Goal: Information Seeking & Learning: Learn about a topic

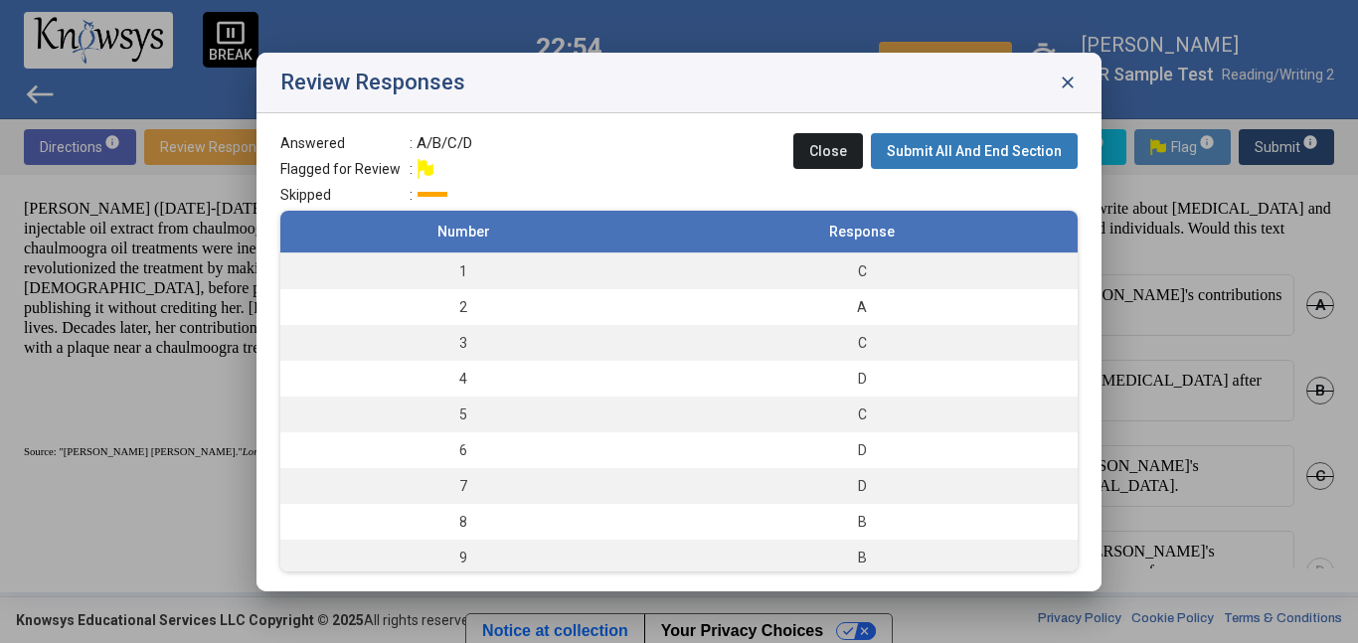
click at [1077, 81] on span "close" at bounding box center [1068, 83] width 20 height 20
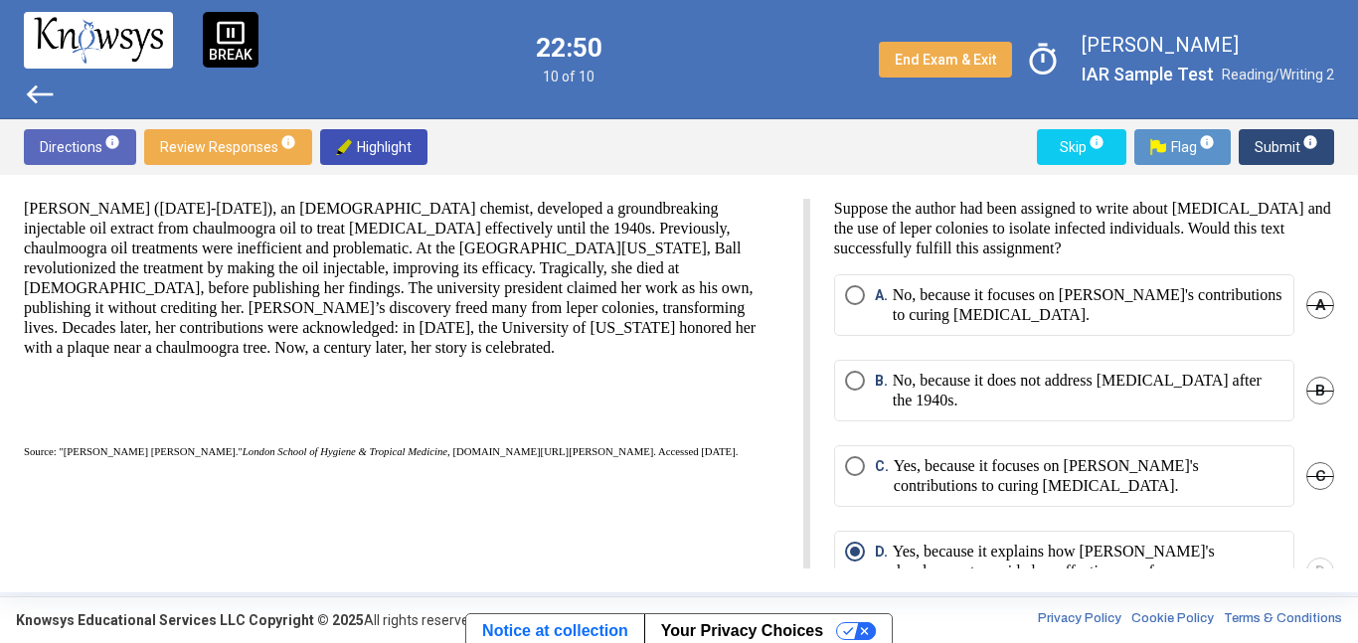
click at [1292, 137] on span "Submit info" at bounding box center [1287, 147] width 64 height 36
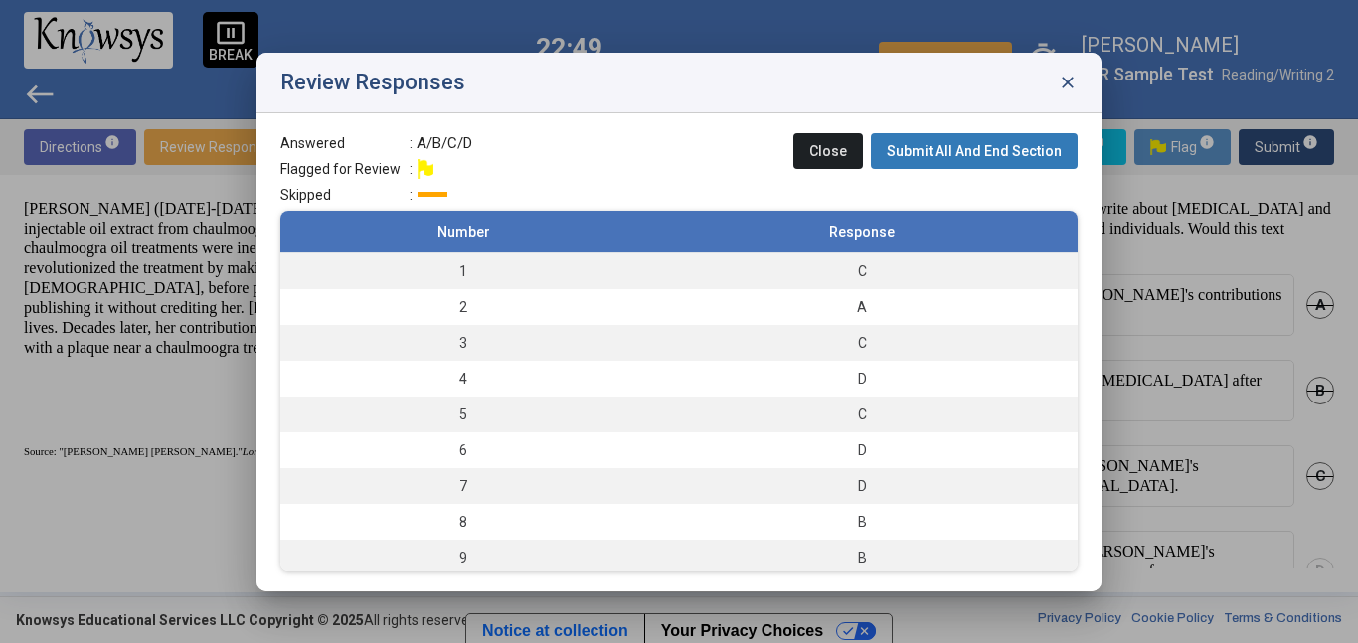
scroll to position [40, 0]
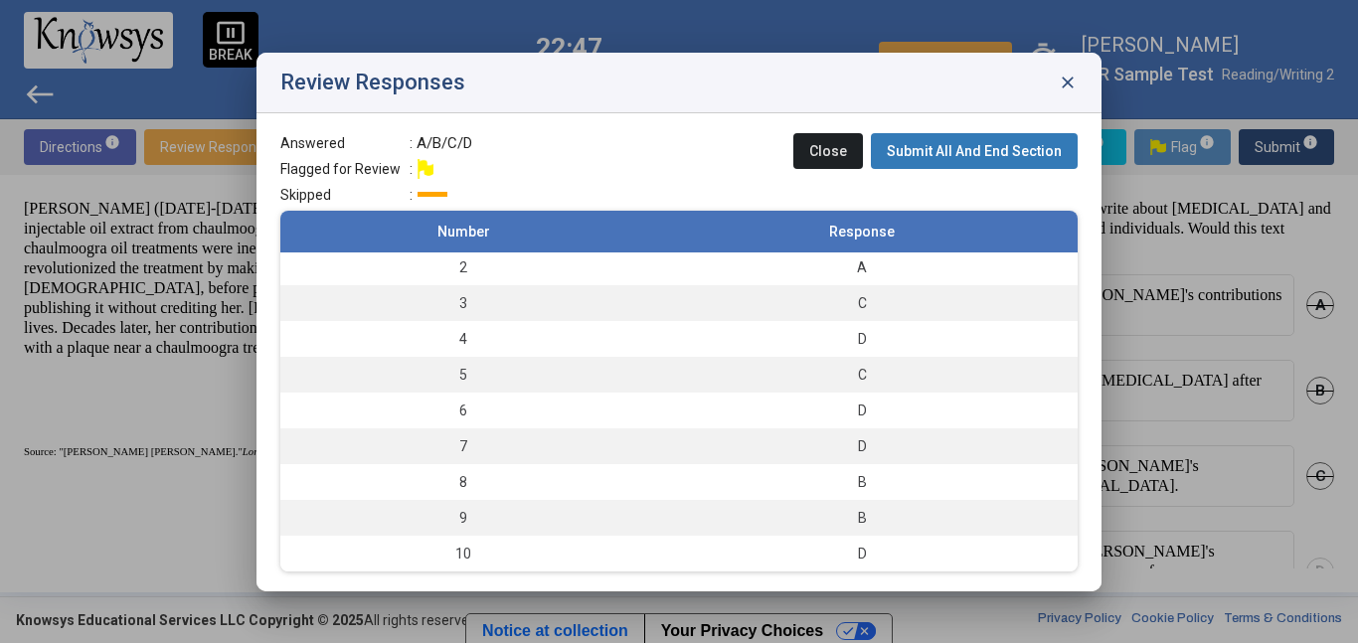
click at [942, 148] on span "Submit All And End Section" at bounding box center [974, 151] width 175 height 16
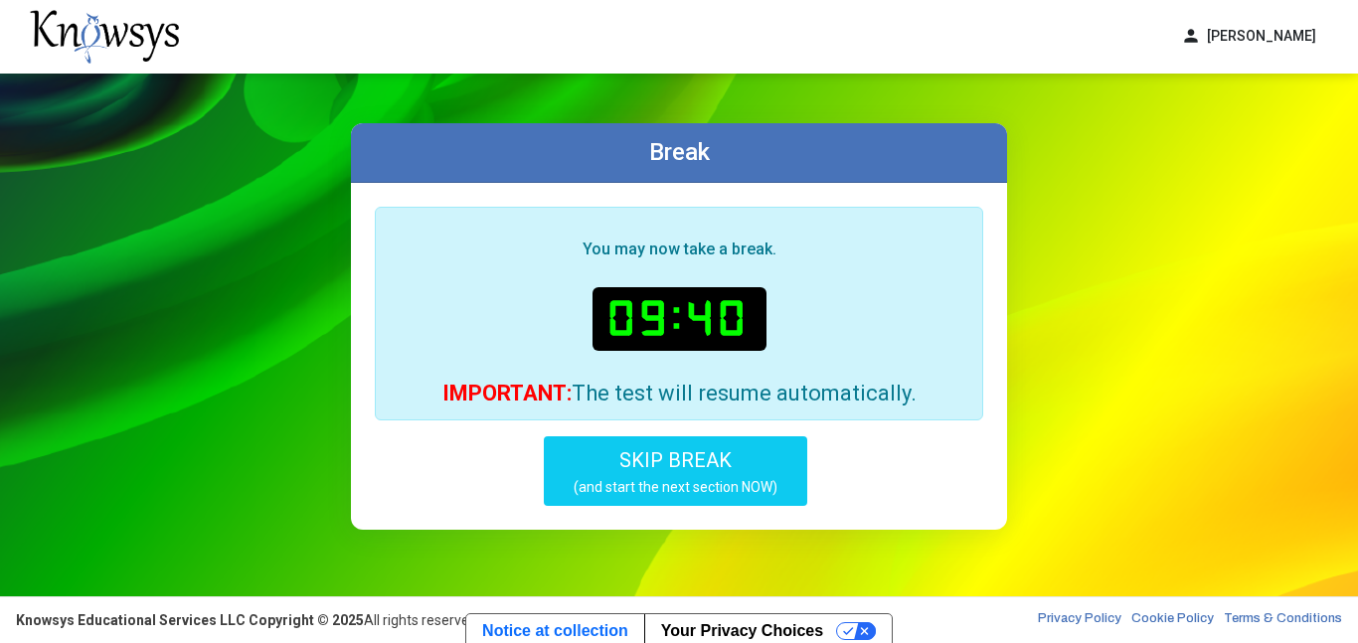
click at [727, 529] on div "You may now take a break. 09:40 IMPORTANT: The test will resume automatically. …" at bounding box center [679, 356] width 656 height 347
click at [713, 492] on small "(and start the next section NOW)" at bounding box center [676, 487] width 204 height 18
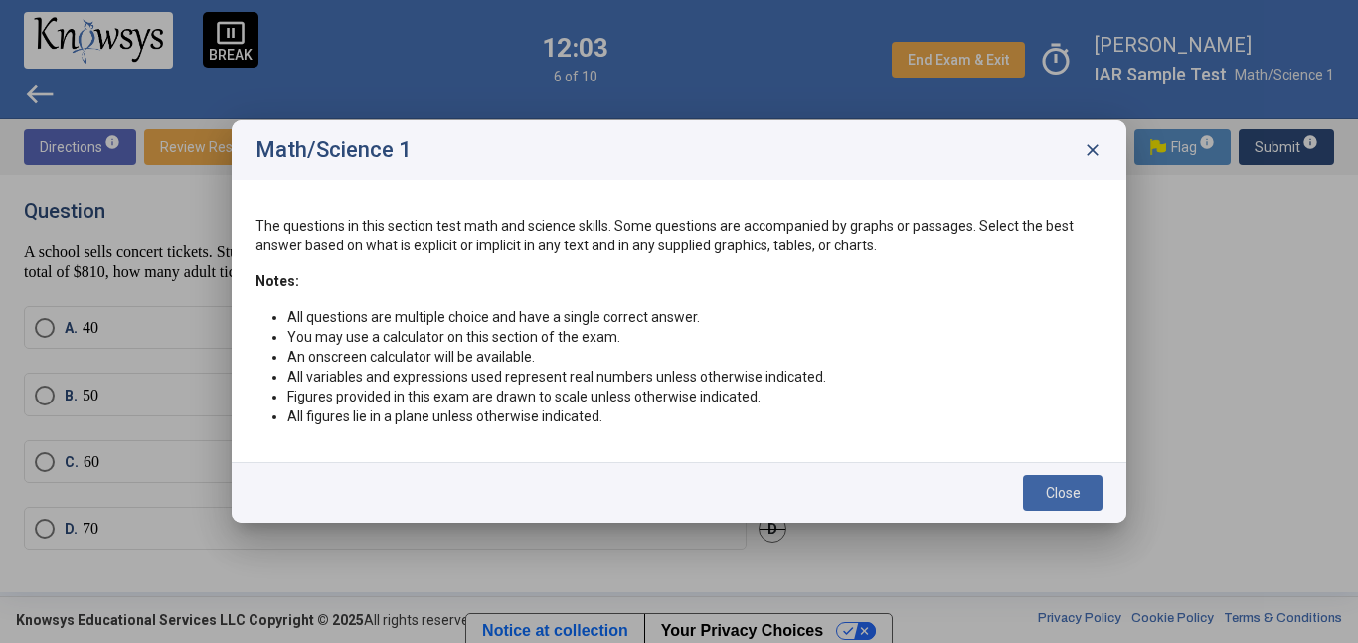
click at [1048, 512] on div "Close" at bounding box center [679, 492] width 895 height 61
click at [1050, 504] on button "Close" at bounding box center [1063, 493] width 80 height 36
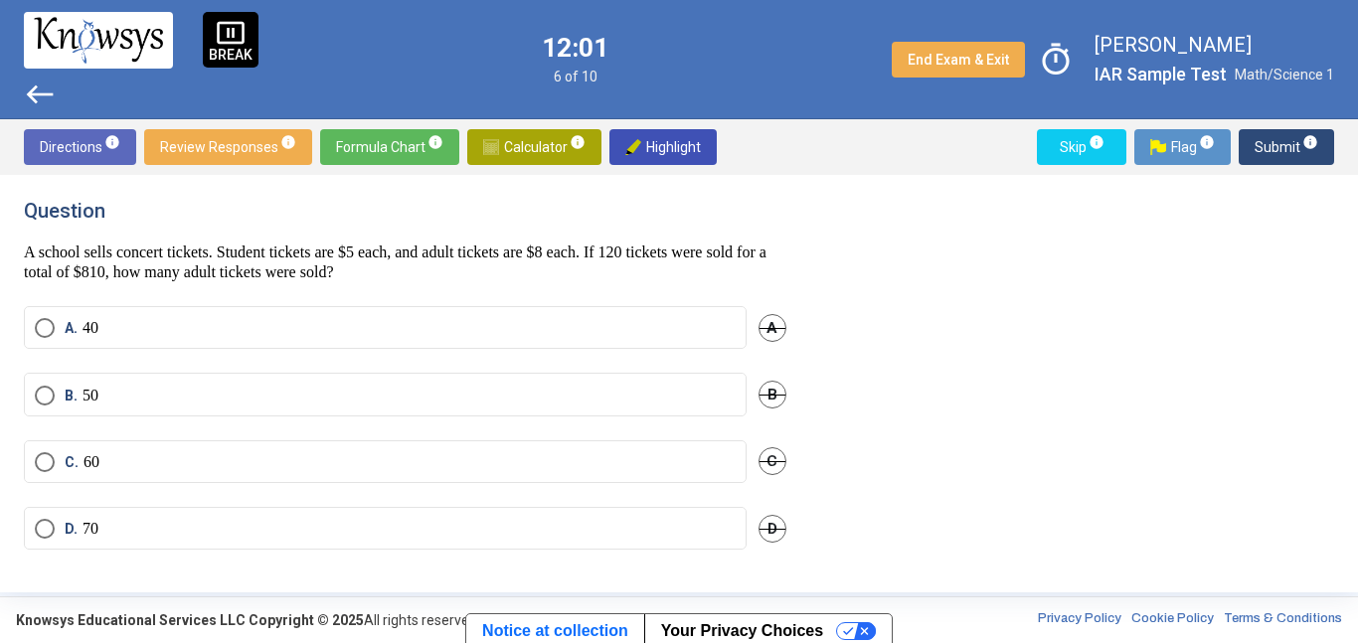
click at [412, 521] on label "D. 70" at bounding box center [385, 529] width 701 height 20
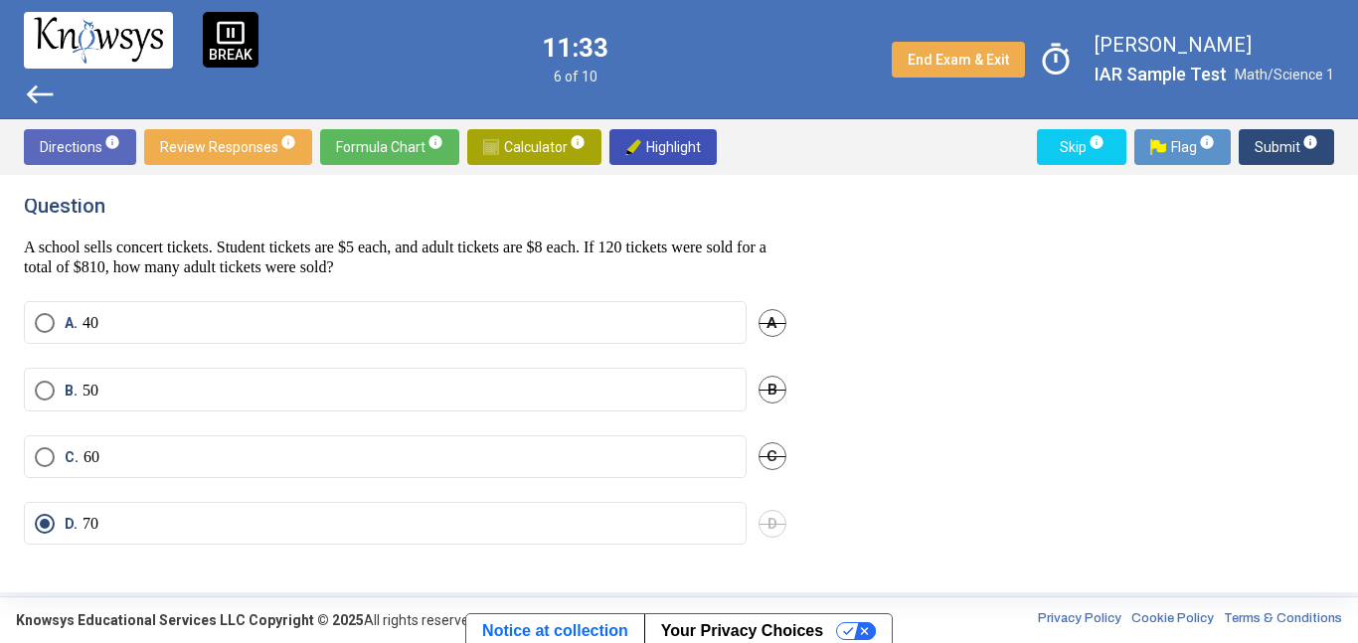
drag, startPoint x: 6, startPoint y: 243, endPoint x: 824, endPoint y: 549, distance: 873.8
click at [824, 549] on div "Question A school sells concert tickets. Student tickets are $5 each, and adult…" at bounding box center [679, 384] width 1358 height 418
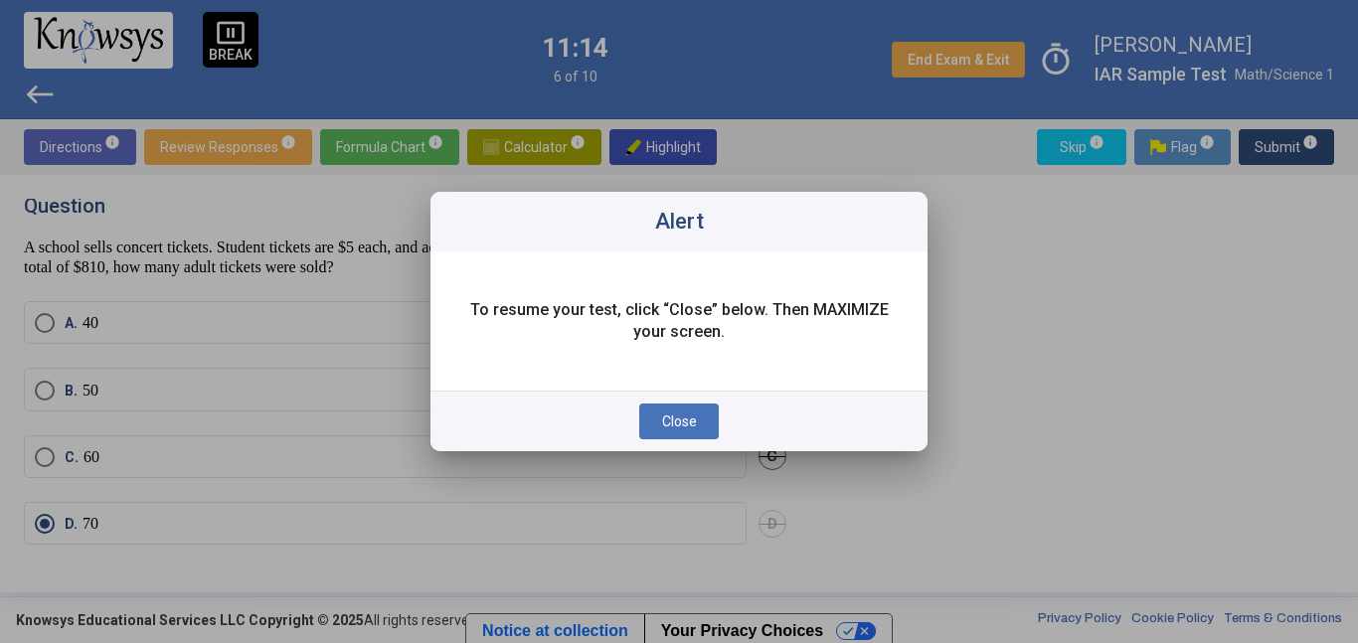
click at [692, 420] on span "Close" at bounding box center [679, 422] width 35 height 16
click at [697, 397] on div "Close" at bounding box center [679, 421] width 497 height 61
click at [703, 417] on button "Close" at bounding box center [679, 422] width 80 height 36
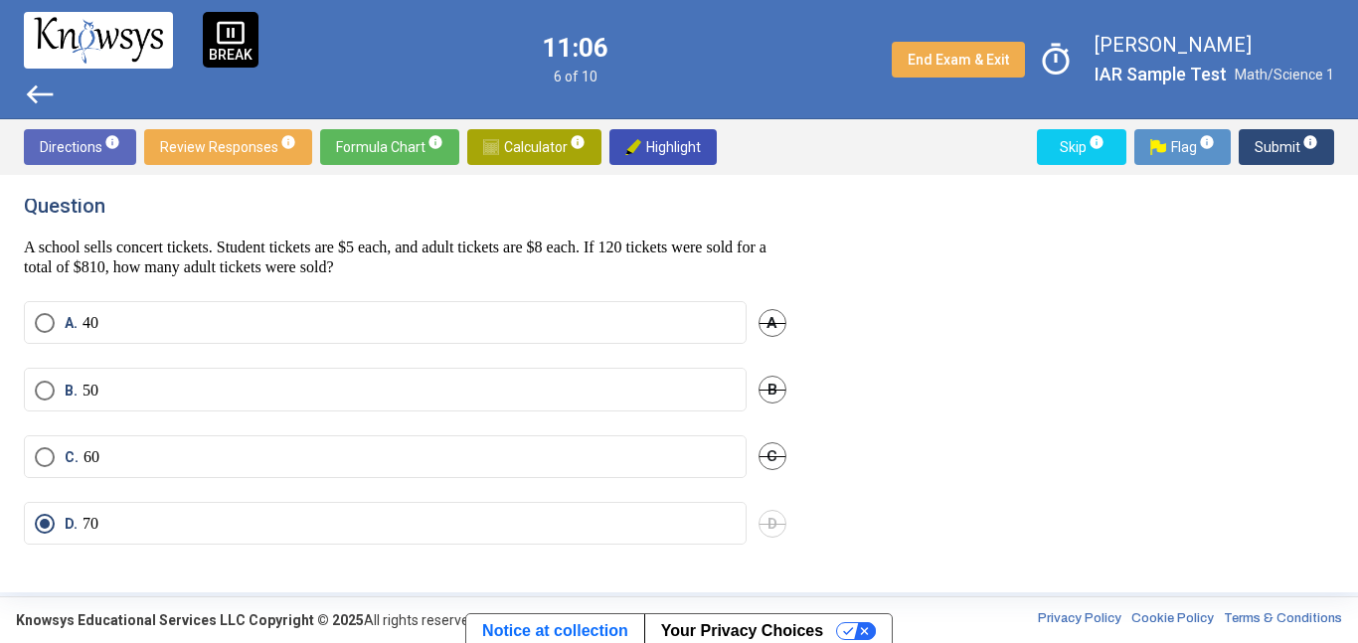
drag, startPoint x: 20, startPoint y: 249, endPoint x: 518, endPoint y: 282, distance: 499.3
click at [518, 282] on div "Question A school sells concert tickets. Student tickets are $5 each, and adult…" at bounding box center [679, 384] width 1358 height 418
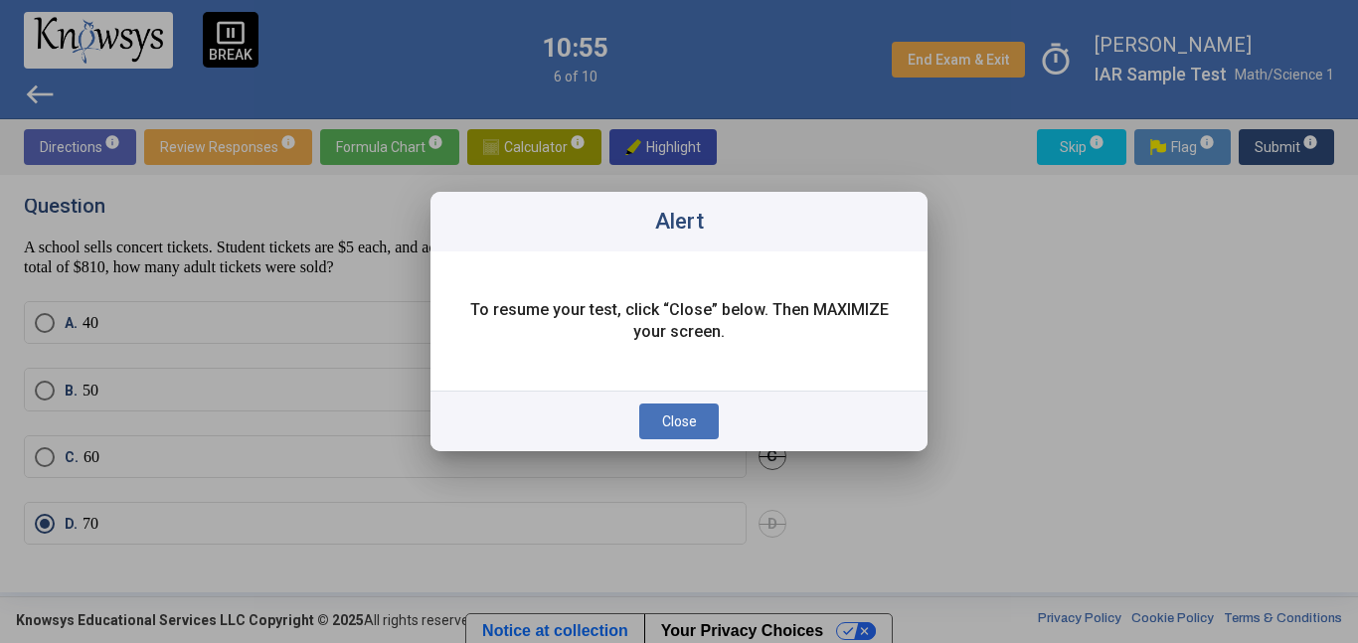
click at [657, 414] on button "Close" at bounding box center [679, 422] width 80 height 36
click at [674, 412] on button "Close" at bounding box center [679, 422] width 80 height 36
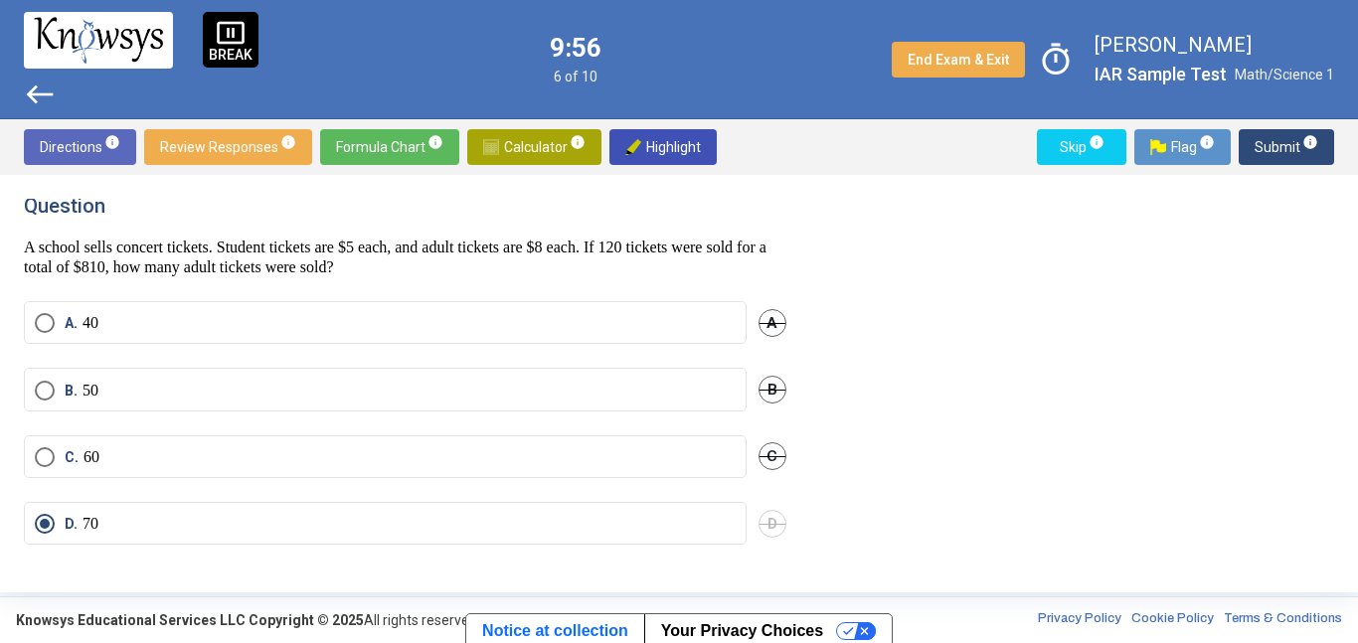
click at [1258, 139] on span "Submit info" at bounding box center [1287, 147] width 64 height 36
click at [774, 265] on p "In a survey, 60% of students prefer pizza, 25% prefer burgers, and the rest pre…" at bounding box center [405, 258] width 763 height 40
click at [56, 411] on mat-radio-button "B. 30" at bounding box center [385, 389] width 723 height 43
click at [69, 400] on span "B." at bounding box center [74, 391] width 18 height 20
click at [1265, 138] on span "Submit info" at bounding box center [1287, 147] width 64 height 36
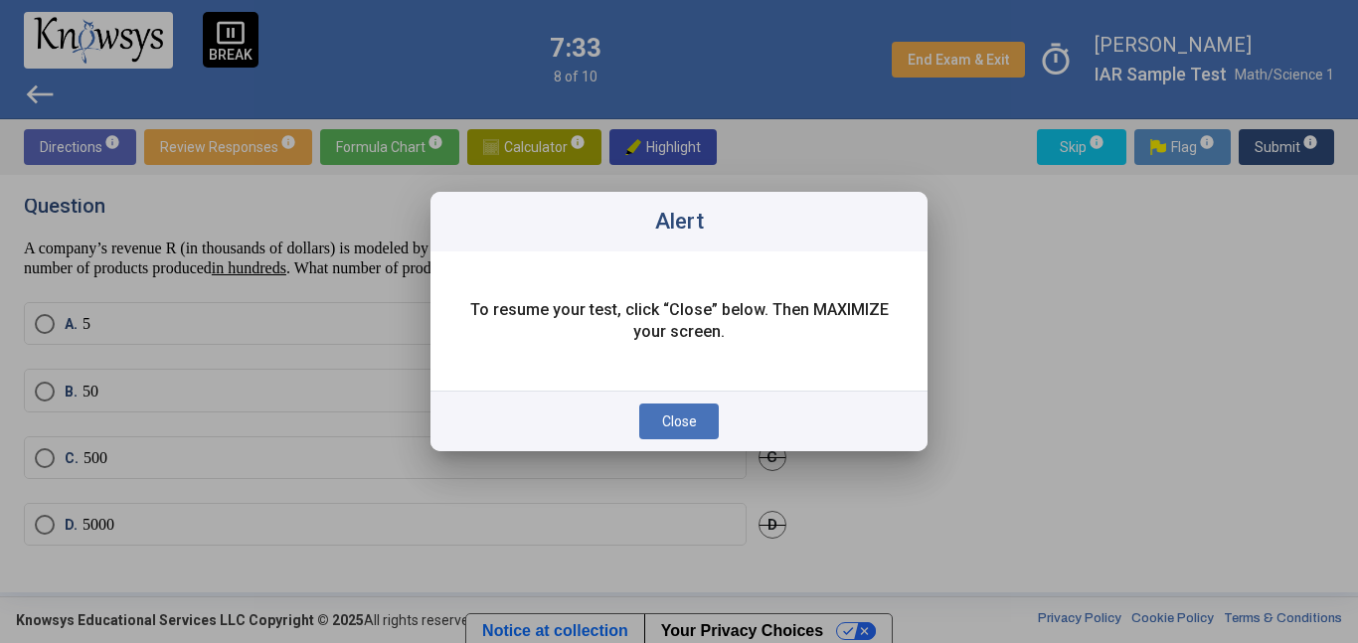
click at [685, 393] on div "Close" at bounding box center [679, 421] width 497 height 61
click at [695, 427] on span "Close" at bounding box center [679, 422] width 35 height 16
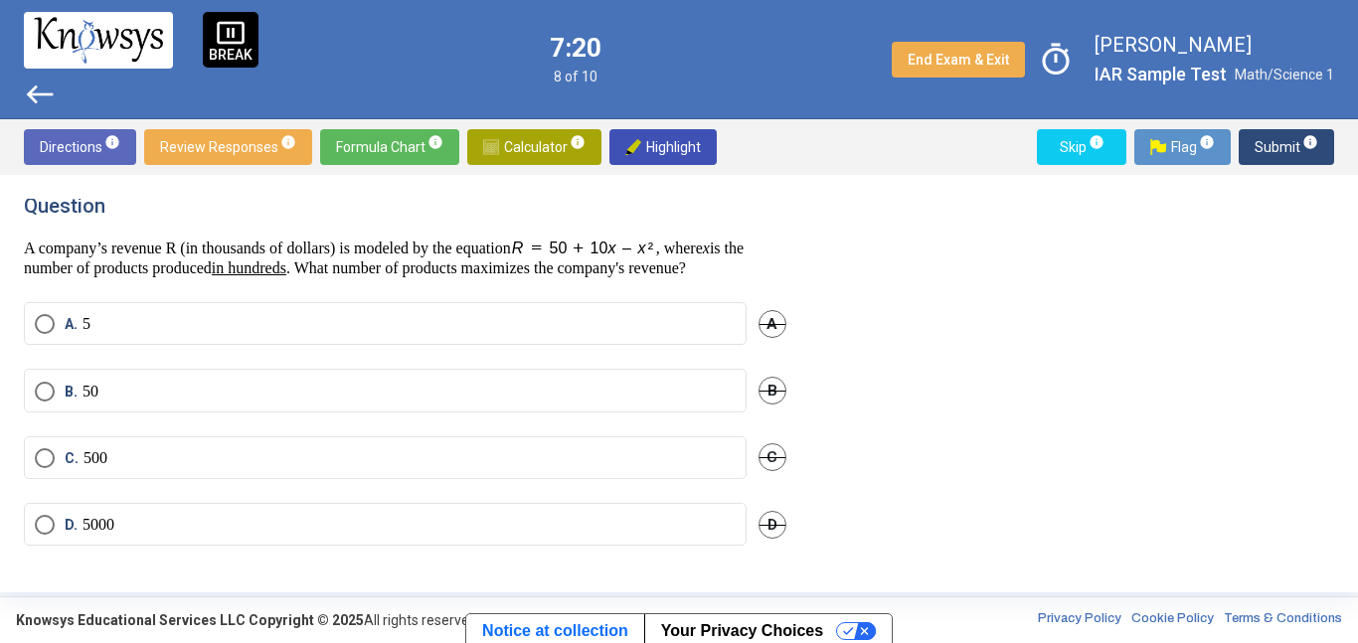
click at [672, 402] on label "B. 50" at bounding box center [385, 392] width 701 height 20
click at [687, 436] on div "B. 50 B" at bounding box center [405, 402] width 763 height 67
click at [712, 461] on mat-radio-button "C. 500" at bounding box center [385, 458] width 723 height 43
click at [715, 468] on label "C. 500" at bounding box center [385, 458] width 701 height 20
click at [1286, 138] on span "Submit info" at bounding box center [1287, 147] width 64 height 36
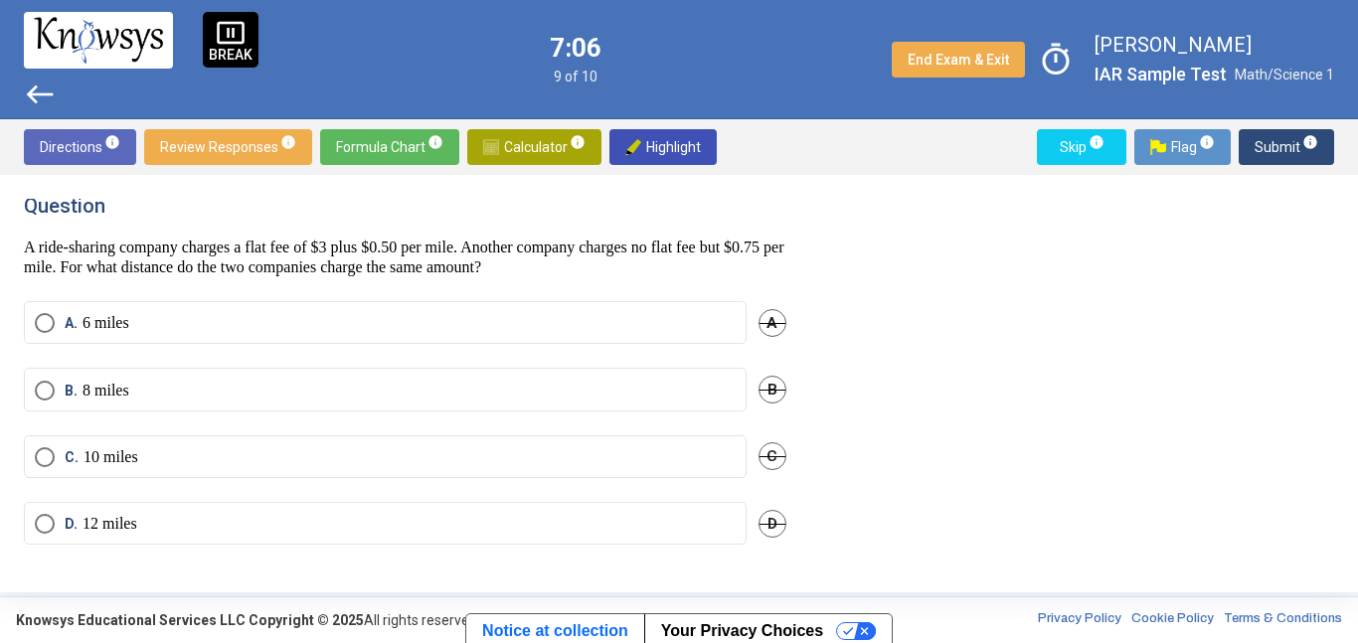
click at [506, 137] on span "Calculator info" at bounding box center [534, 147] width 102 height 36
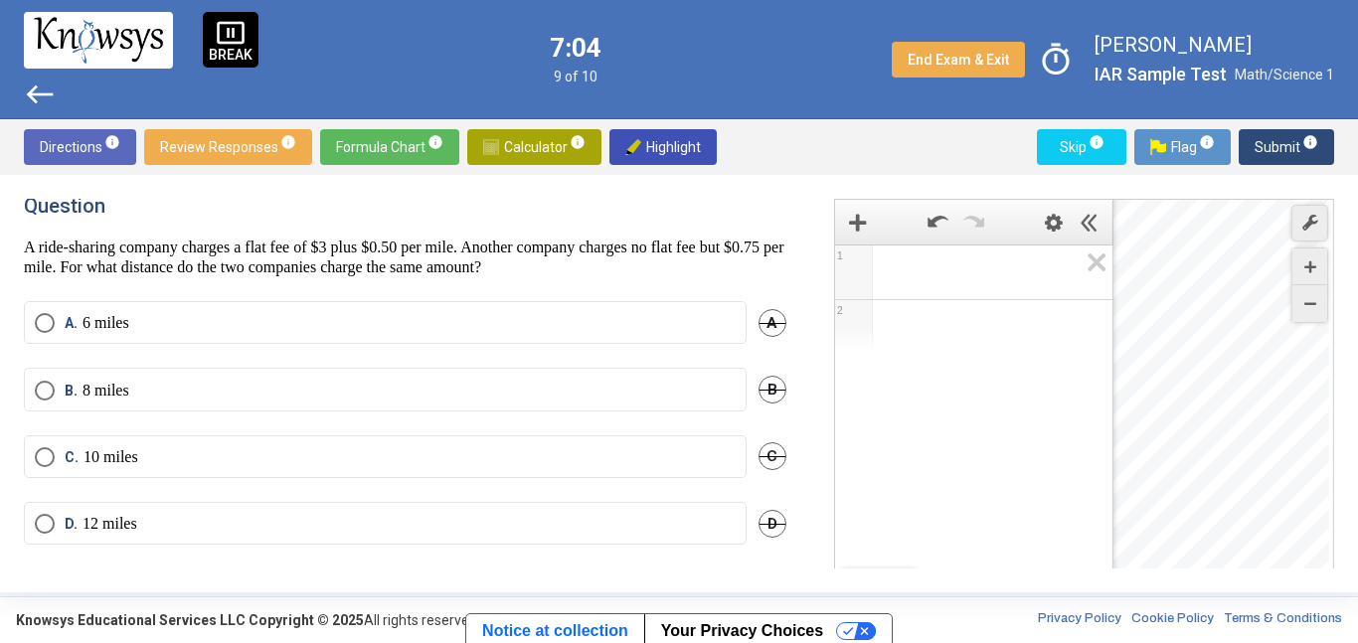
click at [927, 278] on span "Math Input:" at bounding box center [983, 273] width 190 height 24
click at [894, 306] on div "Expression List" at bounding box center [973, 326] width 277 height 52
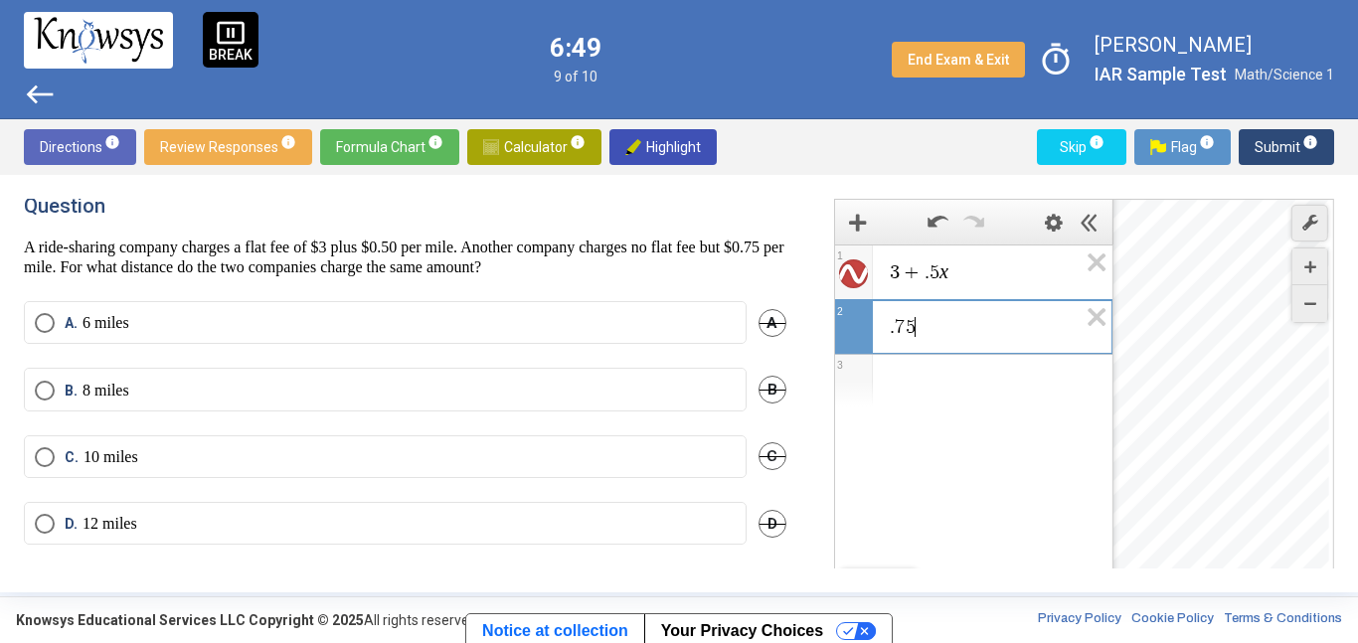
click at [908, 388] on div "Expression List" at bounding box center [973, 381] width 277 height 52
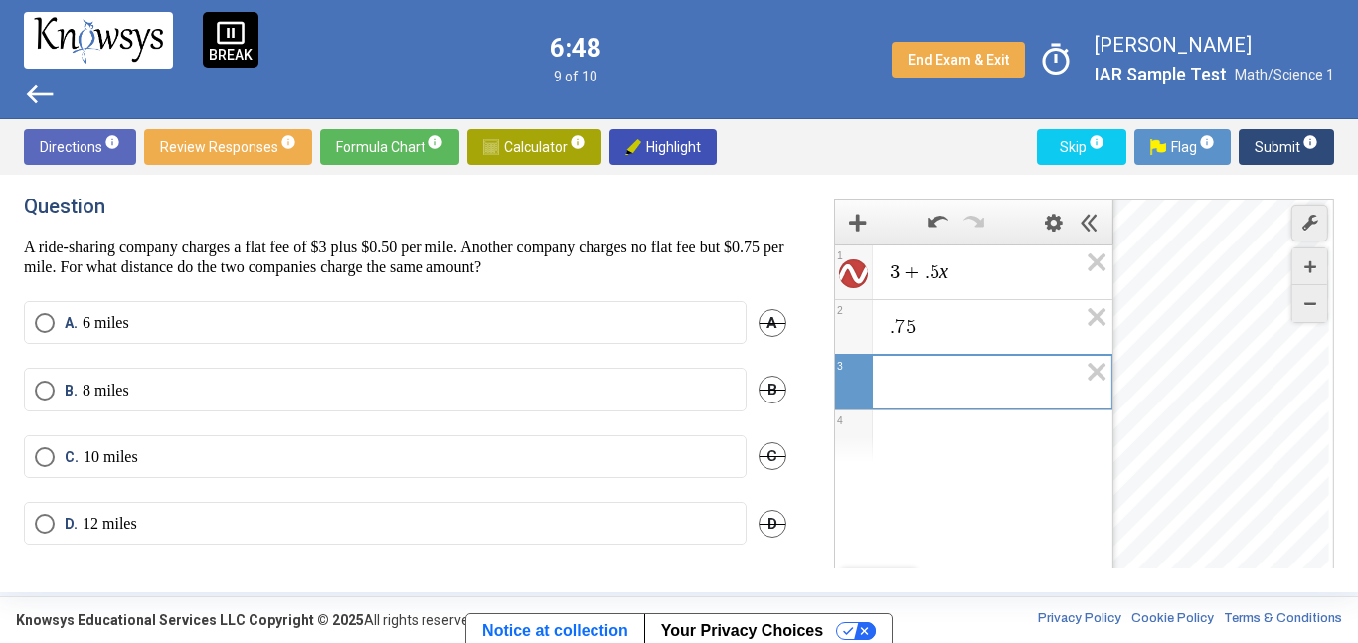
click at [950, 321] on span ". 7 5" at bounding box center [983, 327] width 190 height 24
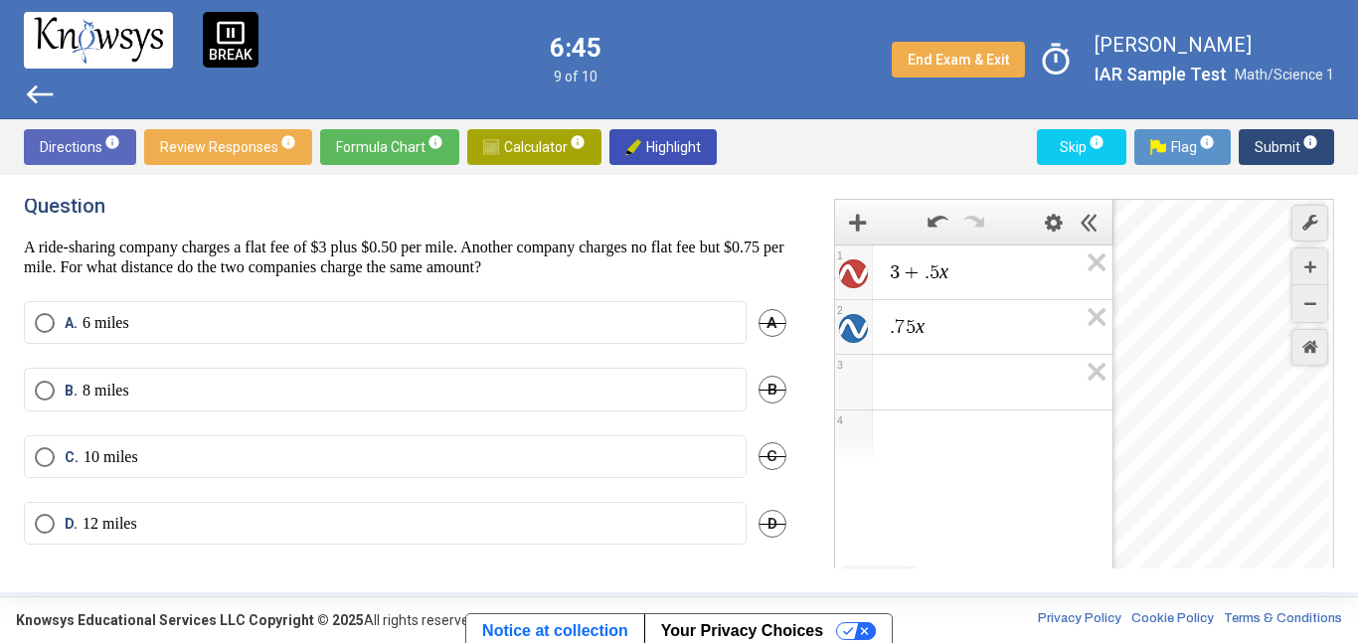
drag, startPoint x: 1275, startPoint y: 315, endPoint x: 1141, endPoint y: 395, distance: 156.0
click at [1141, 395] on div "Desmos Graphing Calculator" at bounding box center [1222, 409] width 216 height 418
click at [1214, 391] on div "Desmos Graphing Calculator" at bounding box center [1222, 409] width 216 height 418
drag, startPoint x: 1214, startPoint y: 390, endPoint x: 1280, endPoint y: 365, distance: 70.2
click at [1280, 365] on div "$$ 1 2 , 9" at bounding box center [1222, 409] width 216 height 418
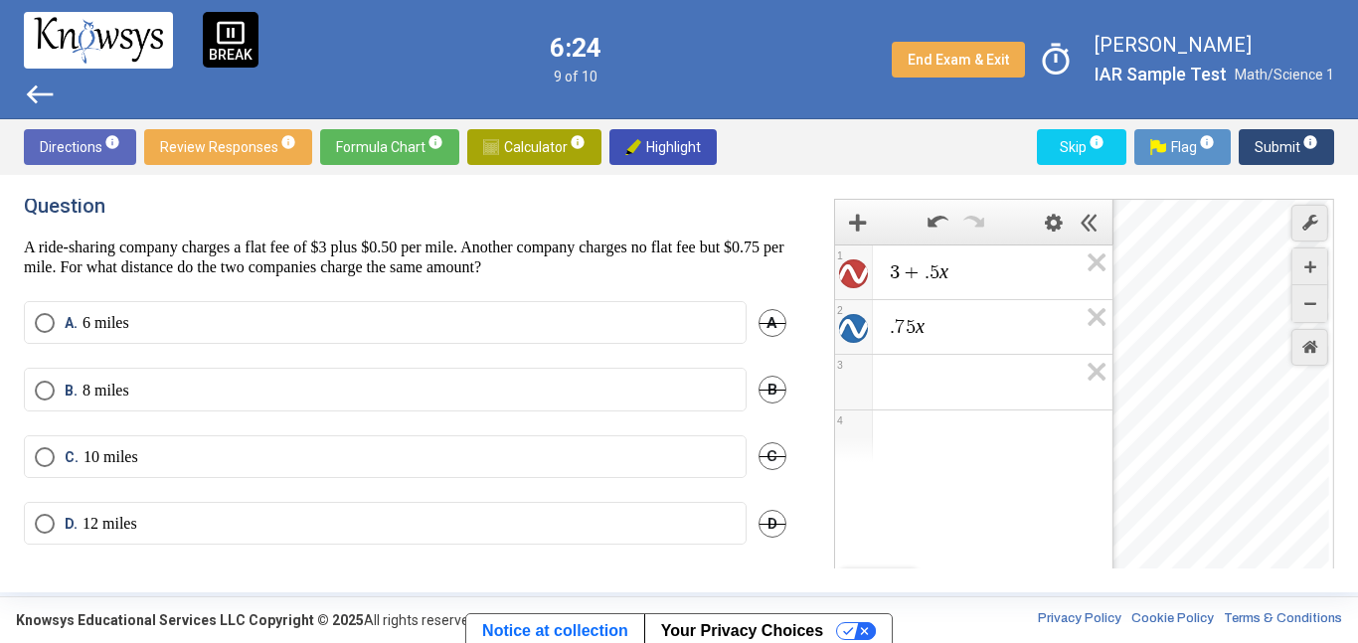
drag, startPoint x: 1192, startPoint y: 361, endPoint x: 1241, endPoint y: 335, distance: 55.2
click at [1241, 335] on div "Desmos Graphing Calculator" at bounding box center [1222, 409] width 216 height 418
click at [1262, 366] on div "Desmos Graphing Calculator" at bounding box center [1222, 409] width 216 height 418
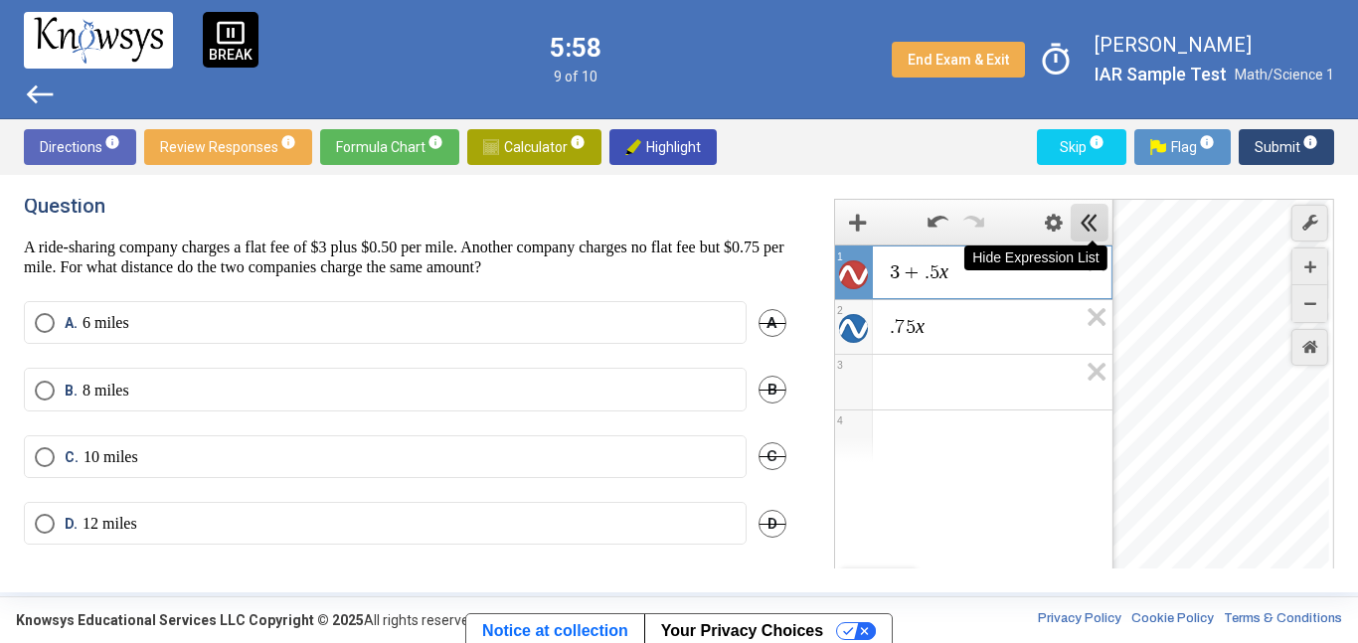
click at [1078, 229] on span "Hide Expression List" at bounding box center [1090, 223] width 38 height 38
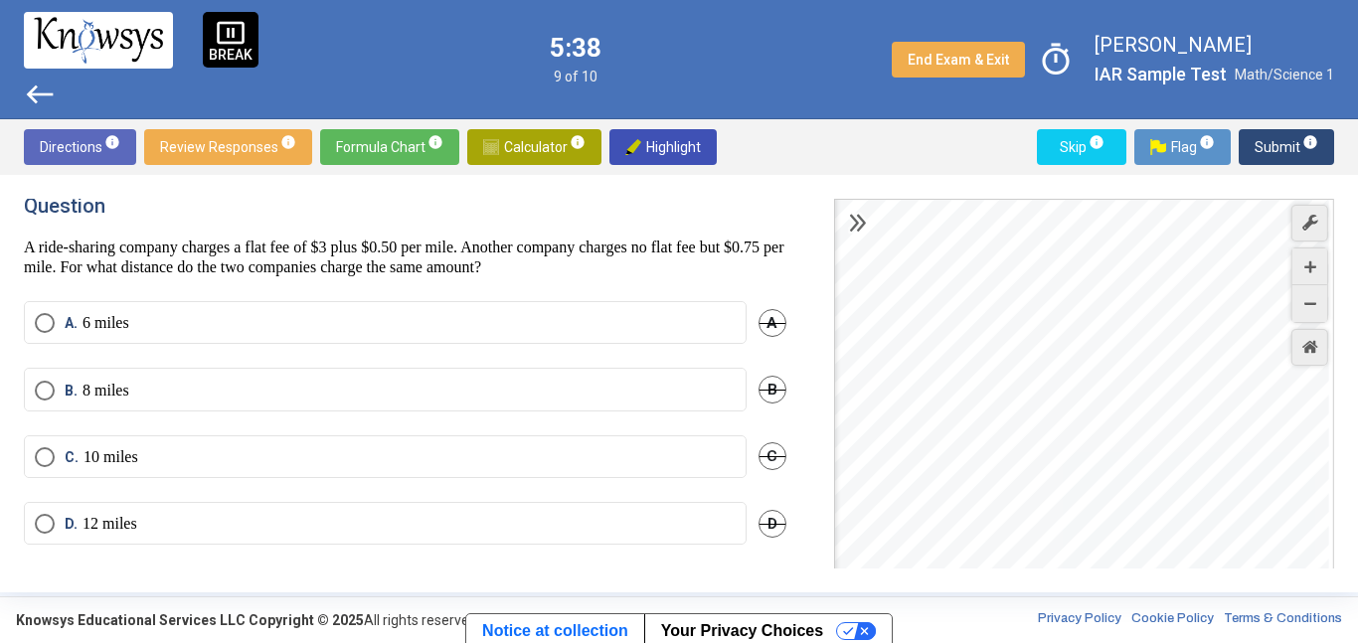
click at [510, 514] on label "D. 12 miles" at bounding box center [385, 524] width 701 height 20
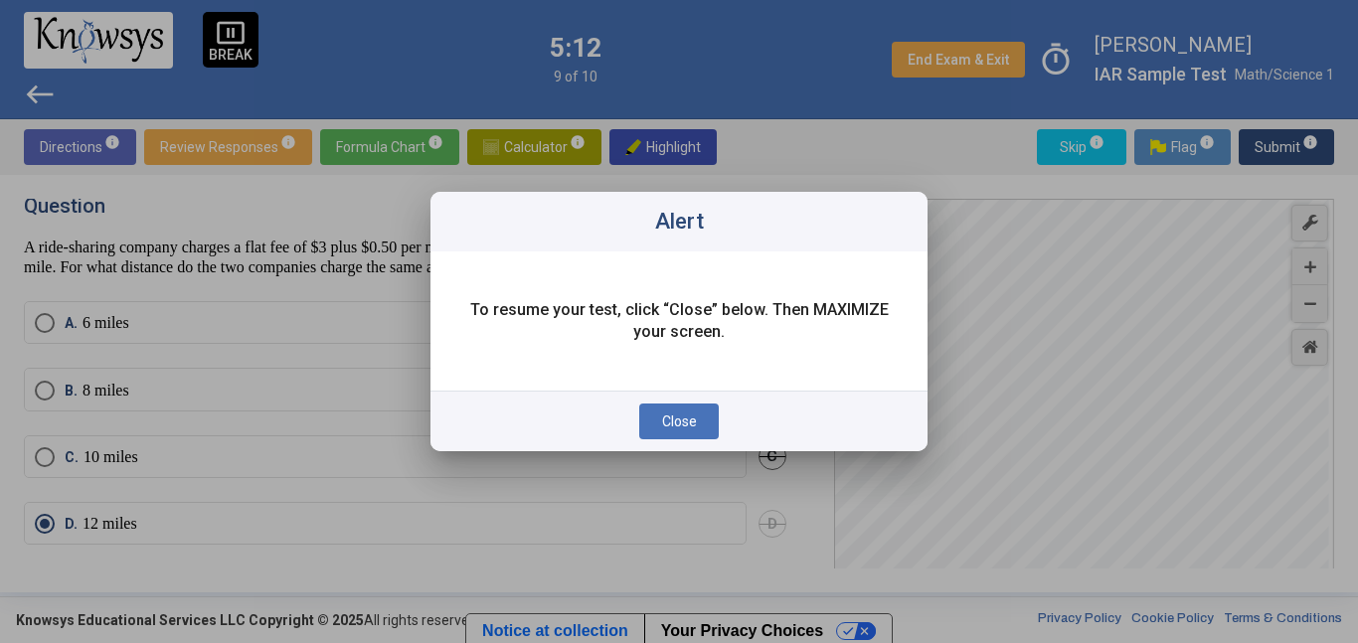
click at [713, 440] on div "Close" at bounding box center [679, 421] width 497 height 61
click at [712, 438] on button "Close" at bounding box center [679, 422] width 80 height 36
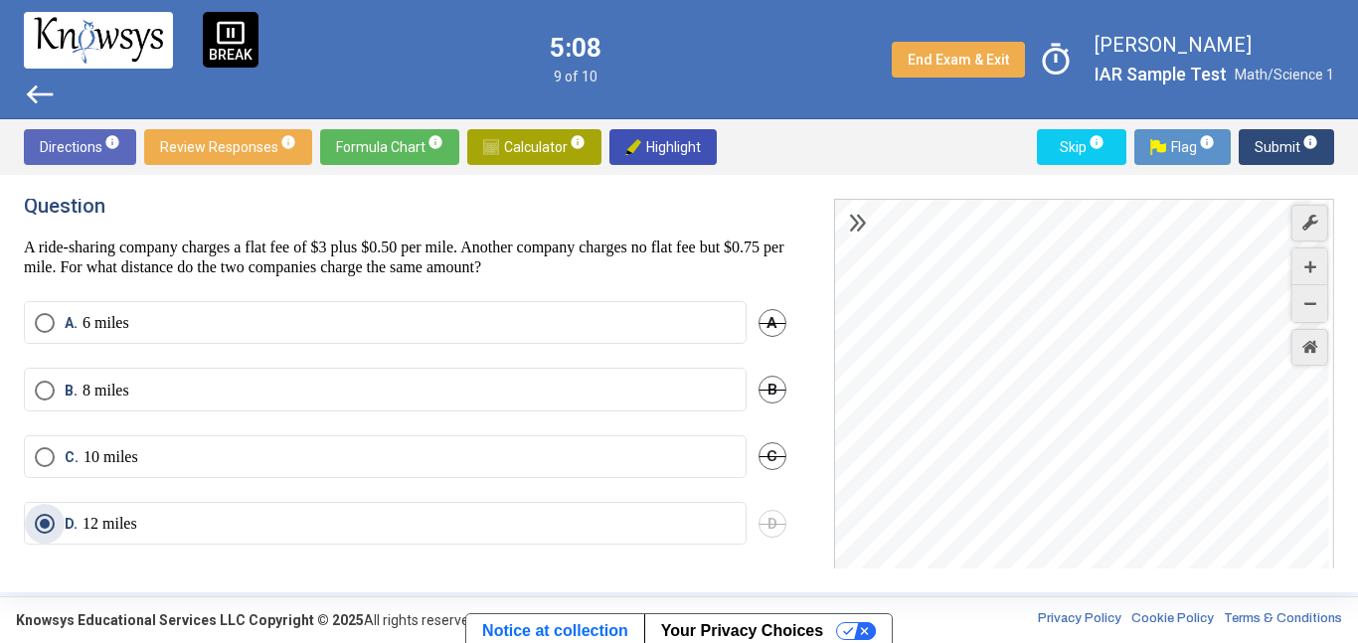
click at [1303, 159] on span "Submit info" at bounding box center [1287, 147] width 64 height 36
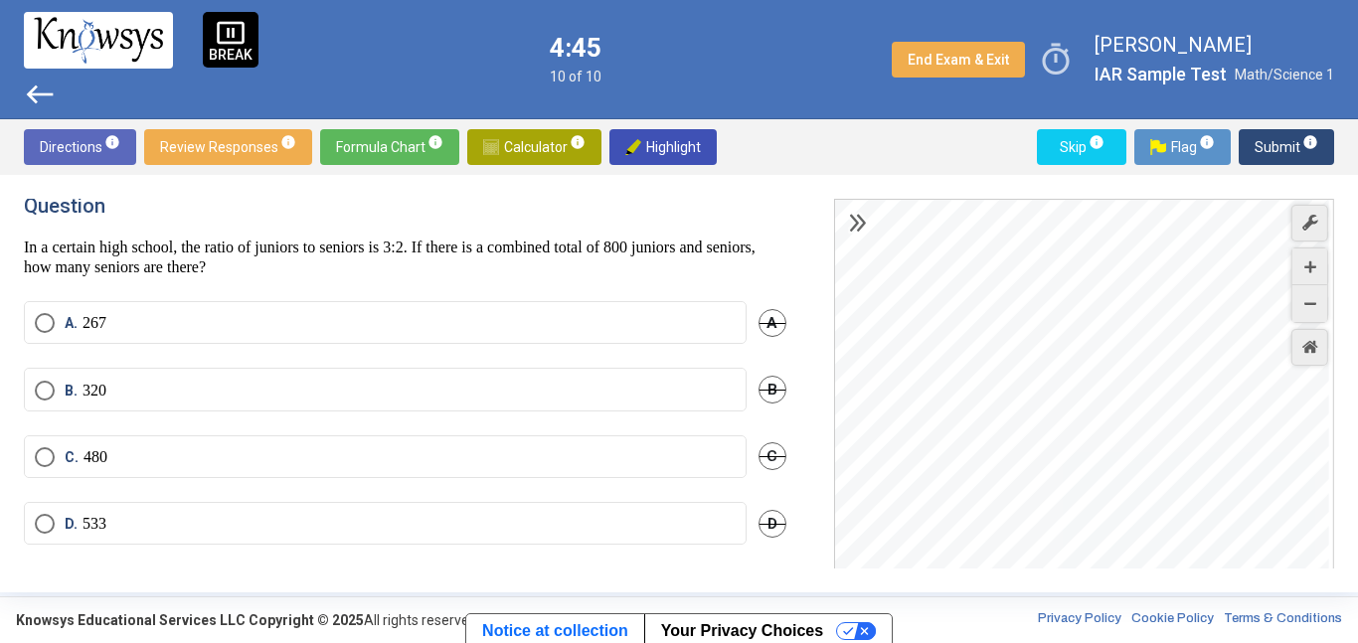
click at [570, 153] on span "Calculator info" at bounding box center [534, 147] width 102 height 36
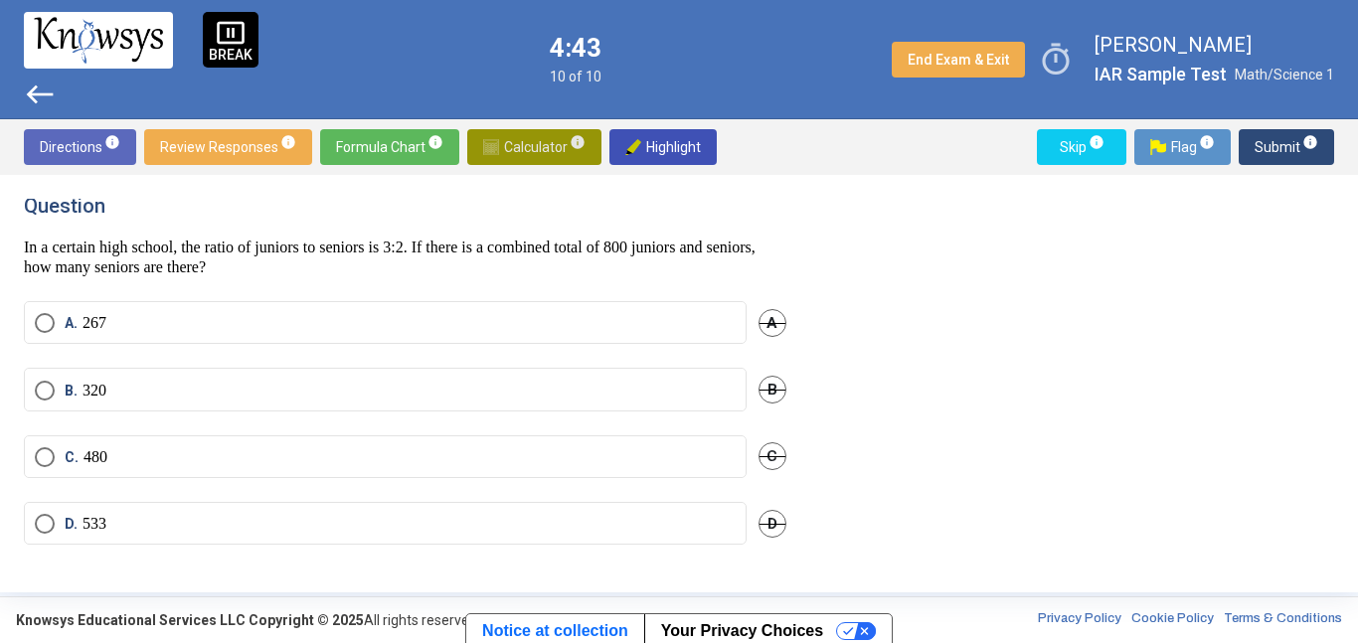
click at [500, 156] on span "Calculator info" at bounding box center [534, 147] width 102 height 36
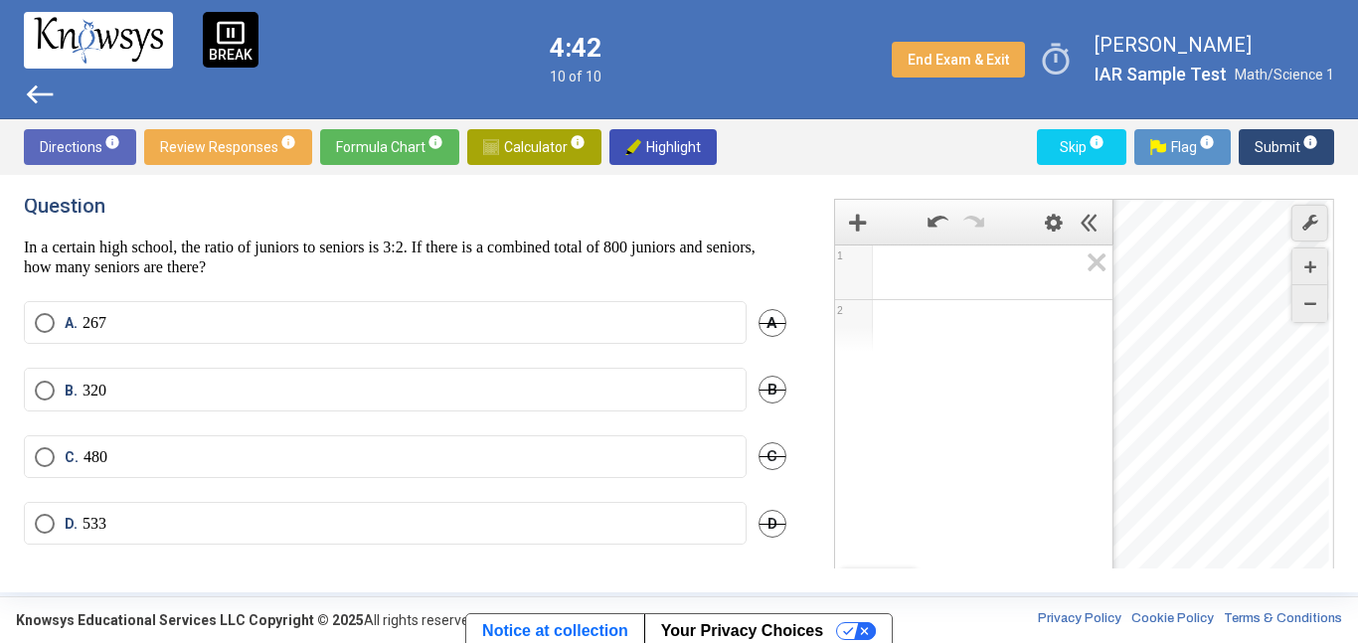
click at [993, 270] on span "Math Input:" at bounding box center [983, 273] width 190 height 24
click at [854, 217] on icon "Add Item" at bounding box center [858, 223] width 18 height 18
click at [1089, 221] on icon "Hide Expression List" at bounding box center [1090, 223] width 18 height 18
click at [1000, 275] on span "Expression 1:" at bounding box center [983, 273] width 190 height 24
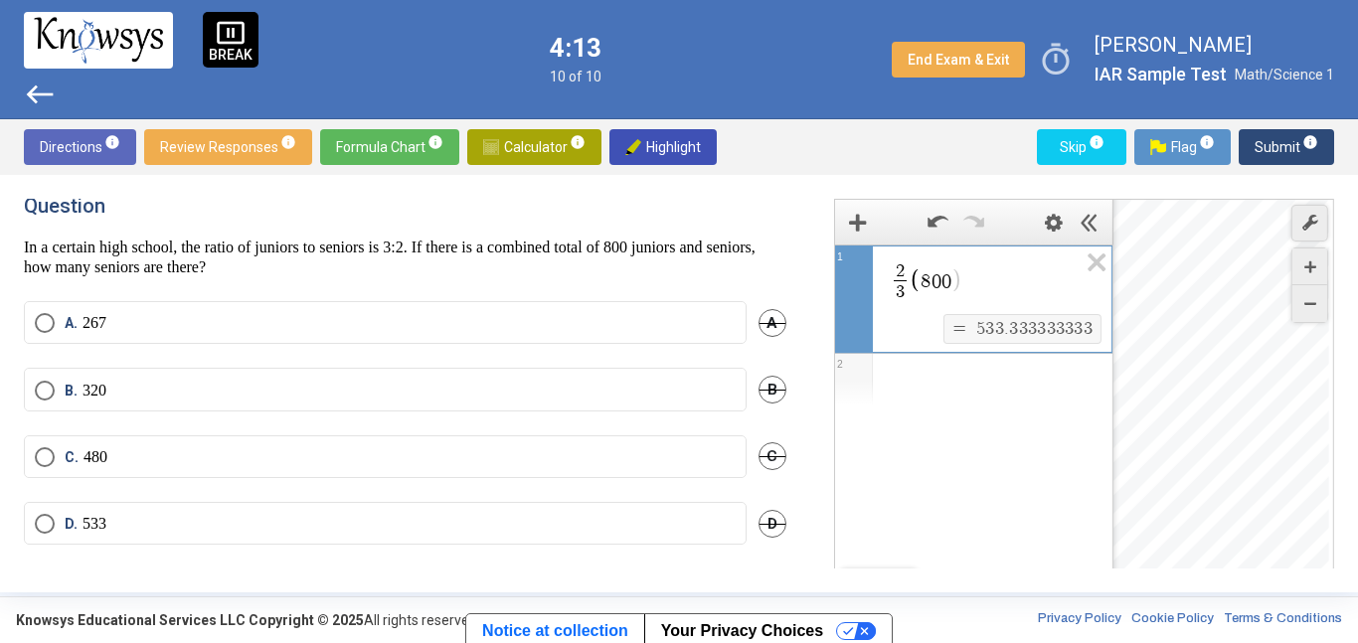
click at [691, 510] on mat-radio-button "D. 533" at bounding box center [385, 523] width 723 height 43
click at [610, 559] on div "D. 533 D" at bounding box center [405, 535] width 763 height 67
click at [602, 549] on div "D. 533 D" at bounding box center [405, 535] width 763 height 67
click at [598, 539] on mat-radio-button "D. 533" at bounding box center [385, 523] width 723 height 43
click at [585, 538] on mat-radio-button "D. 533" at bounding box center [385, 523] width 723 height 43
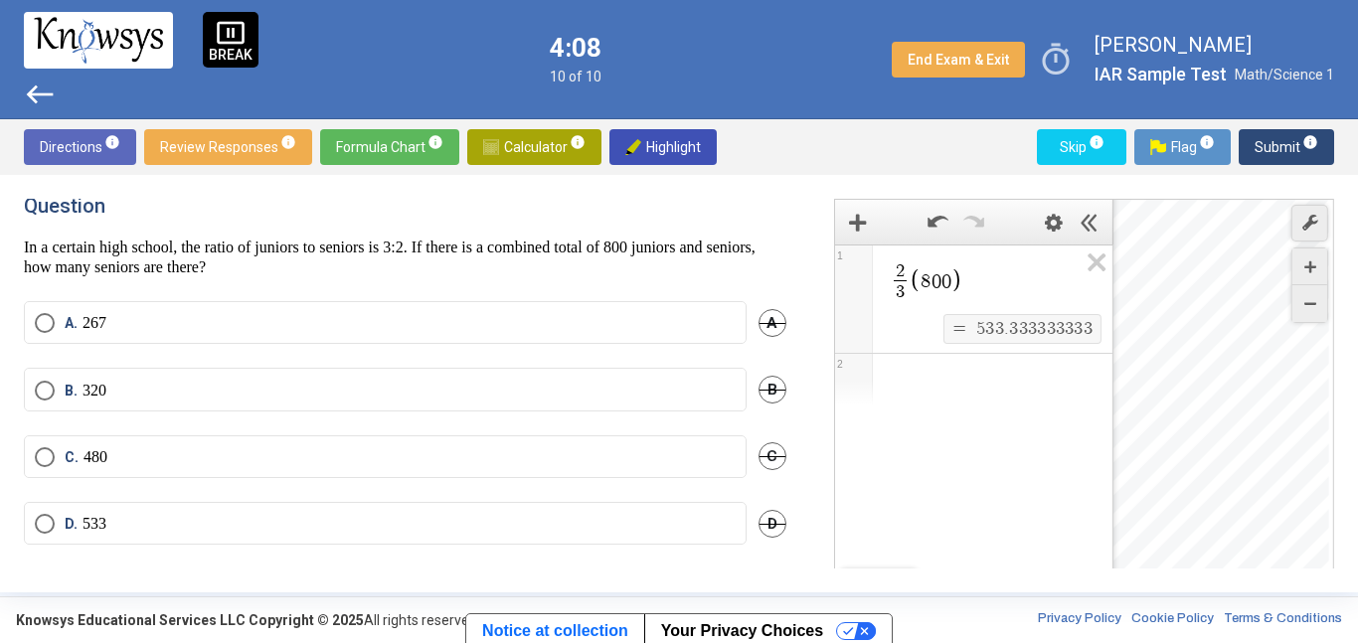
click at [562, 531] on label "D. 533" at bounding box center [385, 524] width 701 height 20
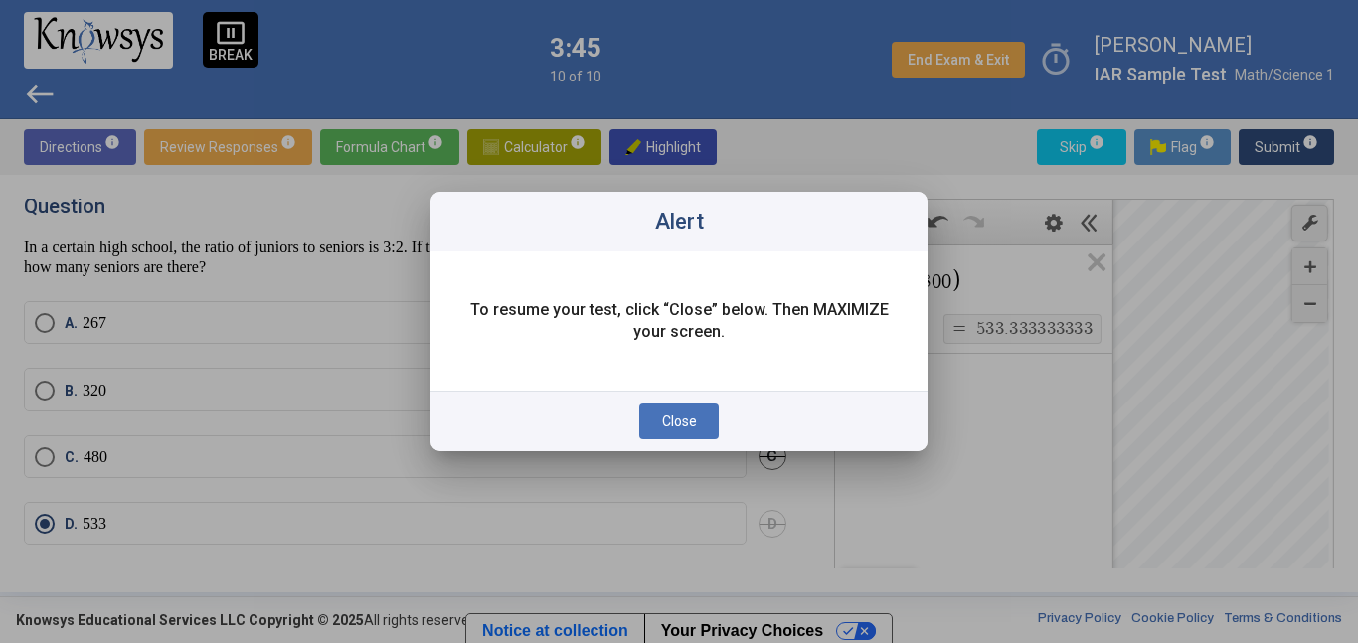
click at [711, 423] on button "Close" at bounding box center [679, 422] width 80 height 36
click at [695, 421] on span "Close" at bounding box center [679, 422] width 35 height 16
click at [314, 361] on div at bounding box center [679, 321] width 1358 height 643
click at [680, 439] on button "Close" at bounding box center [679, 422] width 80 height 36
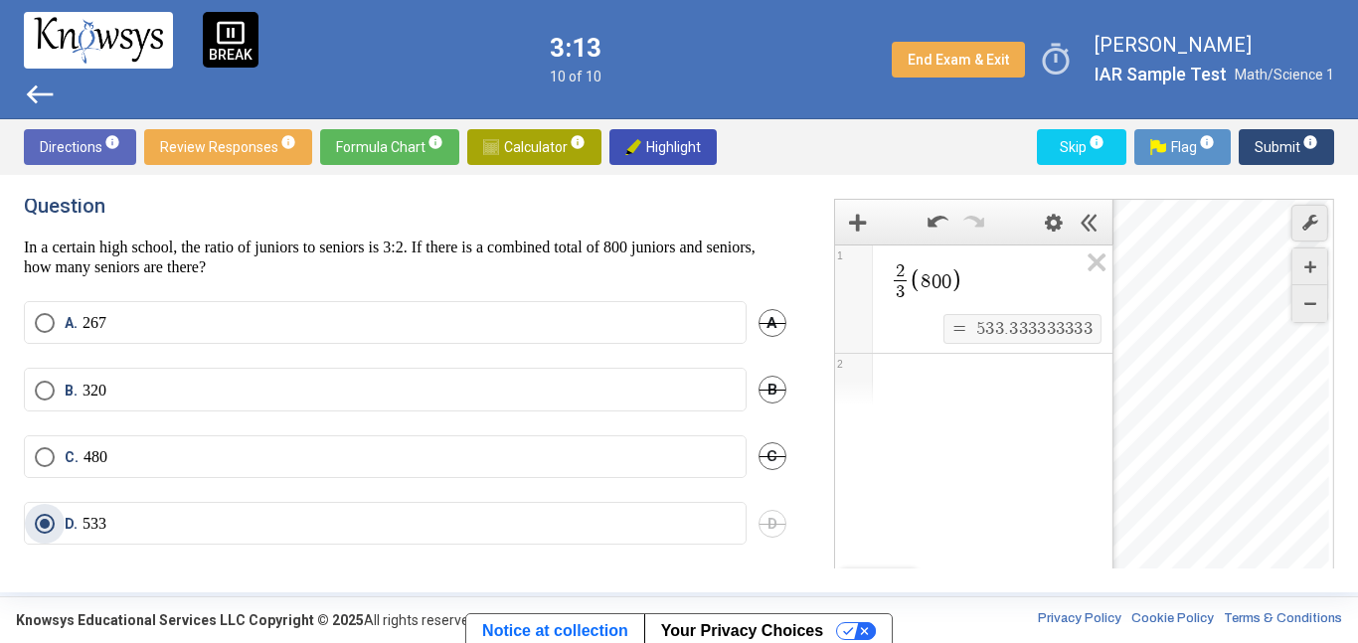
click at [559, 400] on mat-radio-button "B. 320" at bounding box center [385, 389] width 723 height 43
click at [563, 388] on label "B. 320" at bounding box center [385, 391] width 701 height 20
click at [1253, 157] on button "Submit info" at bounding box center [1286, 147] width 95 height 36
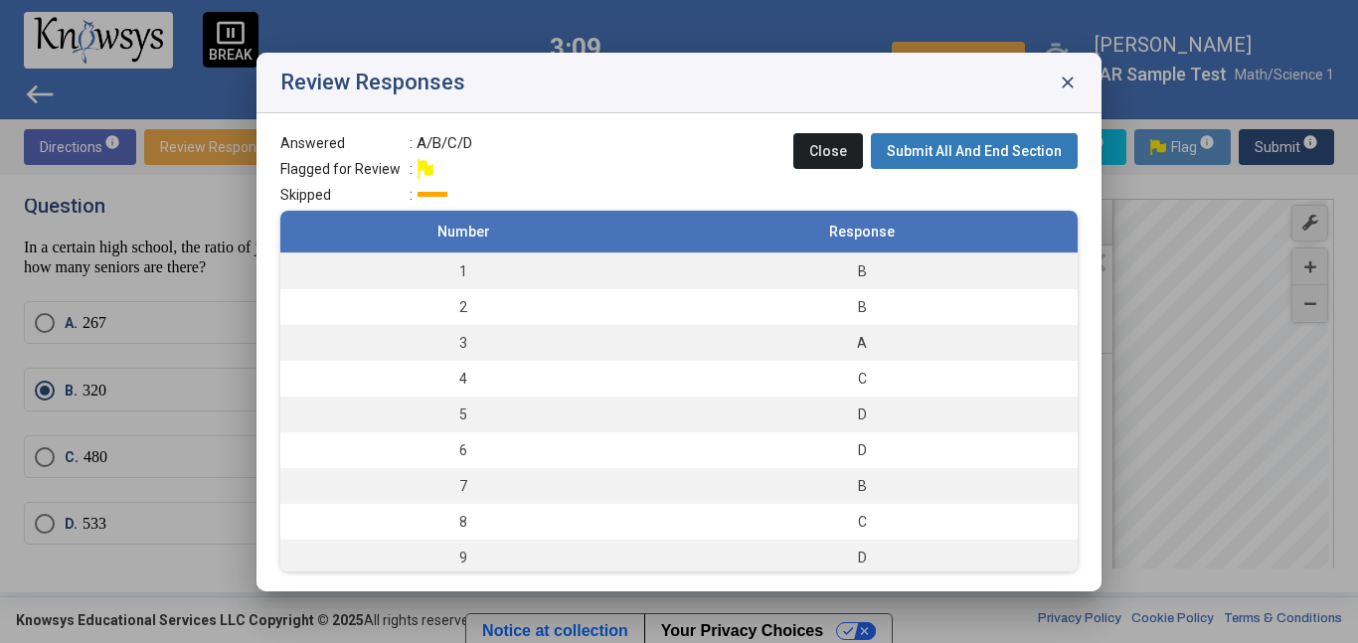
click at [959, 148] on span "Submit All And End Section" at bounding box center [974, 151] width 175 height 16
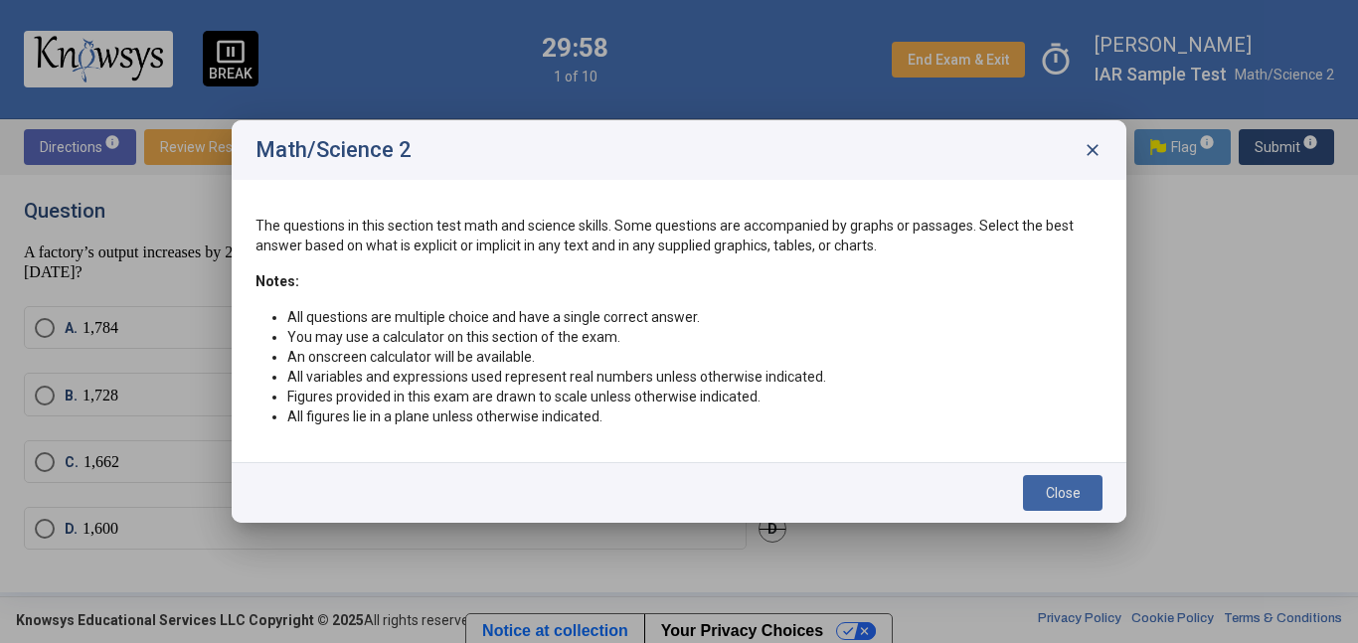
click at [1067, 505] on button "Close" at bounding box center [1063, 493] width 80 height 36
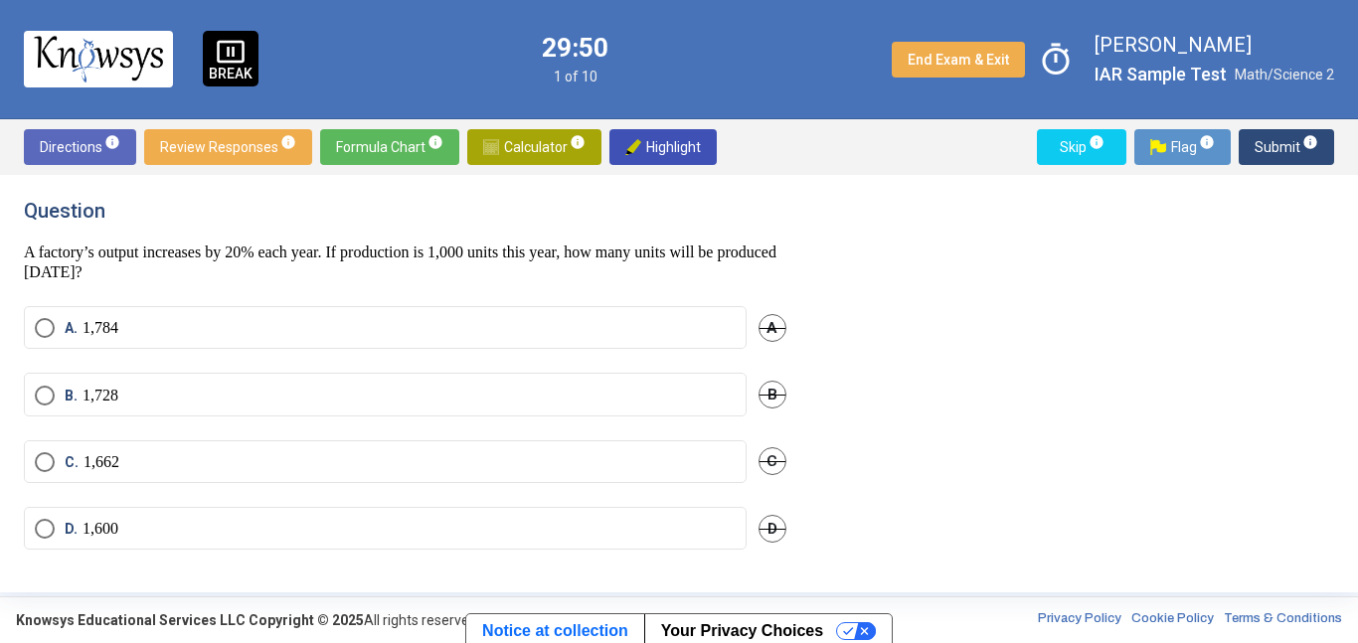
click at [528, 163] on span "Calculator info" at bounding box center [534, 147] width 102 height 36
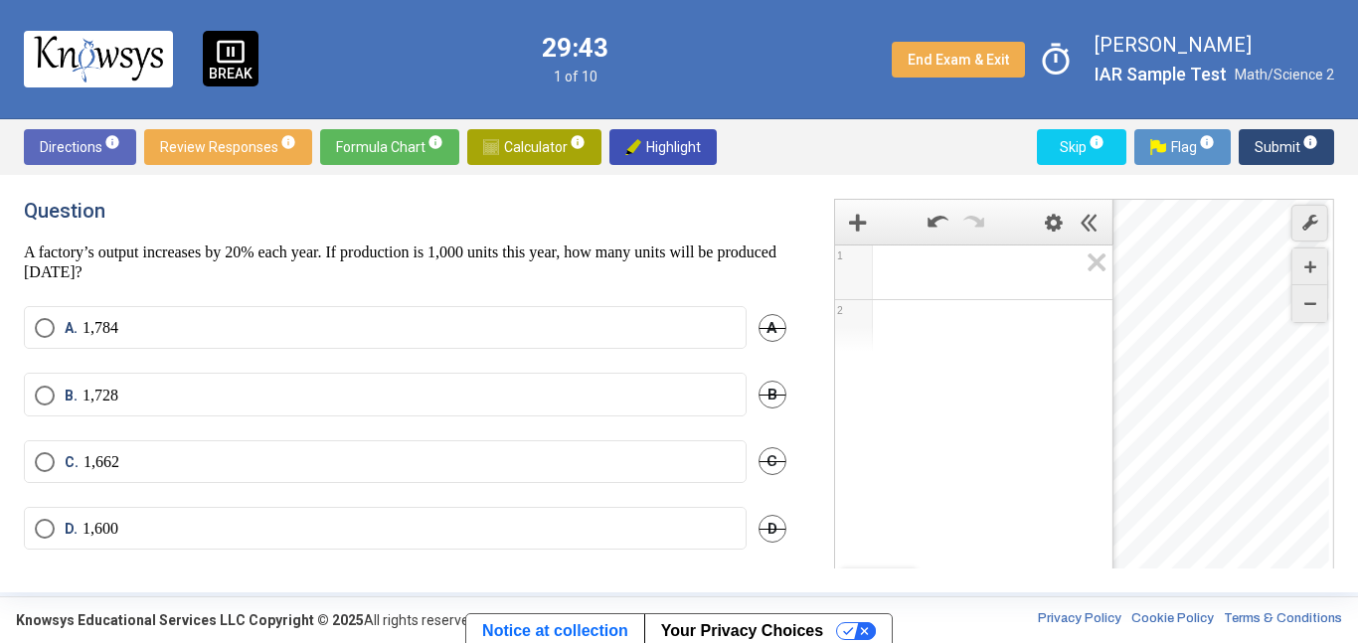
click at [926, 287] on div "Expression List" at bounding box center [973, 270] width 277 height 48
click at [375, 150] on span "Formula Chart info" at bounding box center [389, 147] width 107 height 36
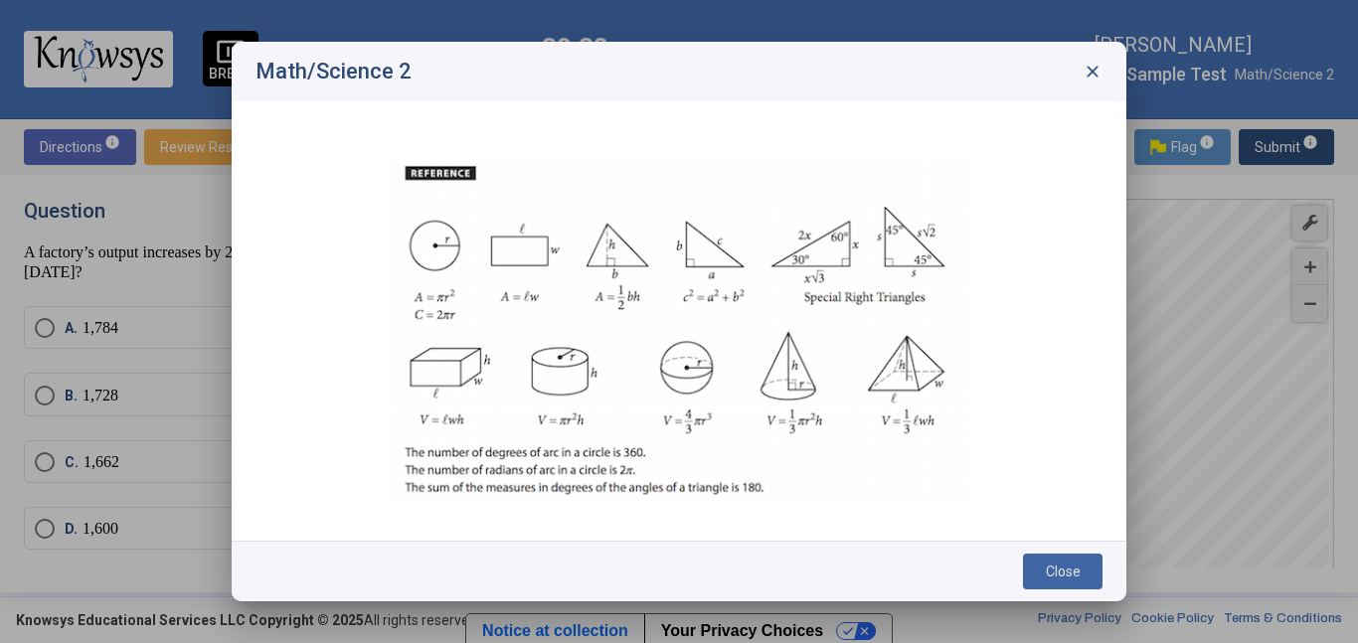
click at [1099, 74] on span "close" at bounding box center [1093, 72] width 20 height 20
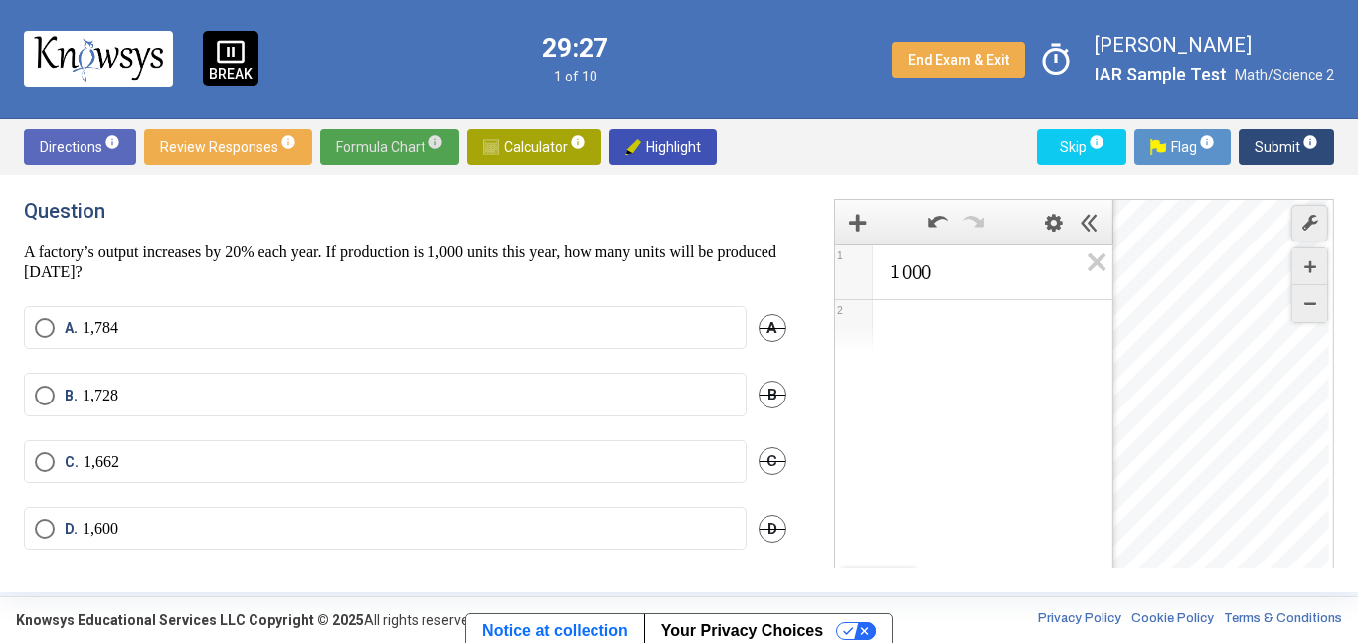
click at [967, 293] on div "1 0 0 0" at bounding box center [973, 273] width 277 height 54
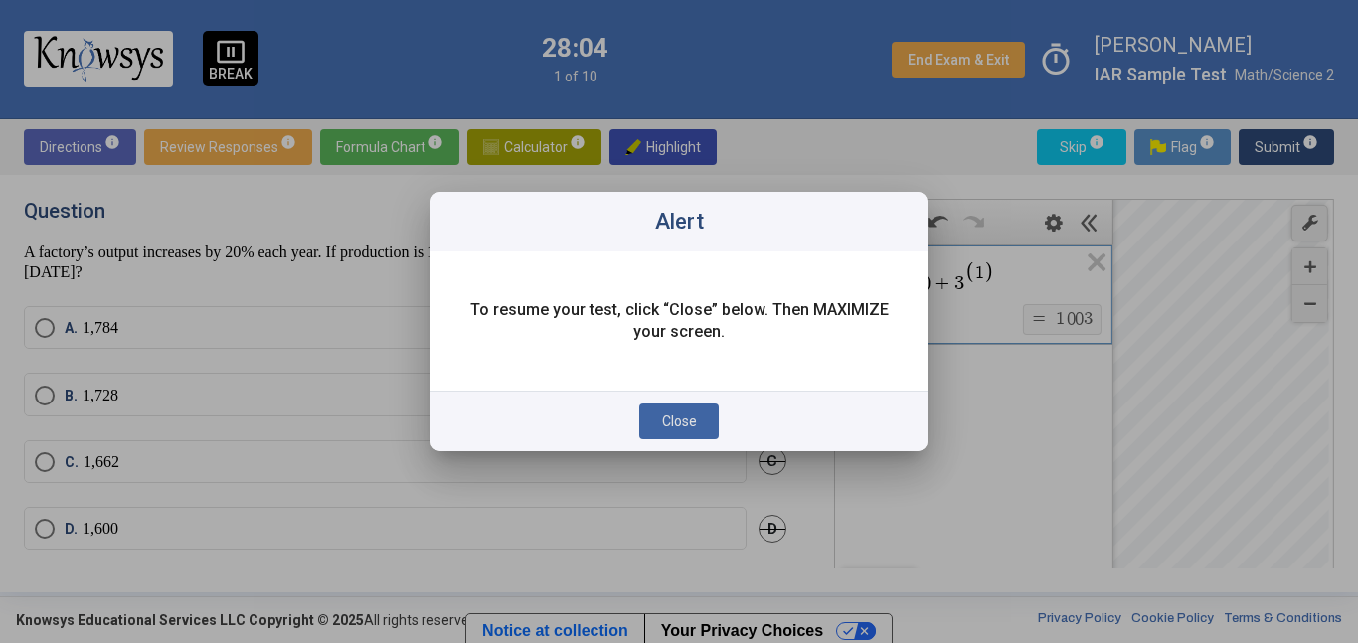
click at [679, 419] on span "Close" at bounding box center [679, 422] width 35 height 16
click at [691, 424] on span "Close" at bounding box center [679, 422] width 35 height 16
click at [686, 426] on span "Close" at bounding box center [679, 422] width 35 height 16
click at [477, 379] on div "To resume your test, click “Close” below. Then MAXIMIZE your screen." at bounding box center [679, 321] width 497 height 139
click at [656, 400] on div "Close" at bounding box center [679, 421] width 497 height 61
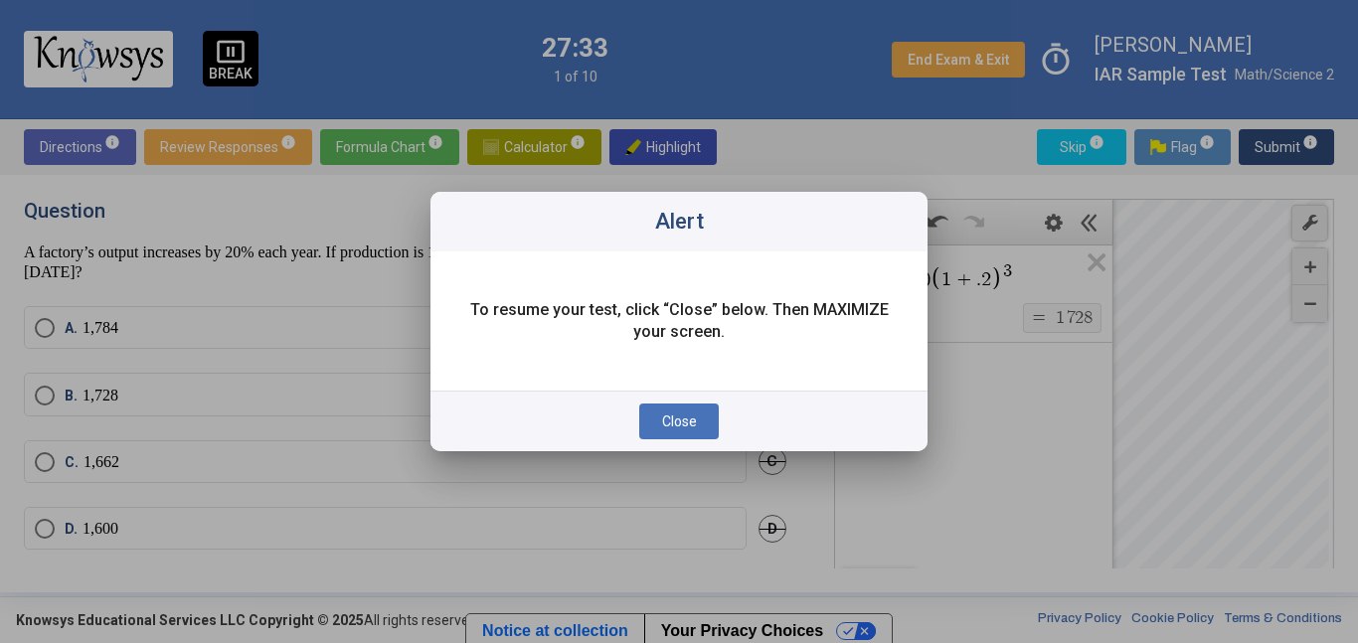
click at [659, 408] on button "Close" at bounding box center [679, 422] width 80 height 36
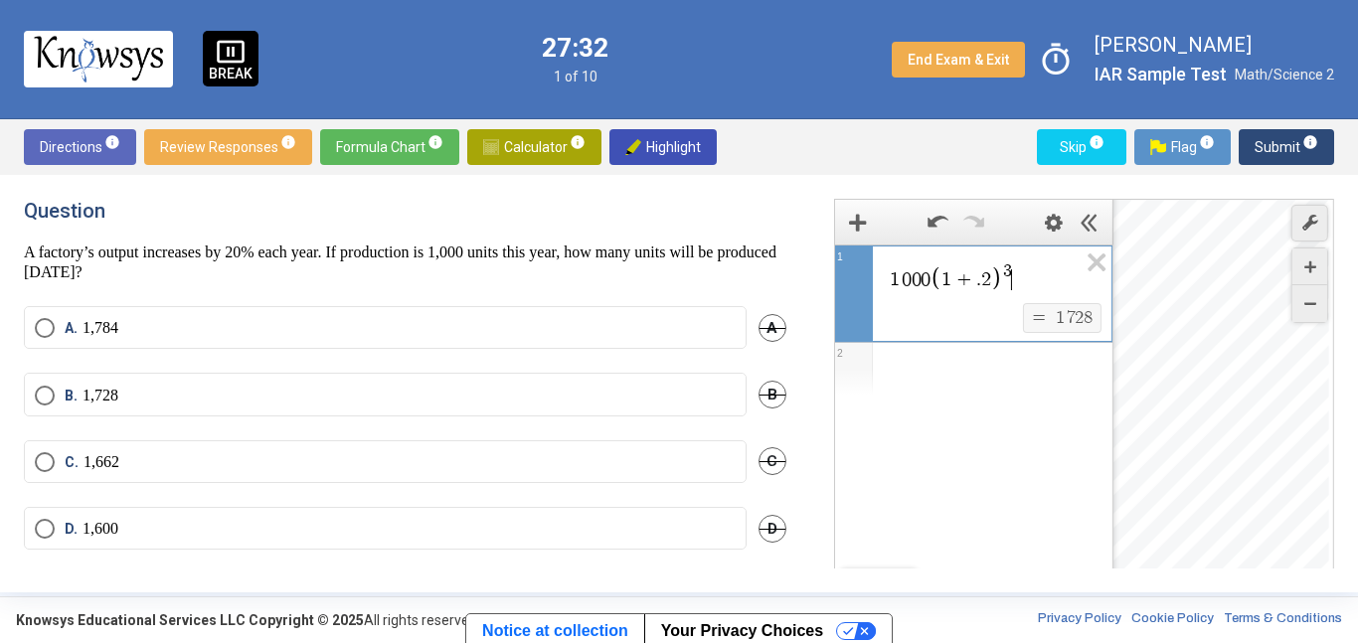
click at [658, 408] on mat-radio-button "B. 1,728" at bounding box center [385, 394] width 723 height 43
click at [657, 403] on label "B. 1,728" at bounding box center [385, 396] width 701 height 20
click at [1255, 153] on button "Submit info" at bounding box center [1286, 147] width 95 height 36
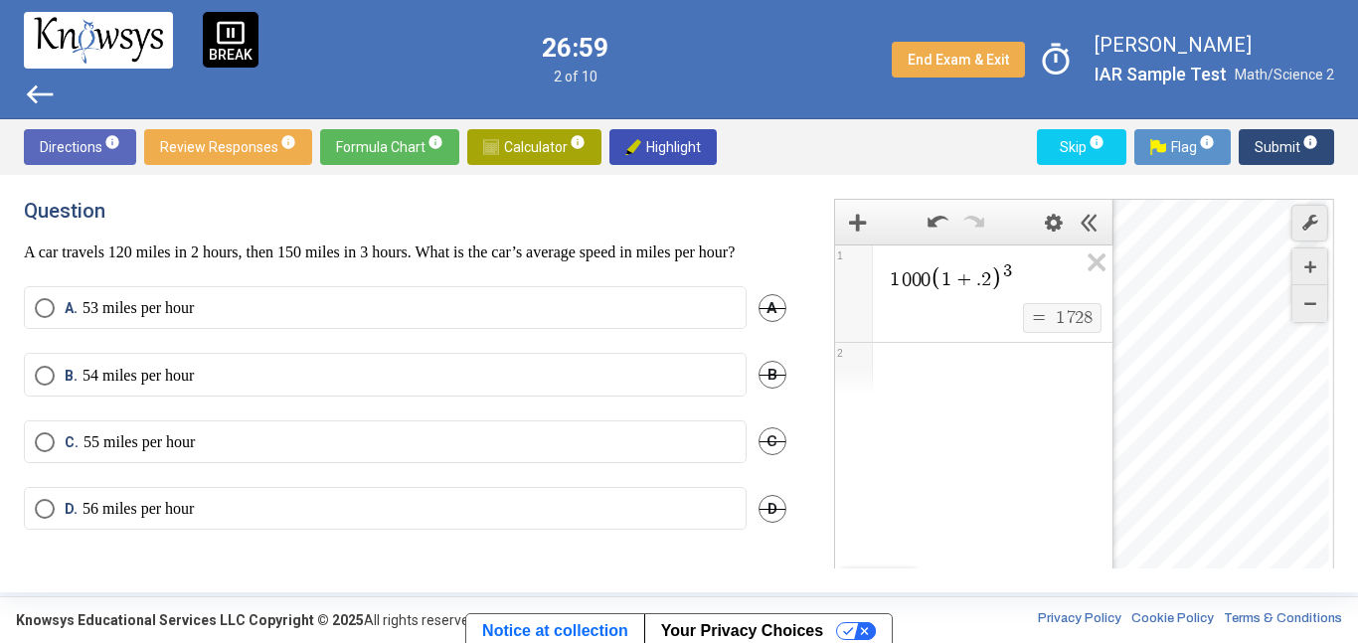
click at [1283, 145] on span "Submit info" at bounding box center [1287, 147] width 64 height 36
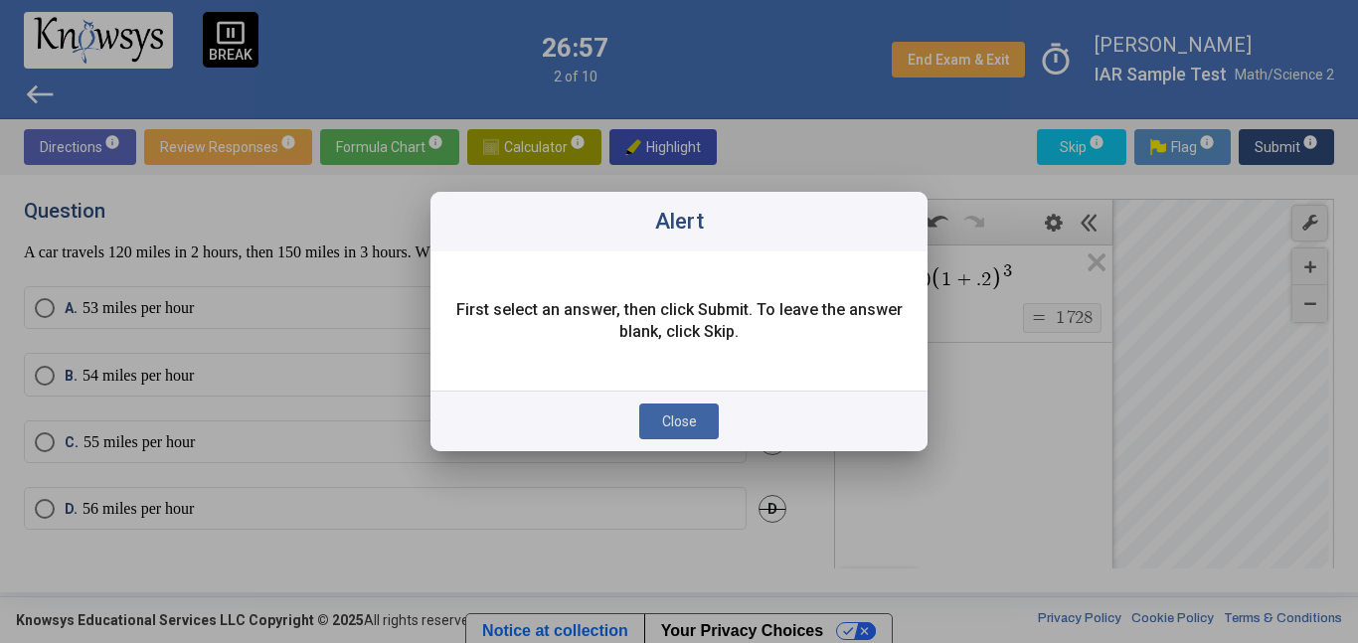
click at [671, 424] on span "Close" at bounding box center [679, 422] width 35 height 16
click at [683, 429] on span "Close" at bounding box center [679, 422] width 35 height 16
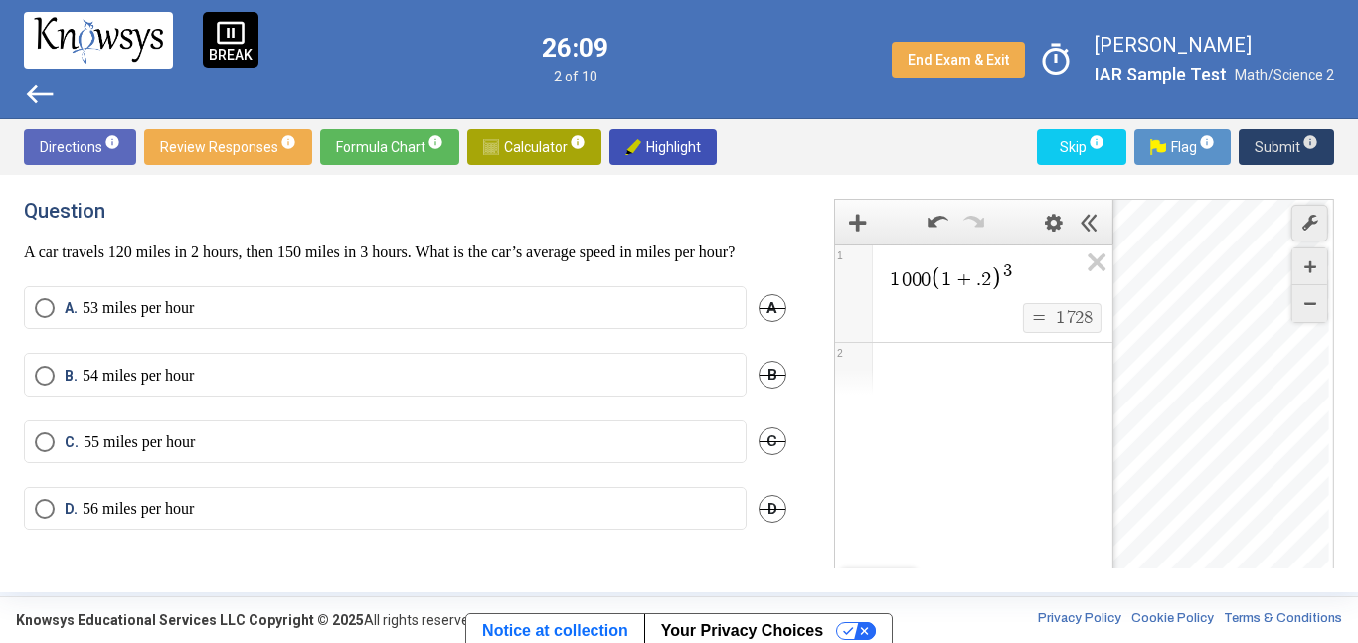
click at [683, 420] on div "B. 54 miles per hour B" at bounding box center [405, 386] width 763 height 67
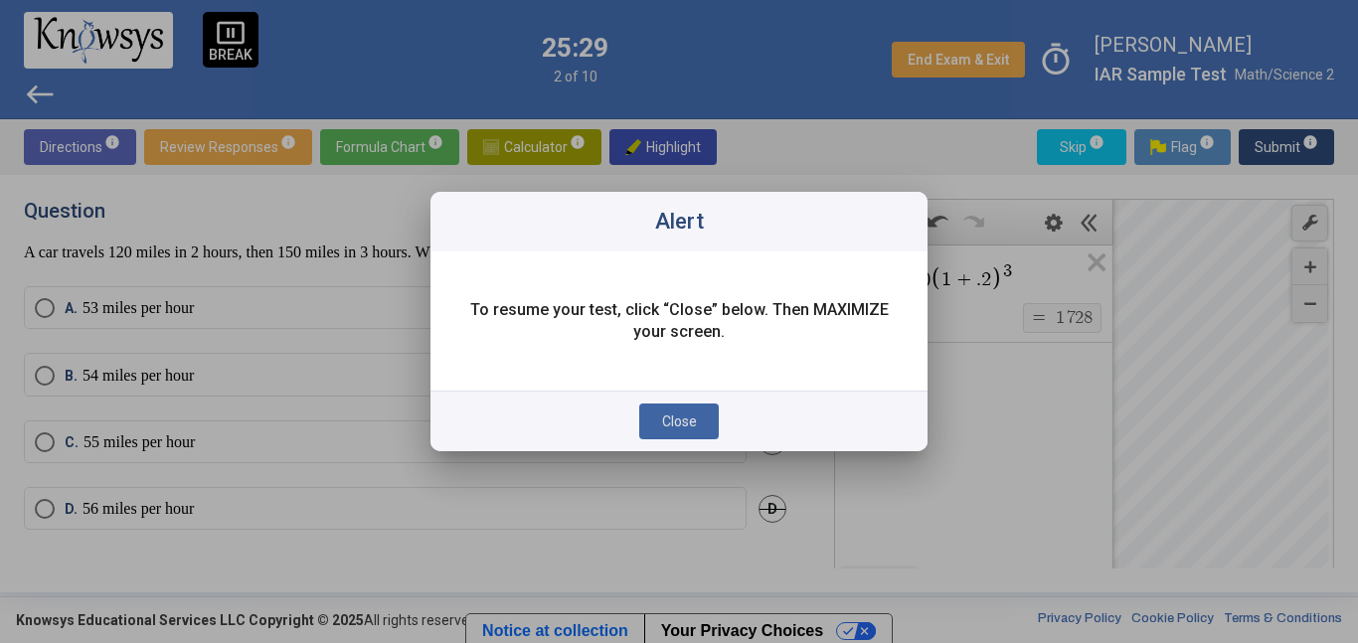
click at [691, 414] on span "Close" at bounding box center [679, 422] width 35 height 16
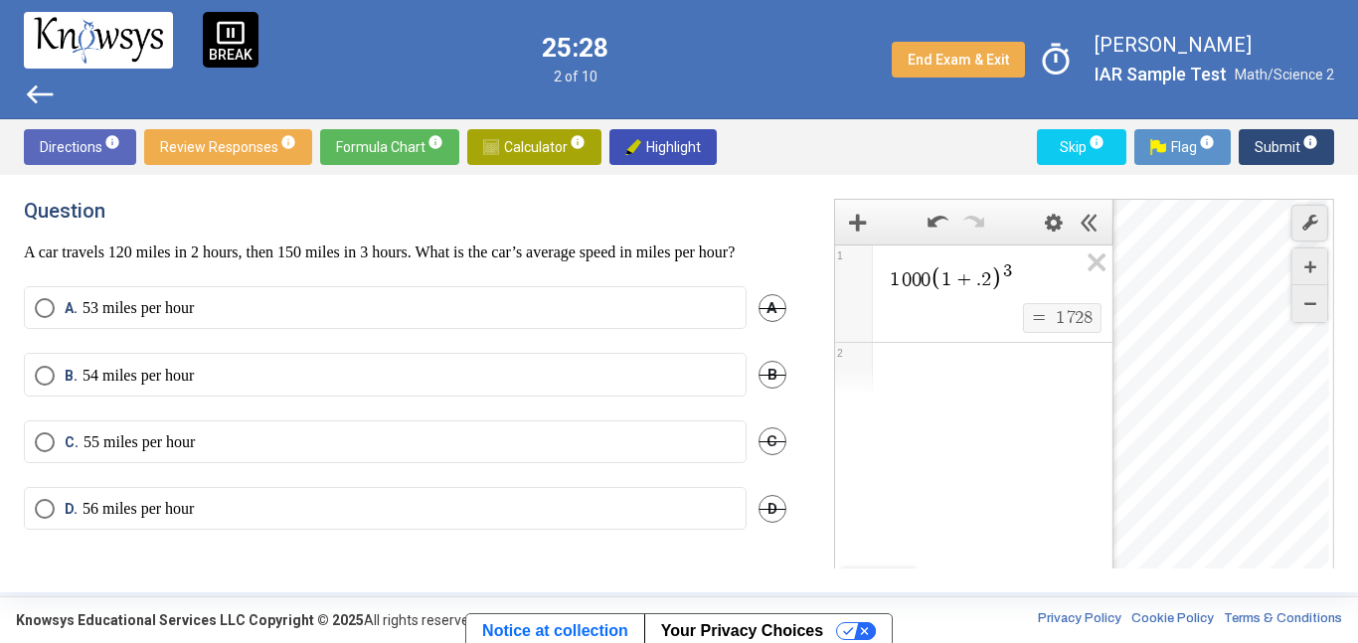
click at [664, 396] on mat-radio-button "B. 54 miles per hour" at bounding box center [385, 374] width 723 height 43
click at [650, 386] on label "B. 54 miles per hour" at bounding box center [385, 376] width 701 height 20
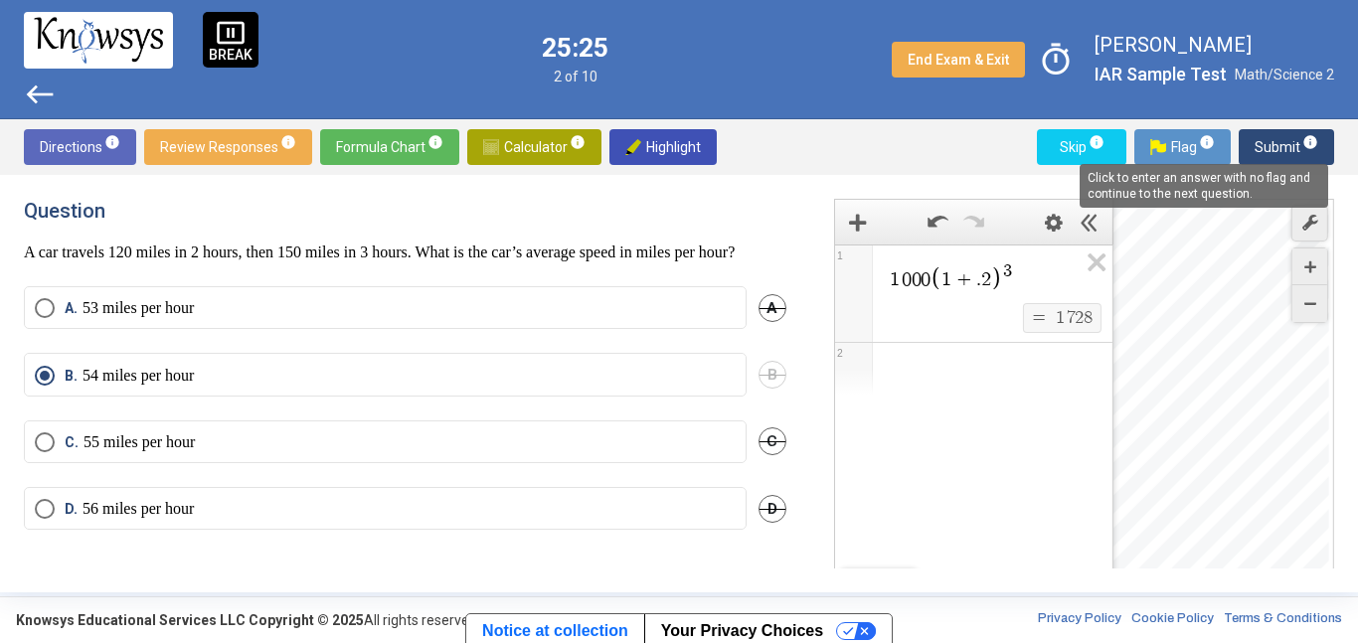
click at [1279, 147] on span "Submit info" at bounding box center [1287, 147] width 64 height 36
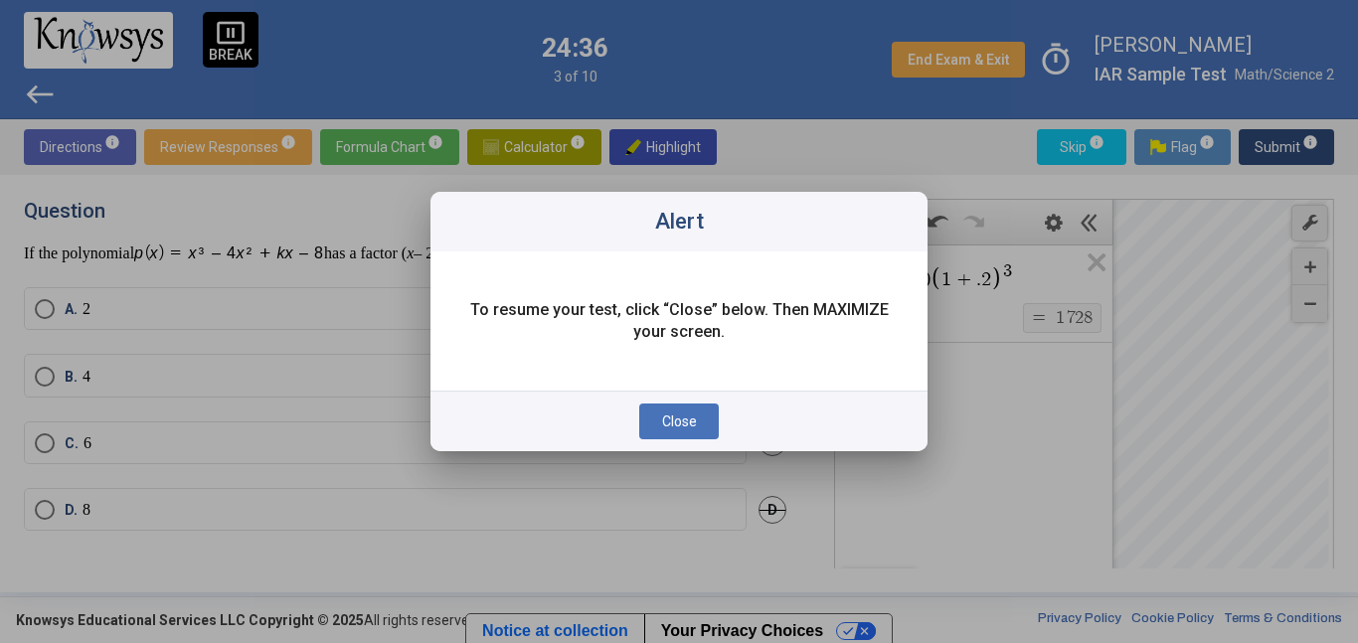
click at [660, 418] on button "Close" at bounding box center [679, 422] width 80 height 36
click at [664, 442] on div "Close" at bounding box center [679, 421] width 497 height 61
click at [669, 419] on span "Close" at bounding box center [679, 422] width 35 height 16
click at [683, 409] on button "Close" at bounding box center [679, 422] width 80 height 36
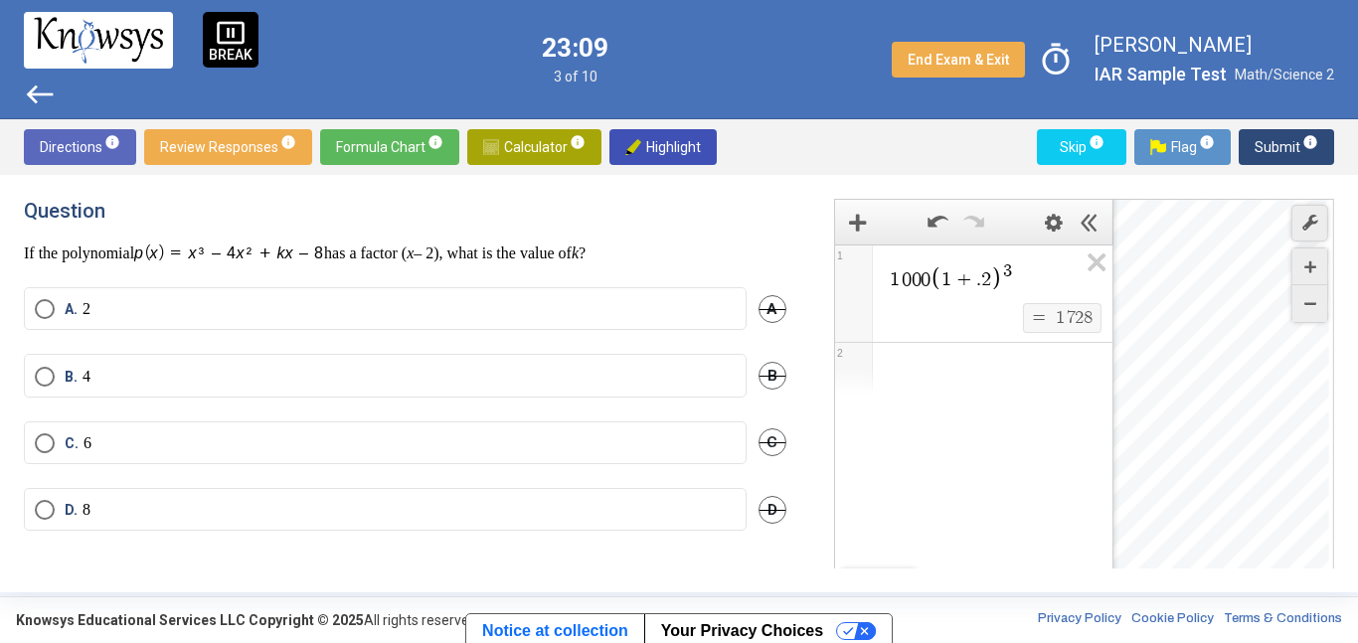
click at [597, 500] on label "D. 8" at bounding box center [385, 510] width 701 height 20
click at [1245, 154] on button "Submit info" at bounding box center [1286, 147] width 95 height 36
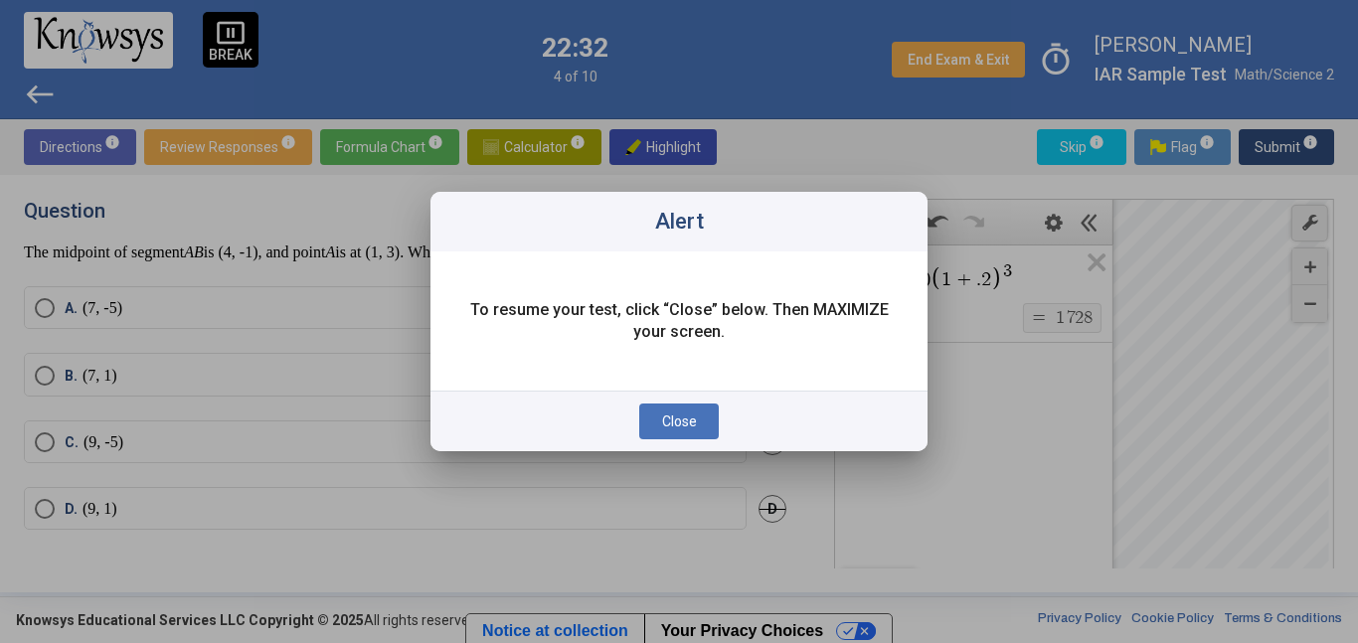
click at [639, 421] on button "Close" at bounding box center [679, 422] width 80 height 36
click at [640, 407] on button "Close" at bounding box center [679, 422] width 80 height 36
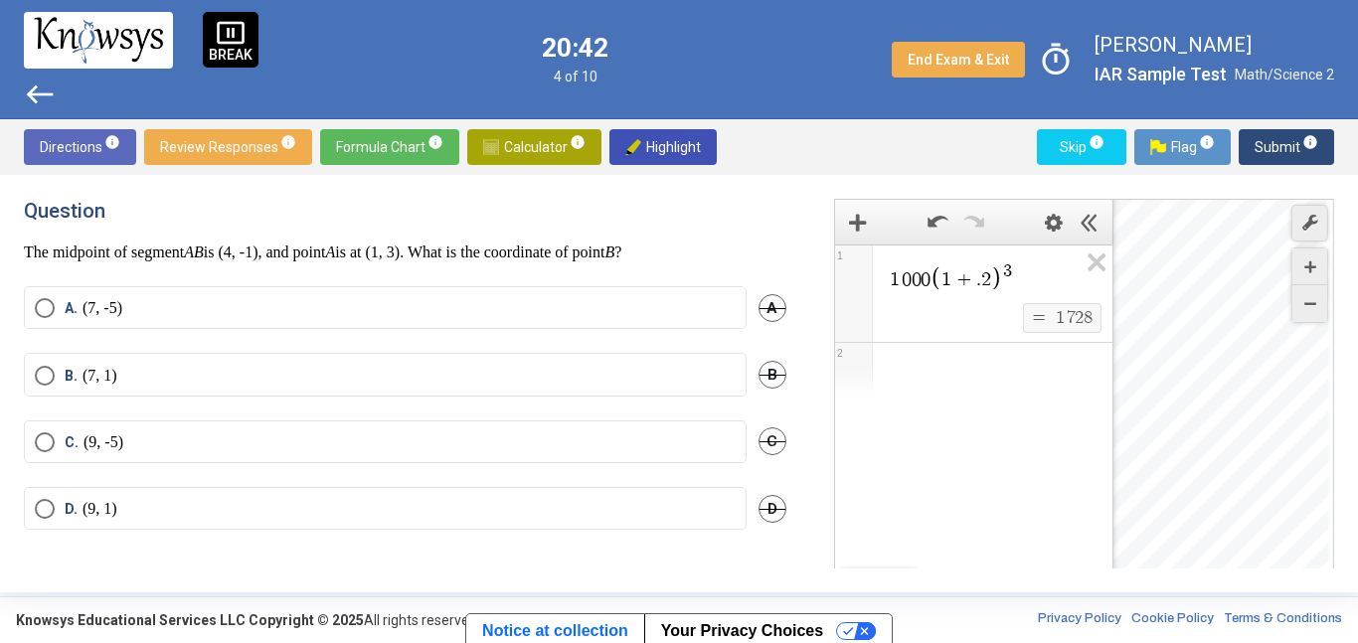
click at [768, 433] on span "C" at bounding box center [773, 442] width 28 height 28
click at [771, 509] on span "D" at bounding box center [773, 509] width 28 height 28
click at [74, 302] on span "A." at bounding box center [74, 308] width 18 height 20
click at [1271, 137] on span "Submit info" at bounding box center [1287, 147] width 64 height 36
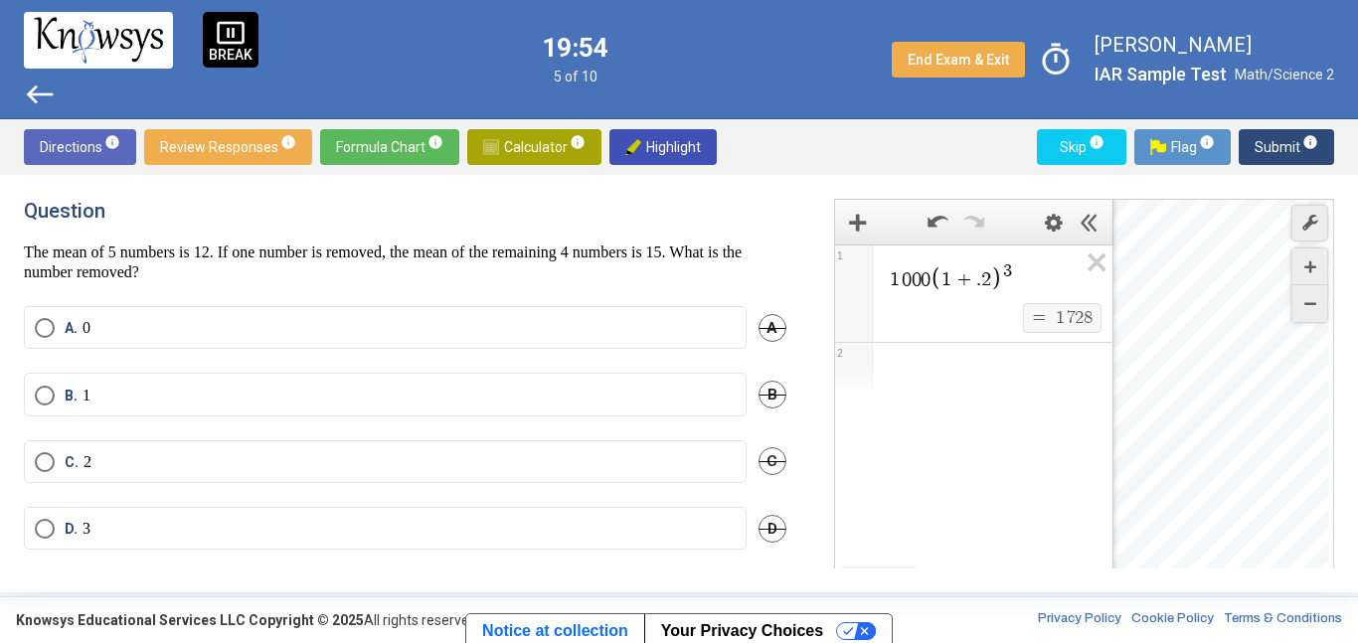
click at [517, 140] on span "Calculator info" at bounding box center [534, 147] width 102 height 36
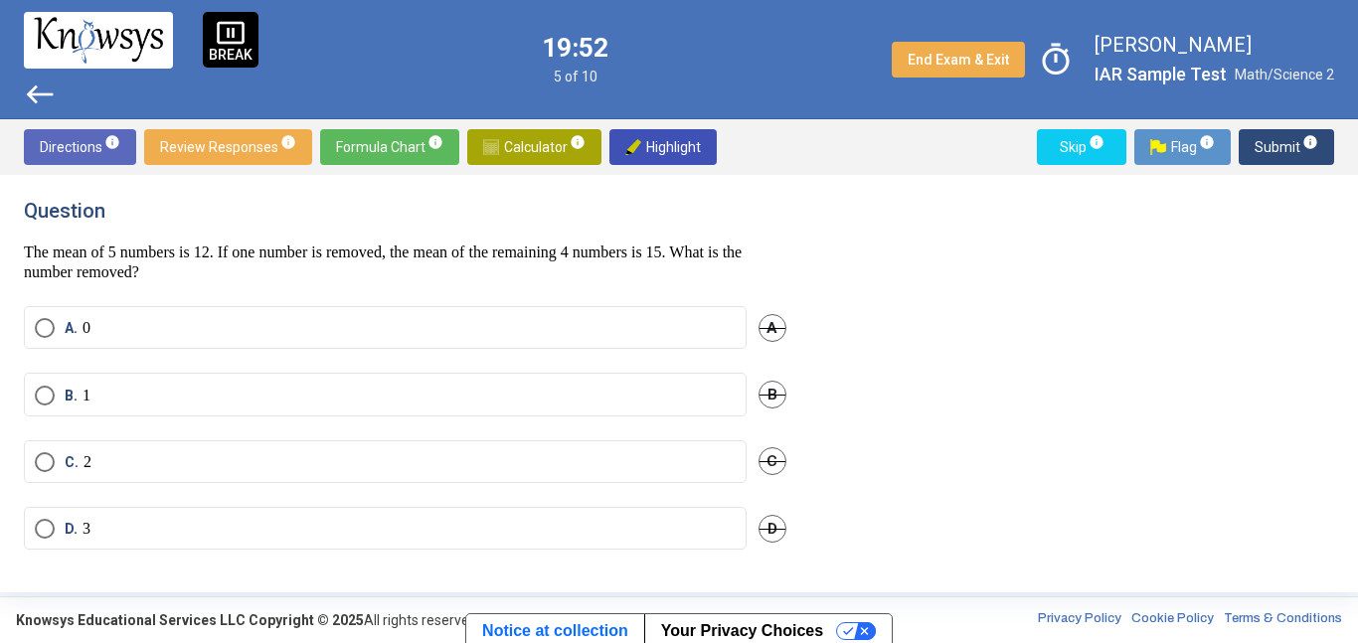
click at [542, 159] on span "Calculator info" at bounding box center [534, 147] width 102 height 36
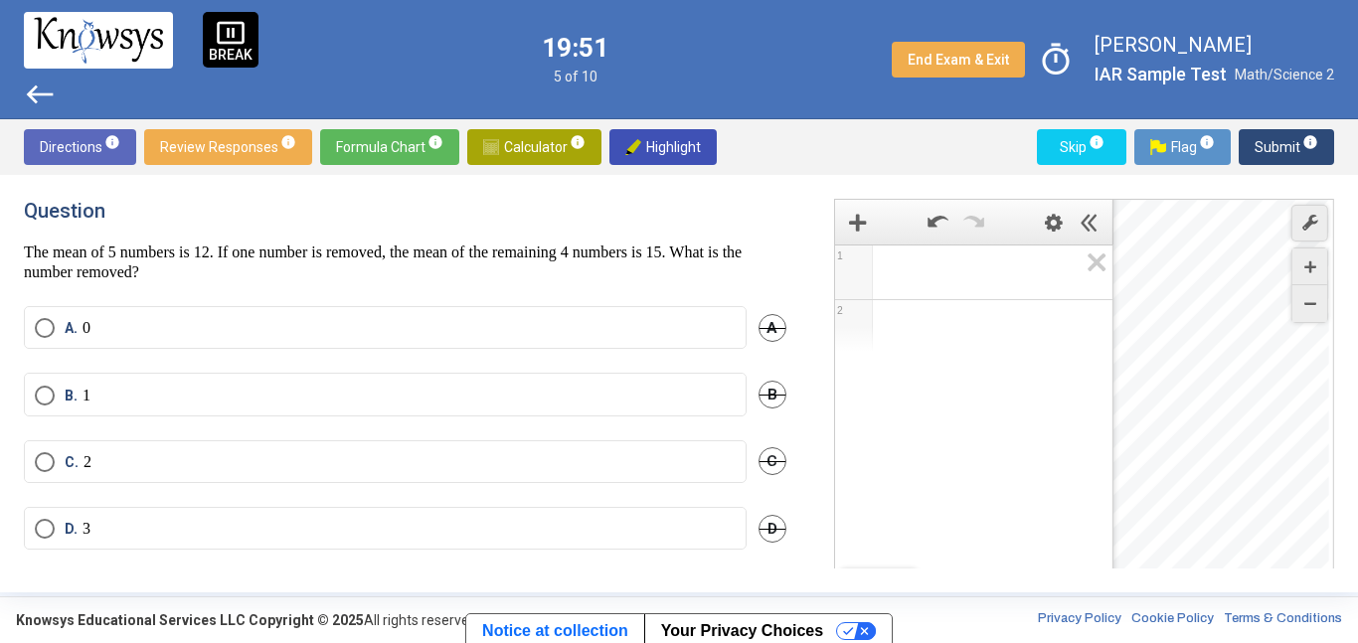
click at [906, 273] on span "Math Input:" at bounding box center [983, 273] width 190 height 24
click at [88, 535] on p "3" at bounding box center [87, 529] width 8 height 20
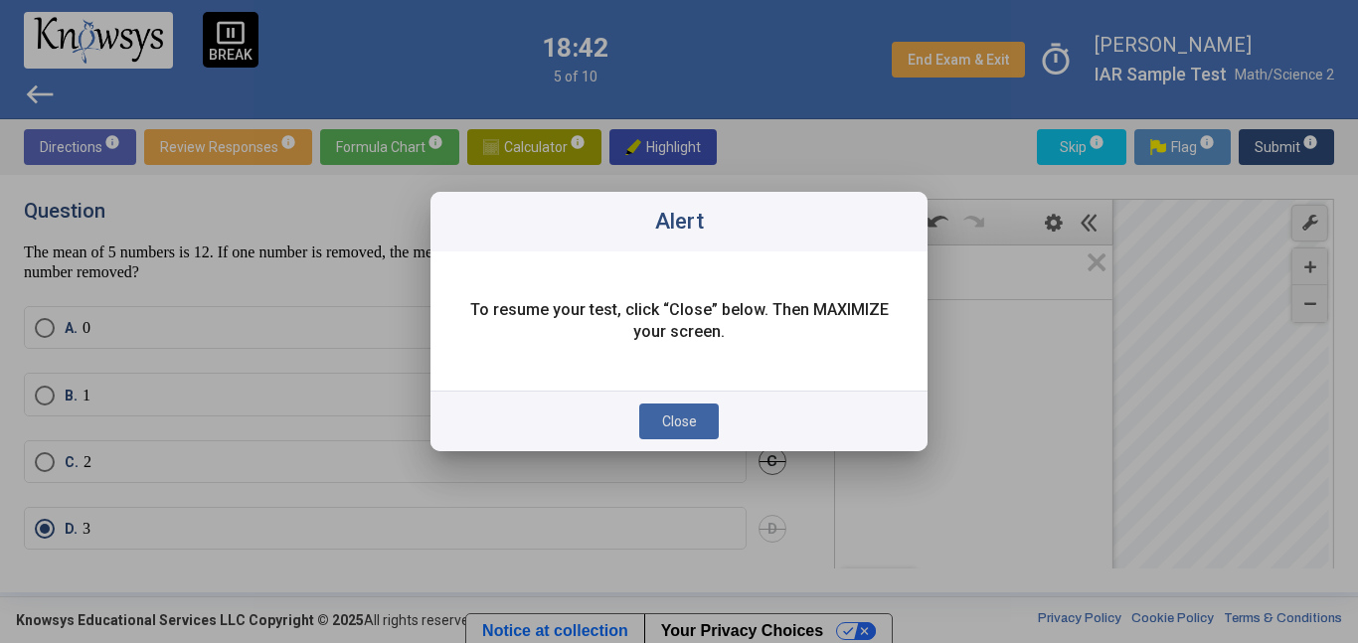
click at [664, 427] on span "Close" at bounding box center [679, 422] width 35 height 16
click at [332, 314] on div at bounding box center [679, 321] width 1358 height 643
click at [329, 337] on div at bounding box center [679, 321] width 1358 height 643
click at [692, 422] on span "Close" at bounding box center [679, 422] width 35 height 16
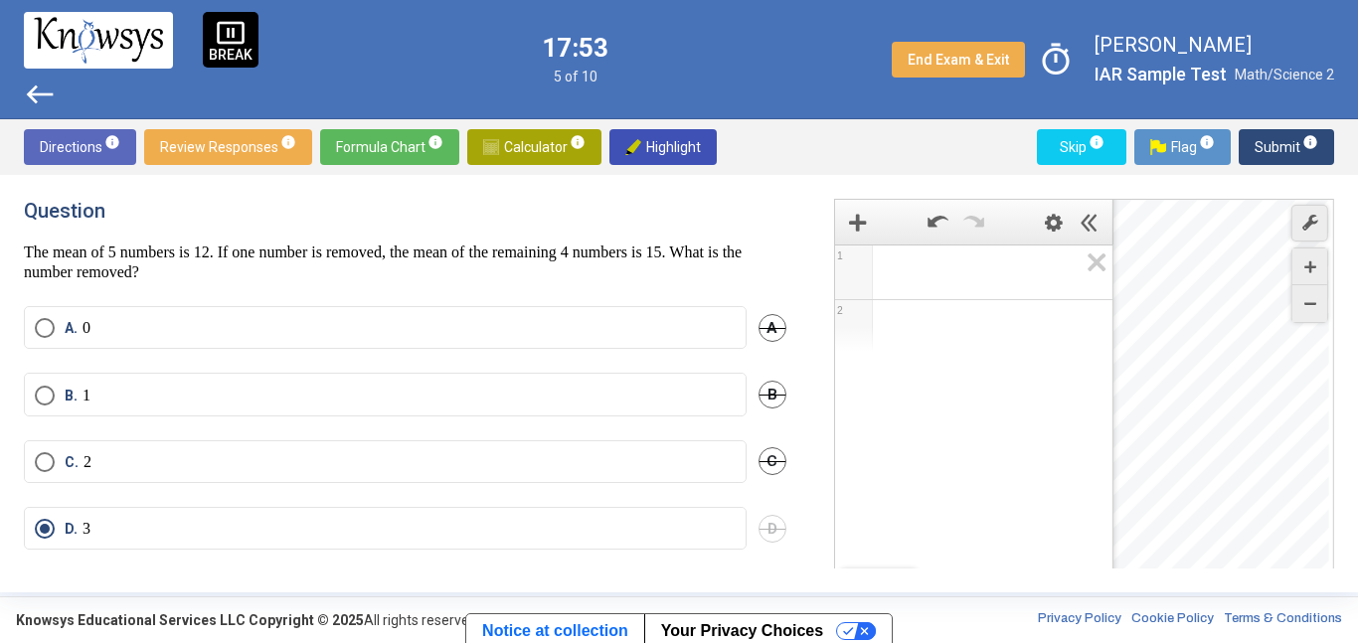
click at [412, 316] on mat-radio-button "A. 0" at bounding box center [385, 327] width 723 height 43
click at [410, 306] on mat-radio-button "A. 0" at bounding box center [385, 327] width 723 height 43
click at [212, 339] on mat-radio-button "A. 0" at bounding box center [385, 327] width 723 height 43
click at [231, 329] on label "A. 0" at bounding box center [385, 328] width 701 height 20
click at [1268, 134] on span "Submit info" at bounding box center [1287, 147] width 64 height 36
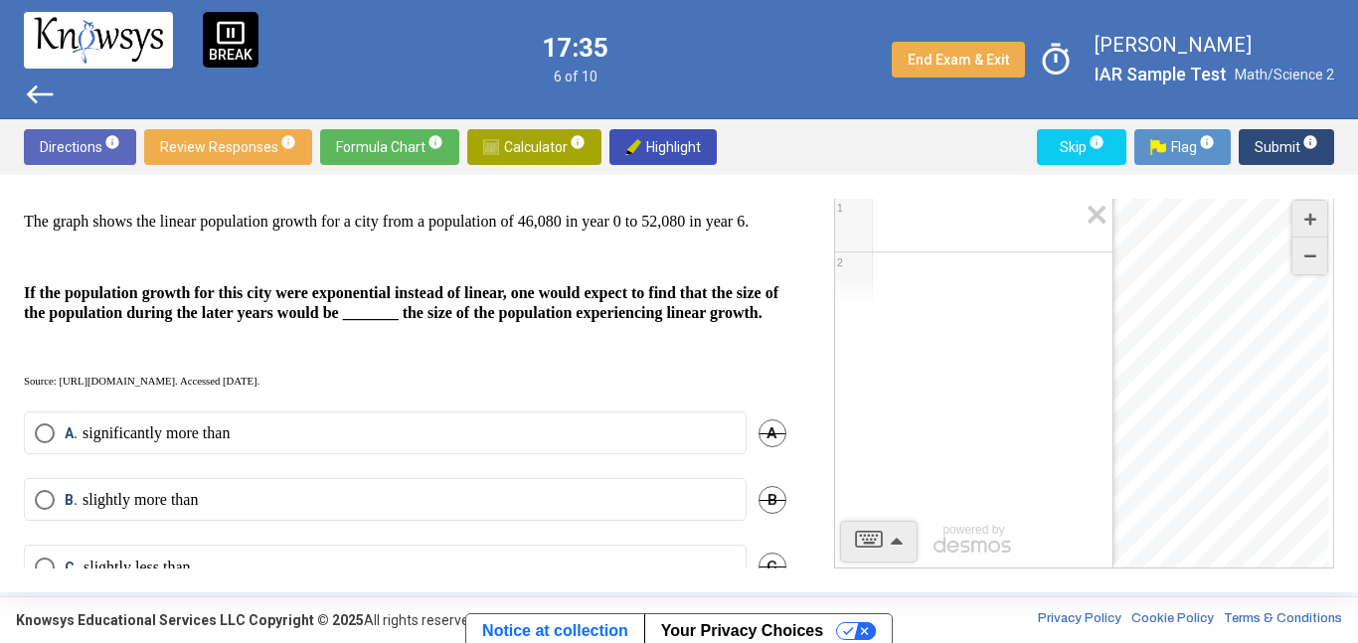
scroll to position [298, 0]
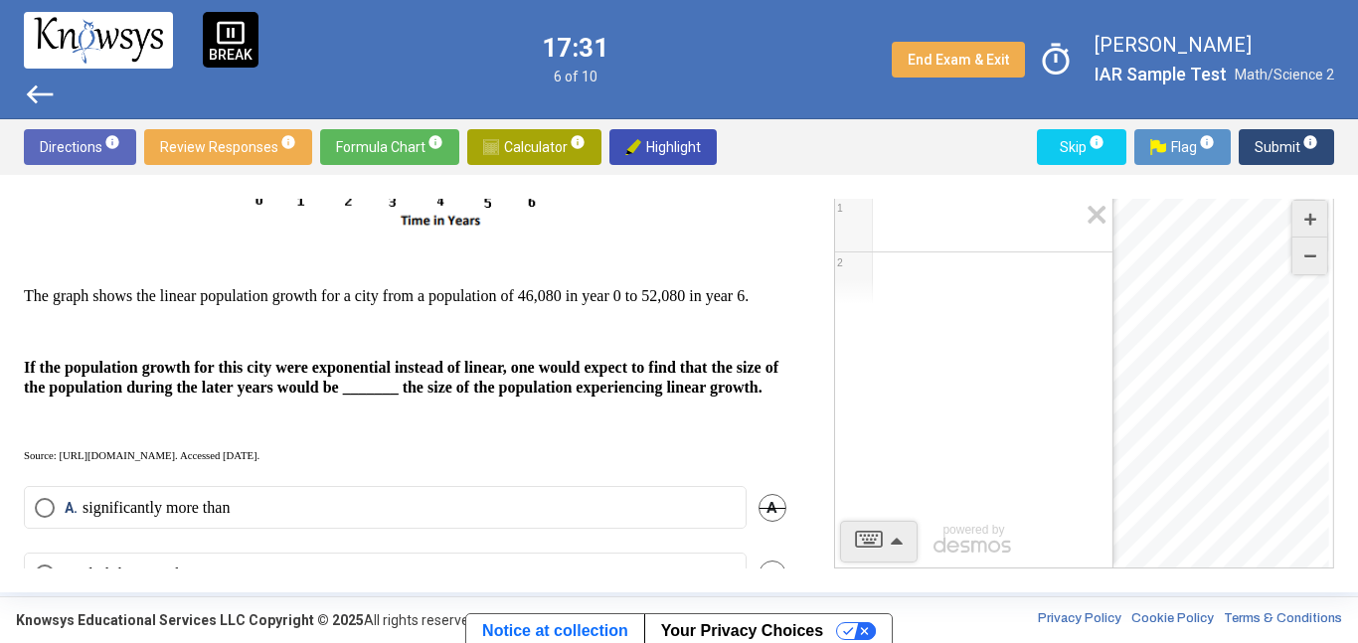
click at [1076, 152] on span "Skip info" at bounding box center [1082, 147] width 58 height 36
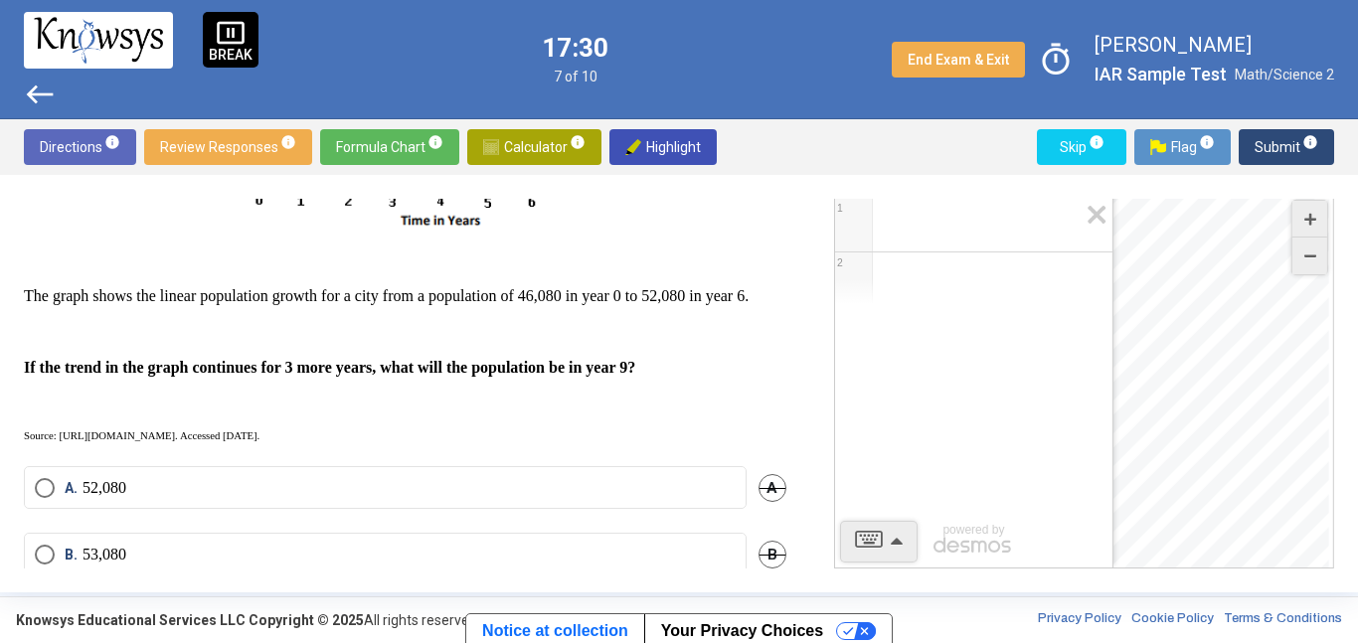
click at [1076, 152] on span "Skip info" at bounding box center [1082, 147] width 58 height 36
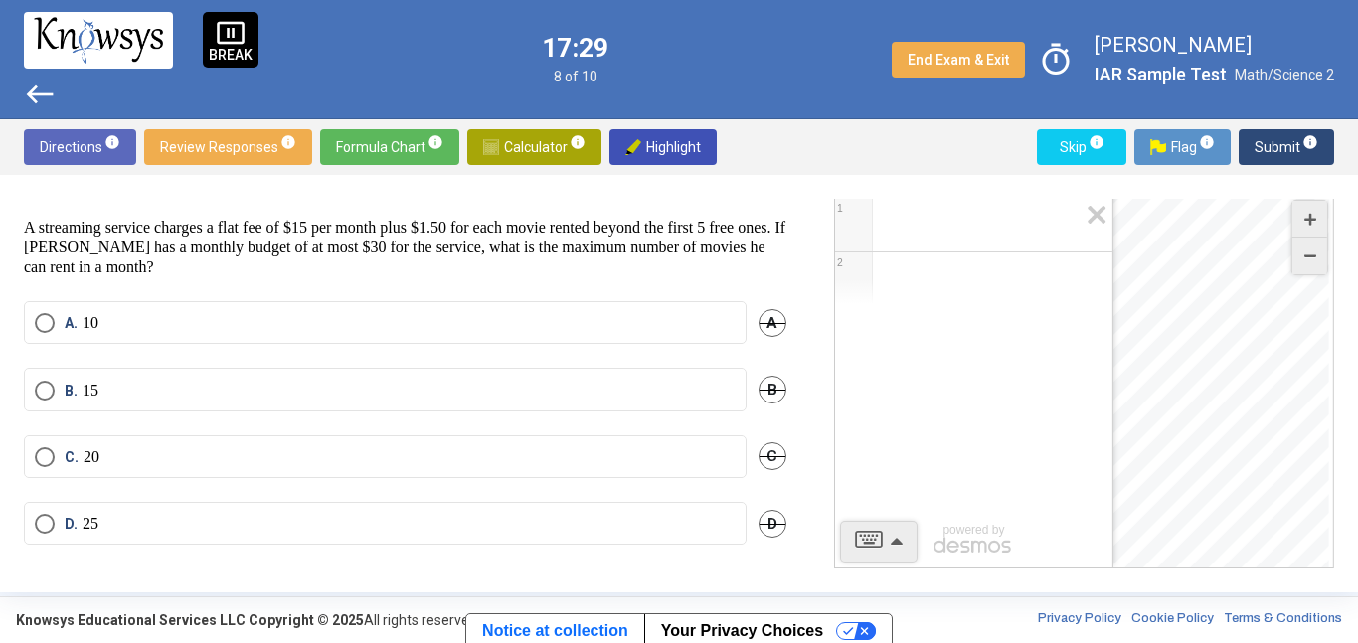
click at [1076, 152] on span "Skip info" at bounding box center [1082, 147] width 58 height 36
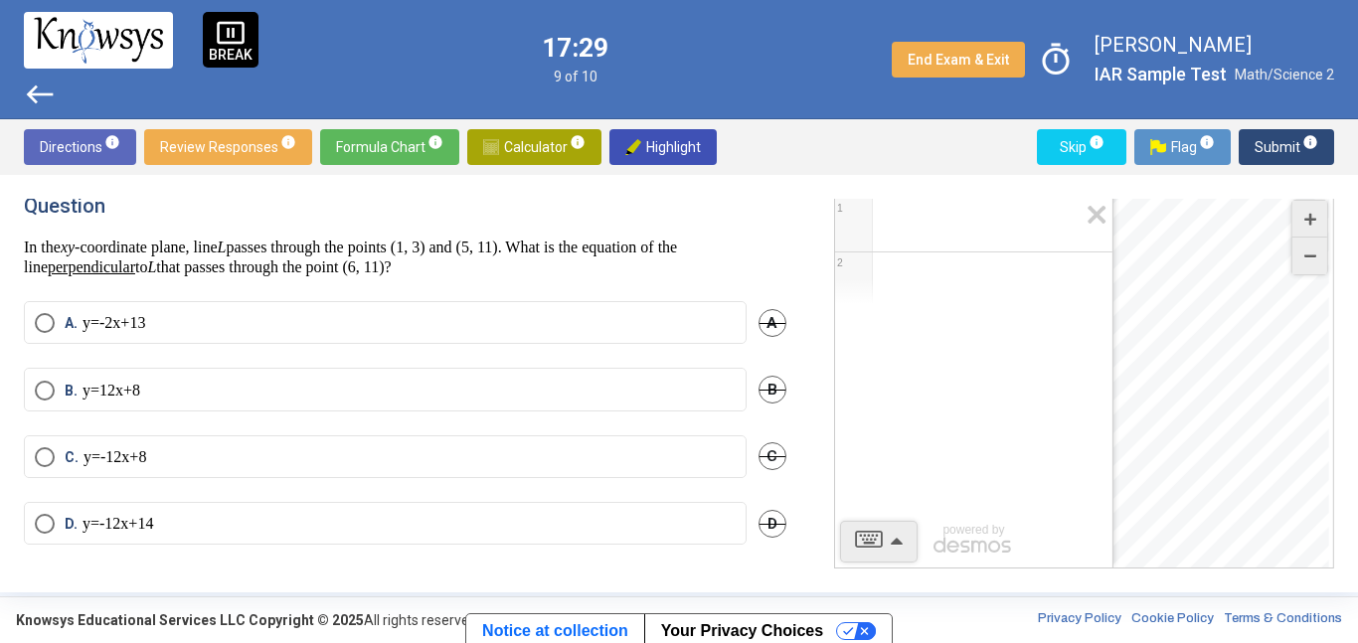
click at [1076, 151] on span "Skip info" at bounding box center [1082, 147] width 58 height 36
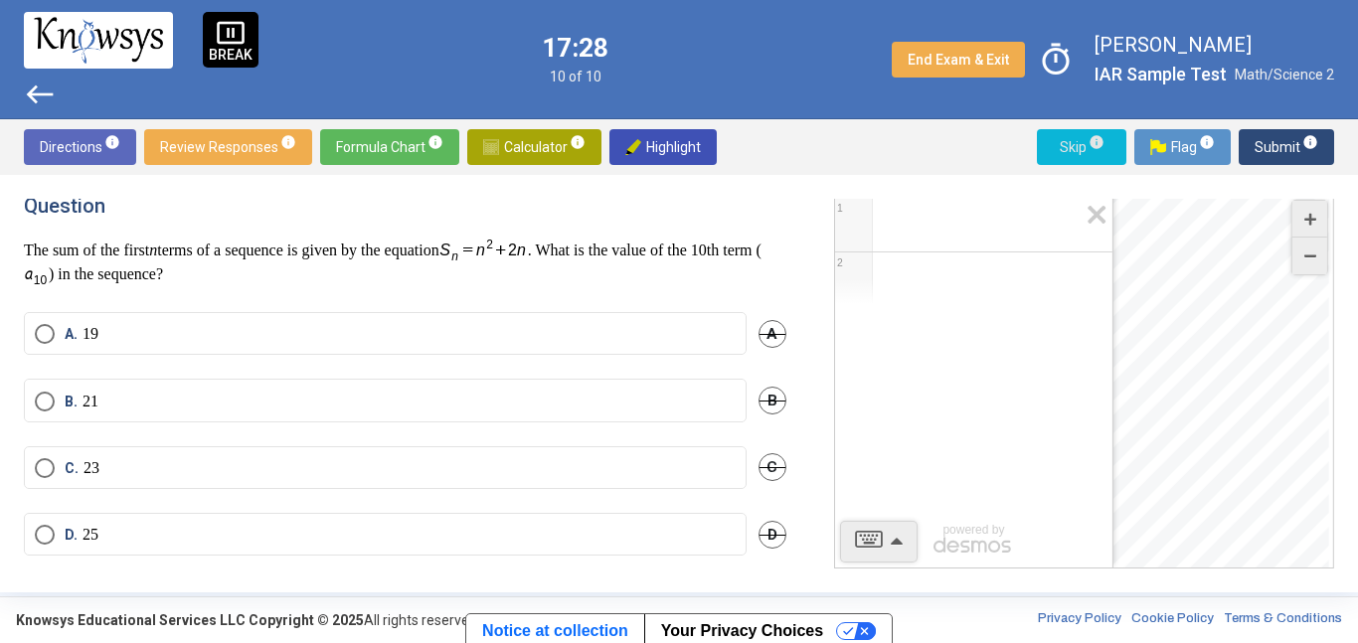
click at [1076, 151] on span "Skip info" at bounding box center [1082, 147] width 58 height 36
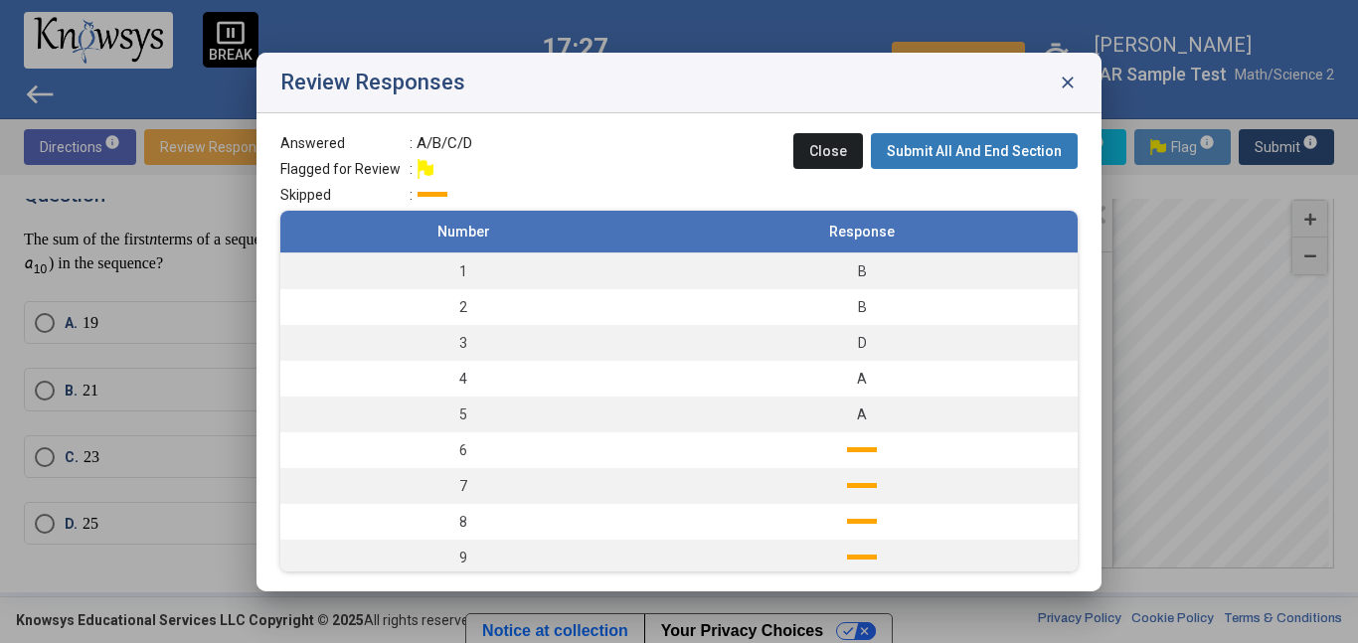
click at [1003, 149] on span "Submit All And End Section" at bounding box center [974, 151] width 175 height 16
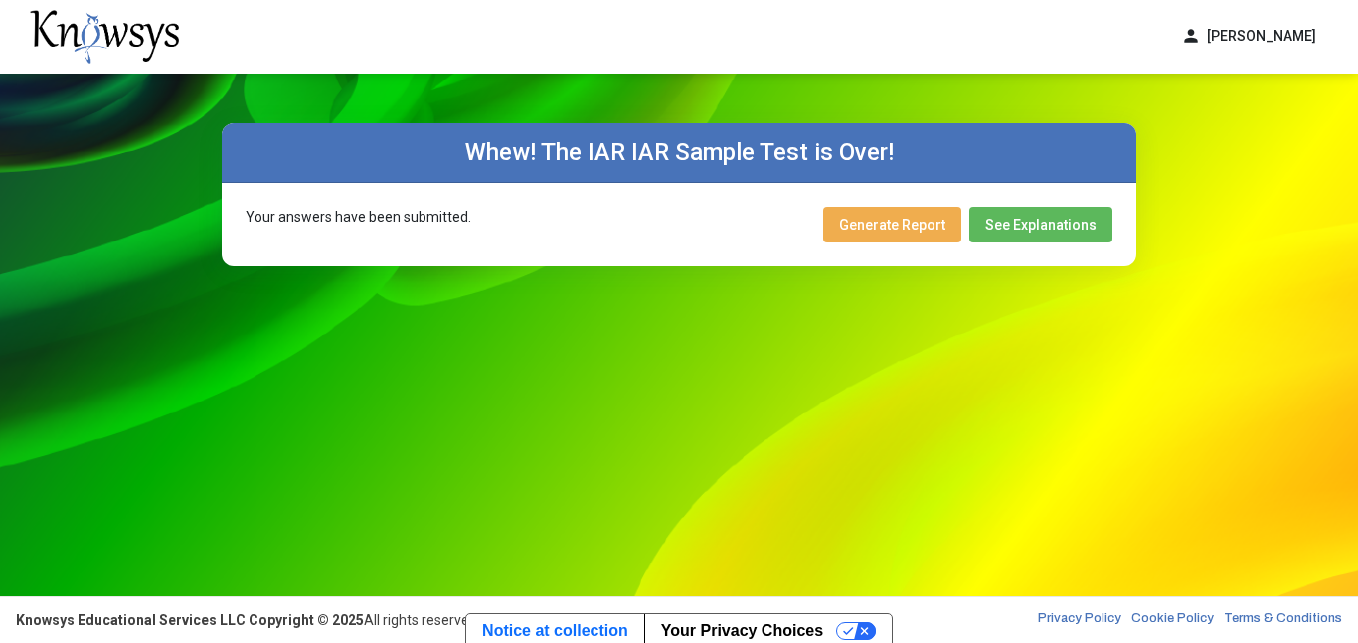
click at [897, 223] on span "Generate Report" at bounding box center [892, 225] width 106 height 16
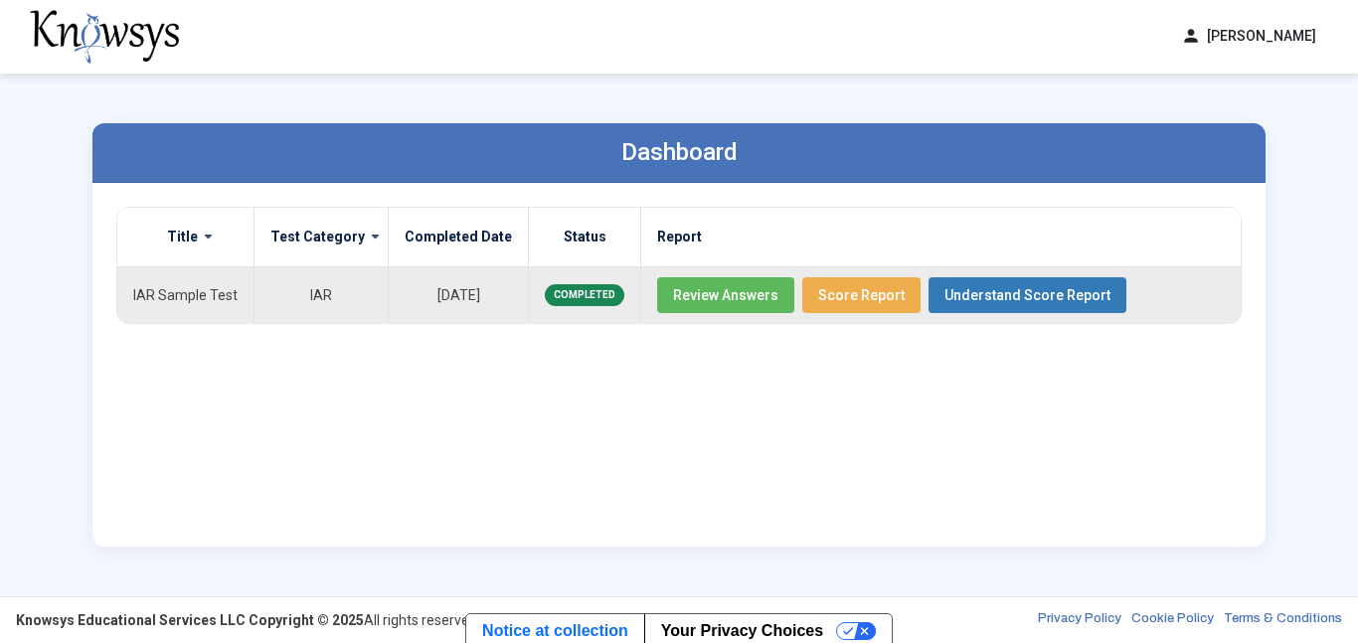
click at [726, 295] on span "Review Answers" at bounding box center [725, 295] width 105 height 16
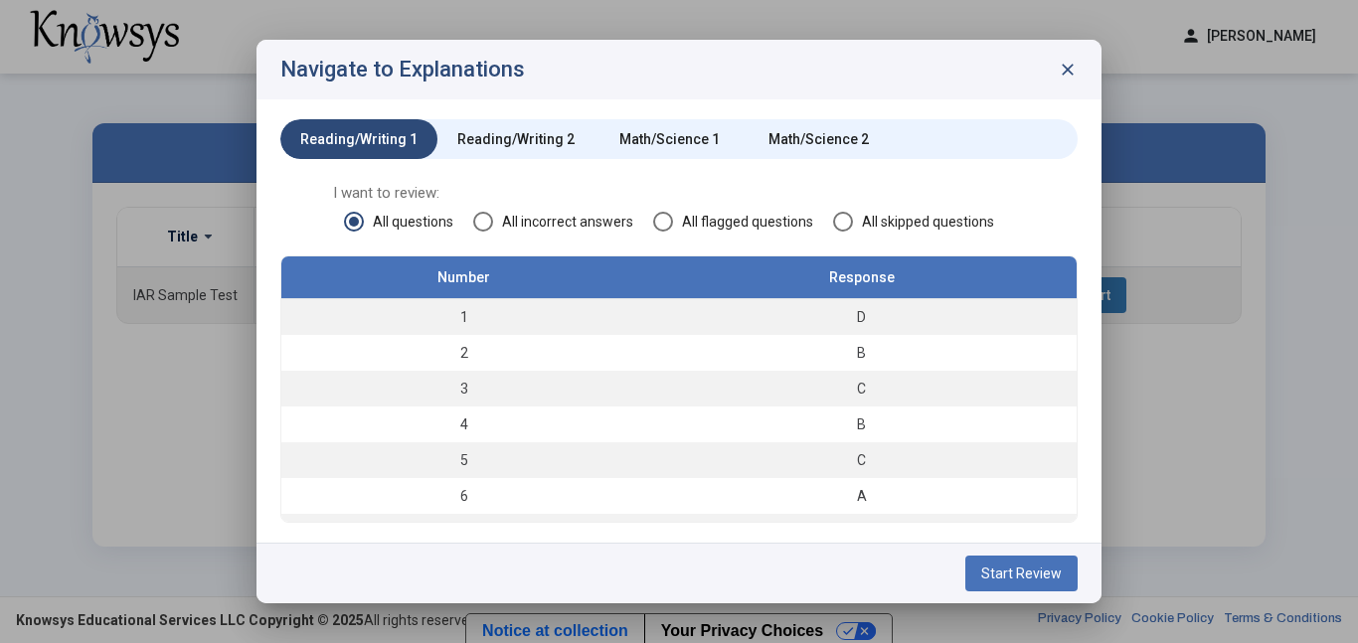
click at [588, 212] on span "All incorrect answers" at bounding box center [563, 222] width 140 height 20
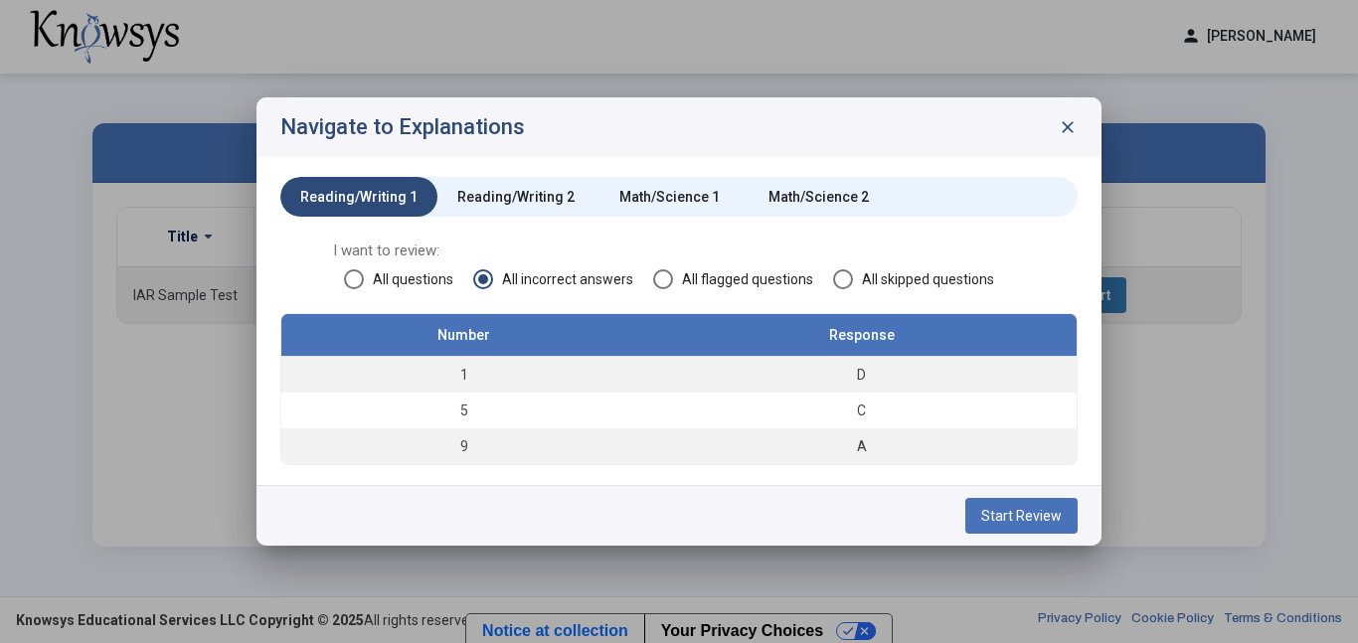
click at [537, 195] on div "Reading/Writing 2" at bounding box center [515, 197] width 117 height 20
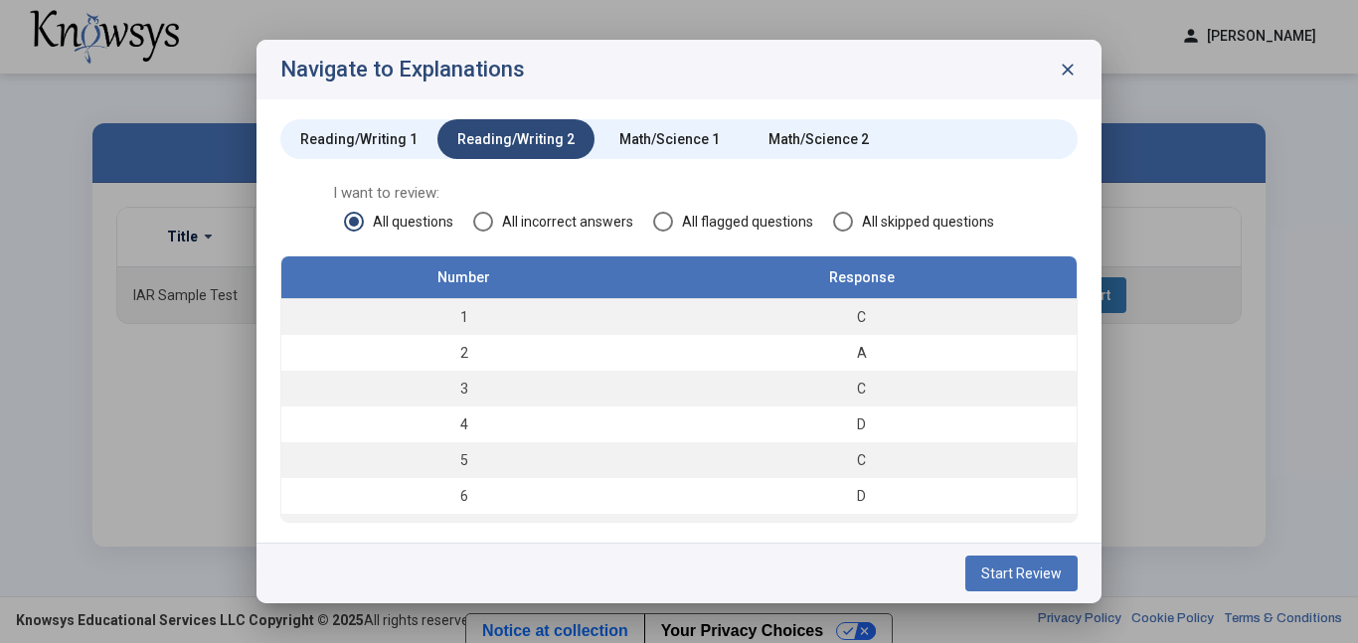
click at [525, 224] on span "All incorrect answers" at bounding box center [563, 222] width 140 height 20
click at [429, 241] on div "I want to review: All questions All incorrect answers All flagged questions All…" at bounding box center [678, 219] width 797 height 73
click at [430, 234] on div "I want to review: All questions All incorrect answers All flagged questions All…" at bounding box center [678, 219] width 797 height 73
click at [432, 225] on span "All questions" at bounding box center [408, 222] width 89 height 20
click at [472, 223] on mat-radio-group "All questions All incorrect answers All flagged questions All skipped questions" at bounding box center [679, 221] width 670 height 16
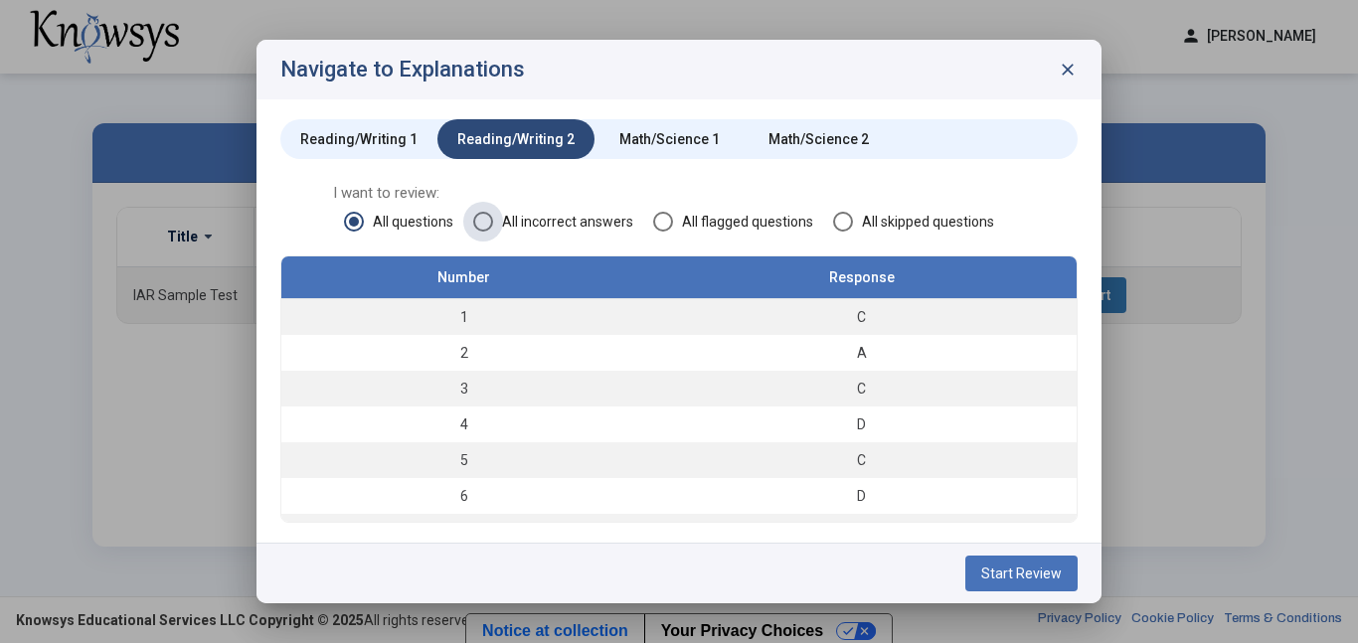
click at [513, 226] on span "All incorrect answers" at bounding box center [563, 222] width 140 height 20
click at [862, 224] on span "All skipped questions" at bounding box center [923, 222] width 141 height 20
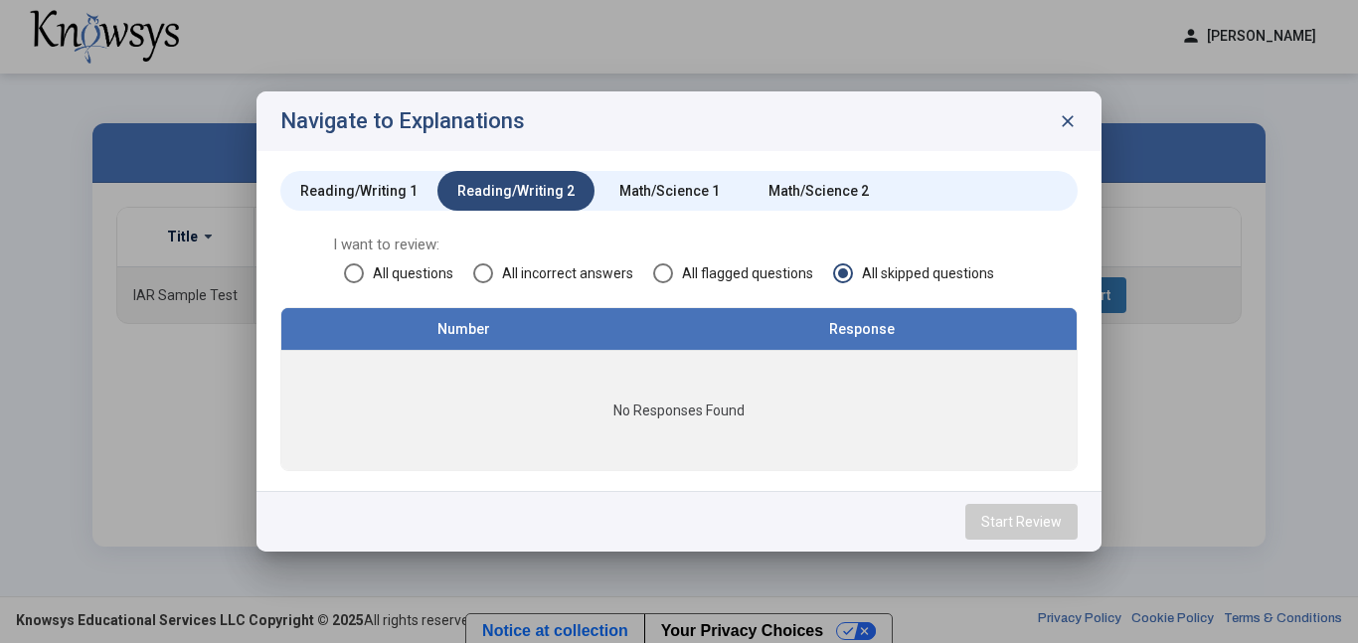
click at [703, 261] on div "I want to review: All questions All incorrect answers All flagged questions All…" at bounding box center [678, 271] width 797 height 73
click at [704, 264] on span "All flagged questions" at bounding box center [743, 274] width 140 height 20
click at [629, 266] on span "All incorrect answers" at bounding box center [563, 274] width 140 height 20
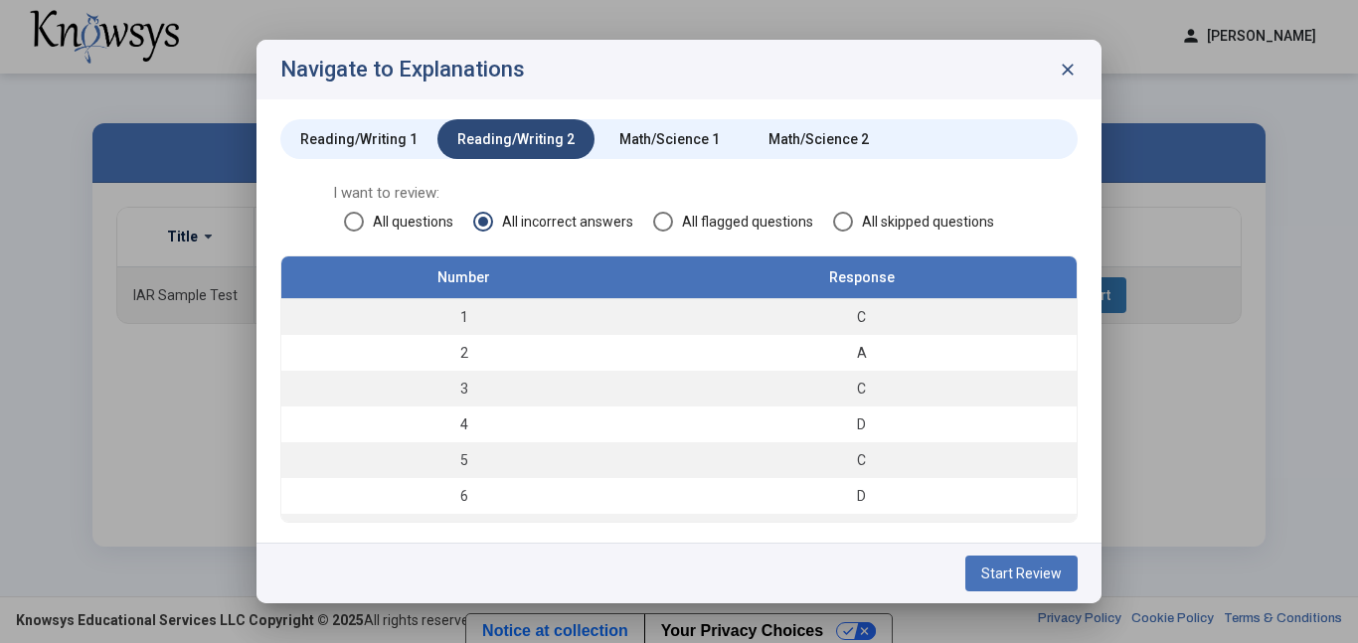
click at [657, 146] on div "Math/Science 1" at bounding box center [669, 139] width 100 height 20
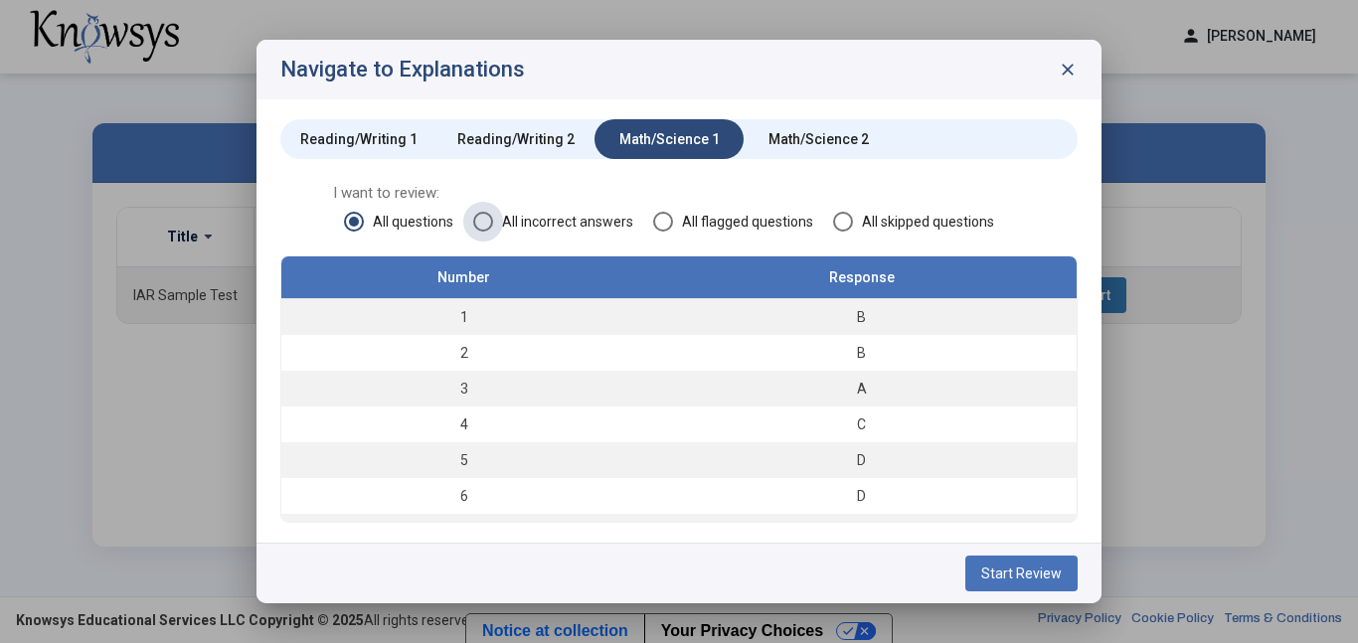
click at [547, 227] on span "All incorrect answers" at bounding box center [563, 222] width 140 height 20
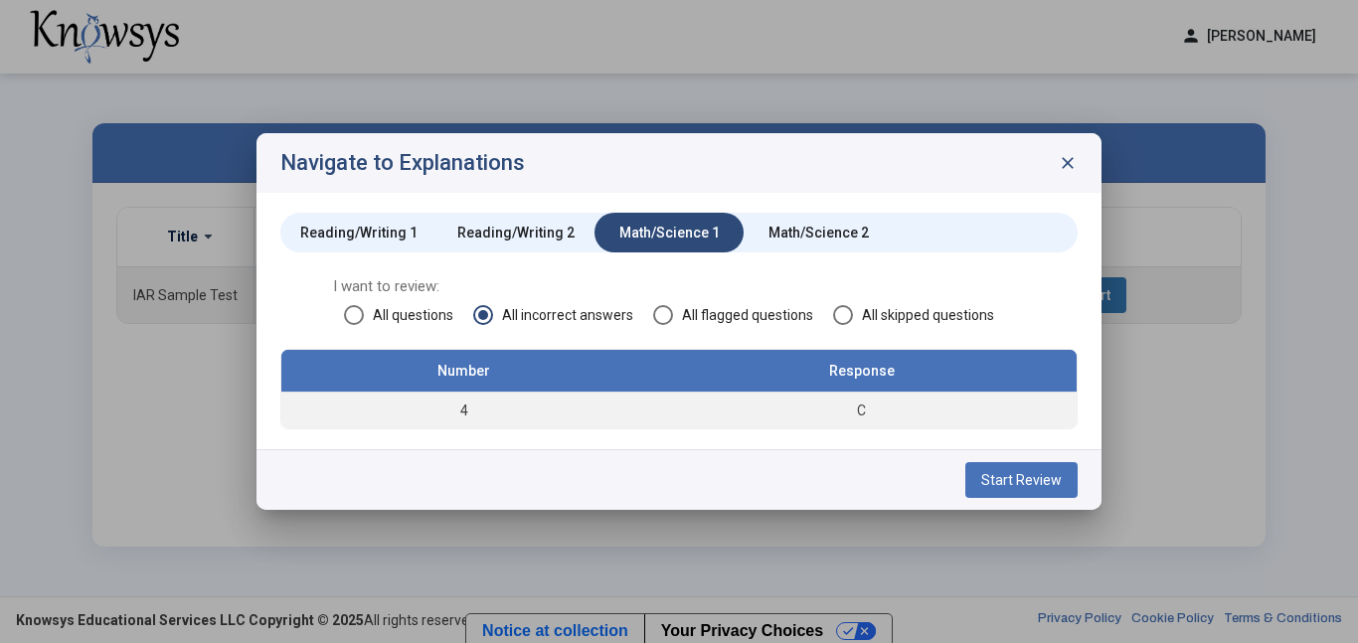
click at [817, 213] on div "Math/Science 2" at bounding box center [818, 233] width 149 height 40
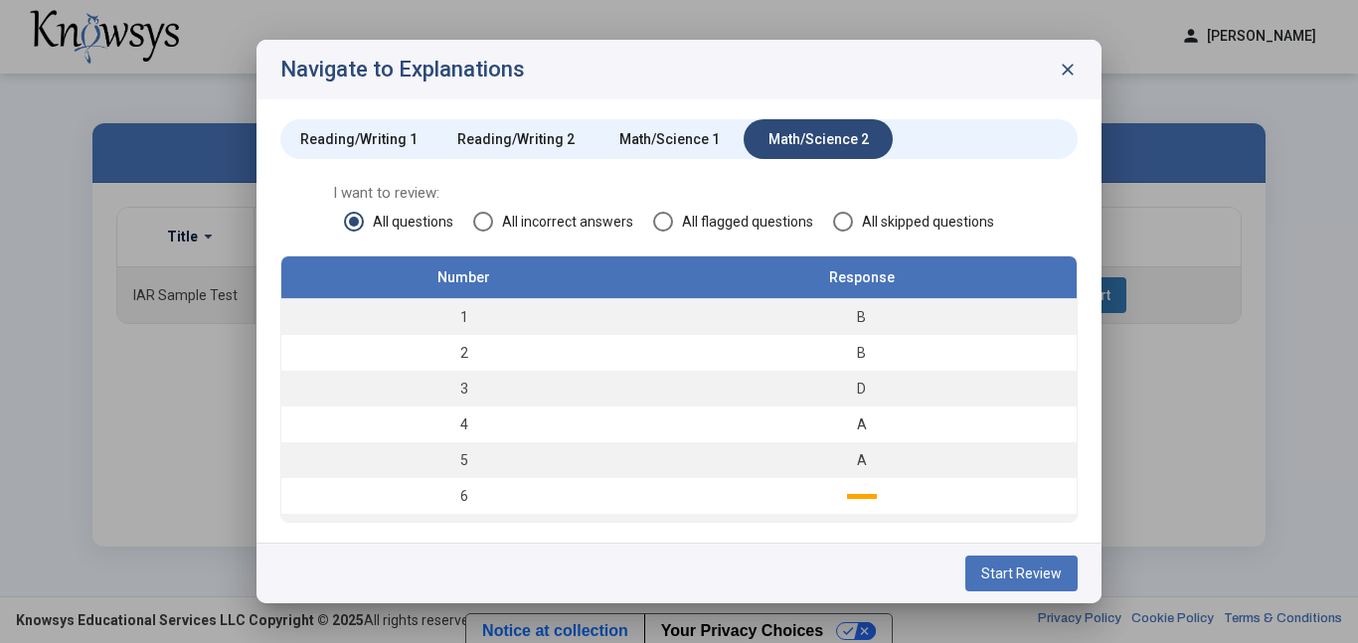
click at [567, 221] on span "All incorrect answers" at bounding box center [563, 222] width 140 height 20
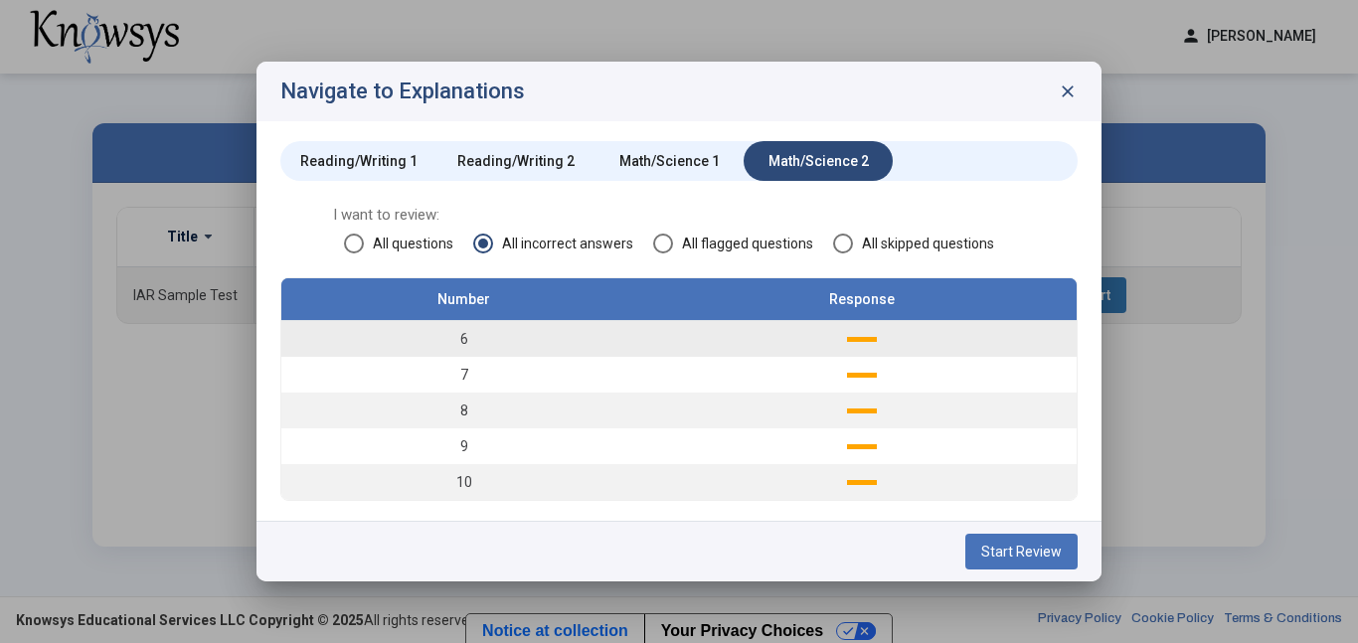
click at [840, 337] on td at bounding box center [861, 339] width 431 height 37
click at [843, 234] on span at bounding box center [843, 244] width 20 height 20
click at [1037, 548] on span "Start Review" at bounding box center [1021, 552] width 81 height 16
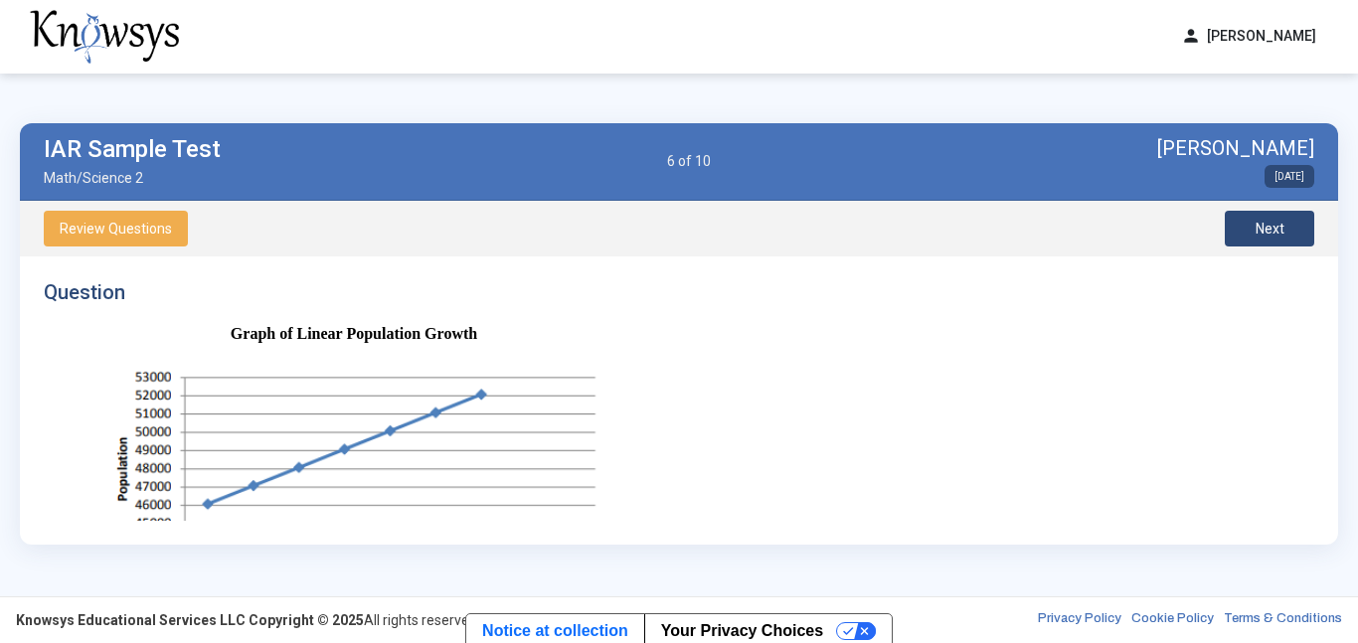
click at [91, 246] on div "Review Questions Next" at bounding box center [679, 229] width 1319 height 56
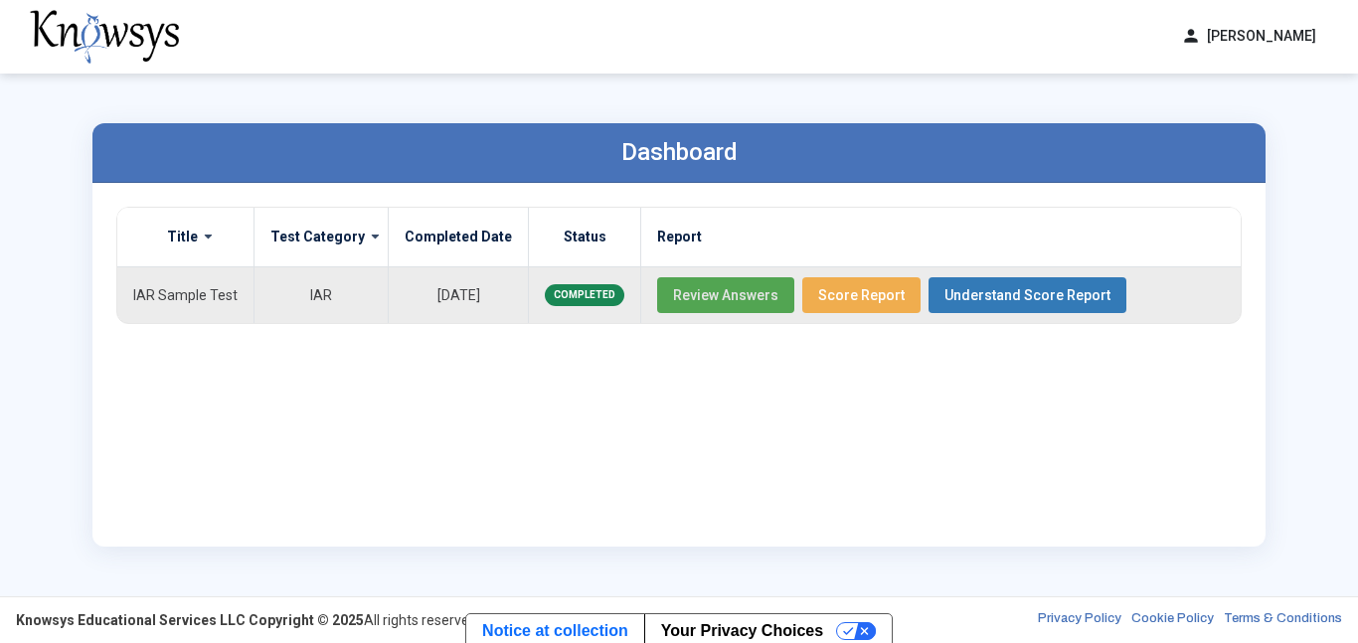
click at [743, 298] on span "Review Answers" at bounding box center [725, 295] width 105 height 16
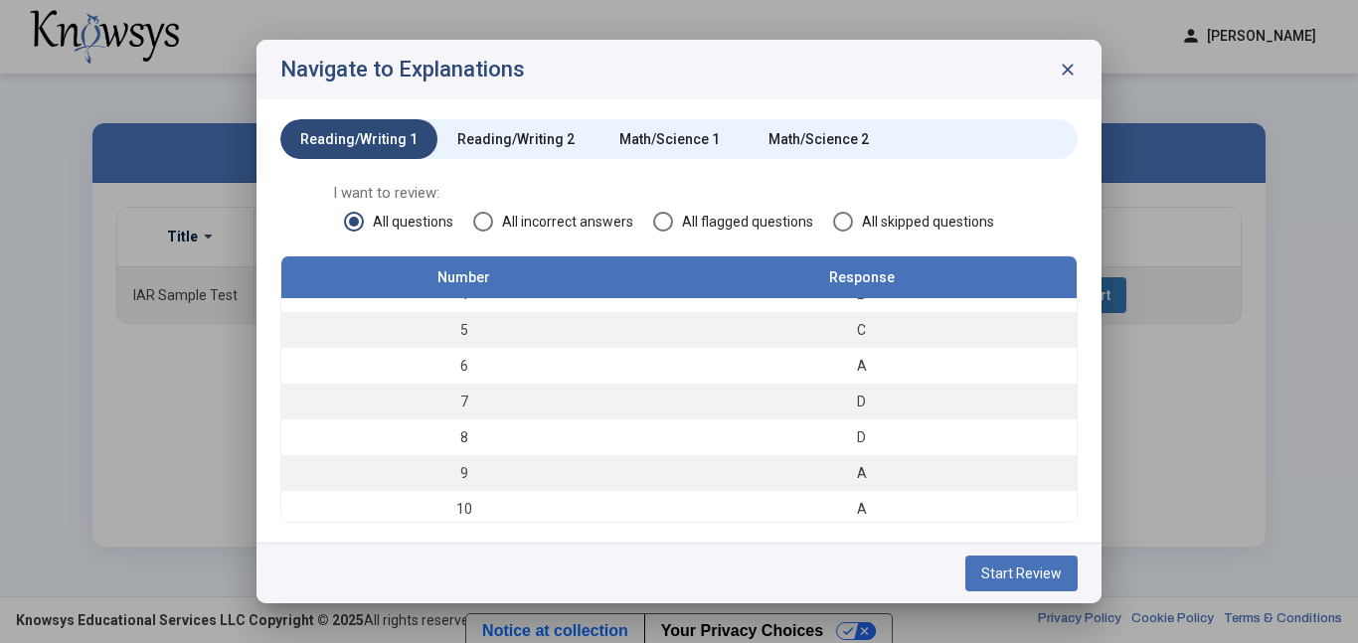
scroll to position [135, 0]
click at [994, 568] on span "Start Review" at bounding box center [1021, 574] width 81 height 16
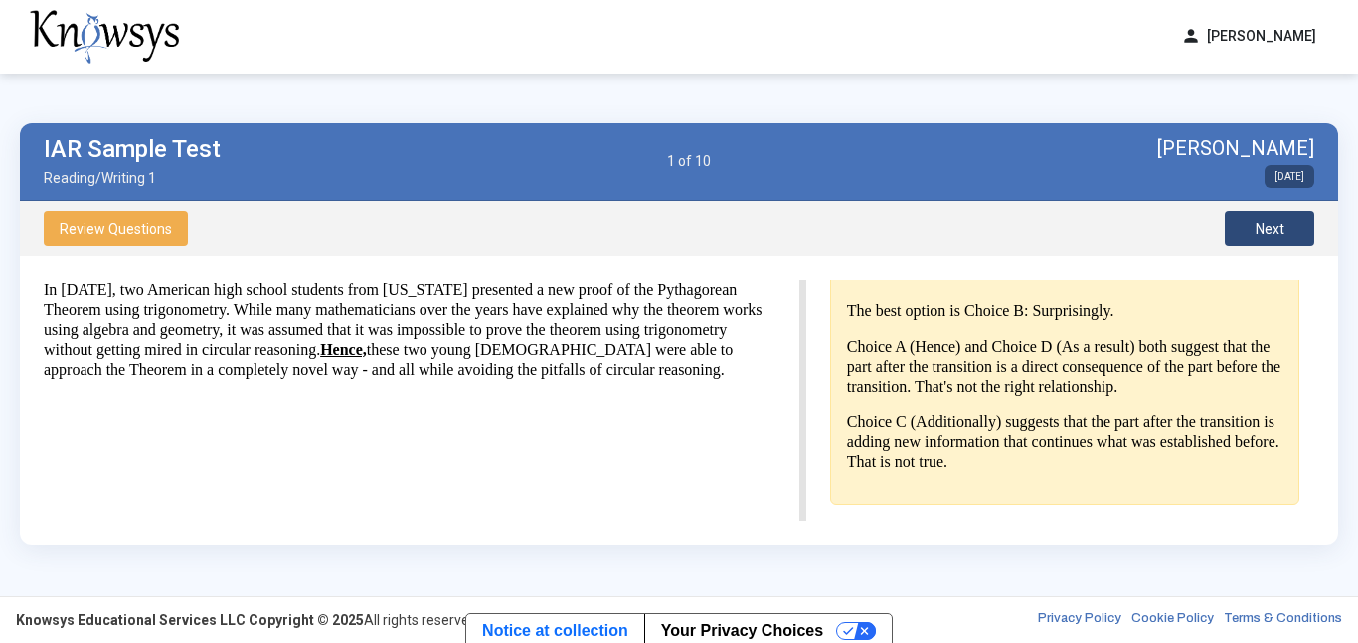
scroll to position [655, 0]
click at [1243, 228] on button "Next" at bounding box center [1269, 229] width 89 height 36
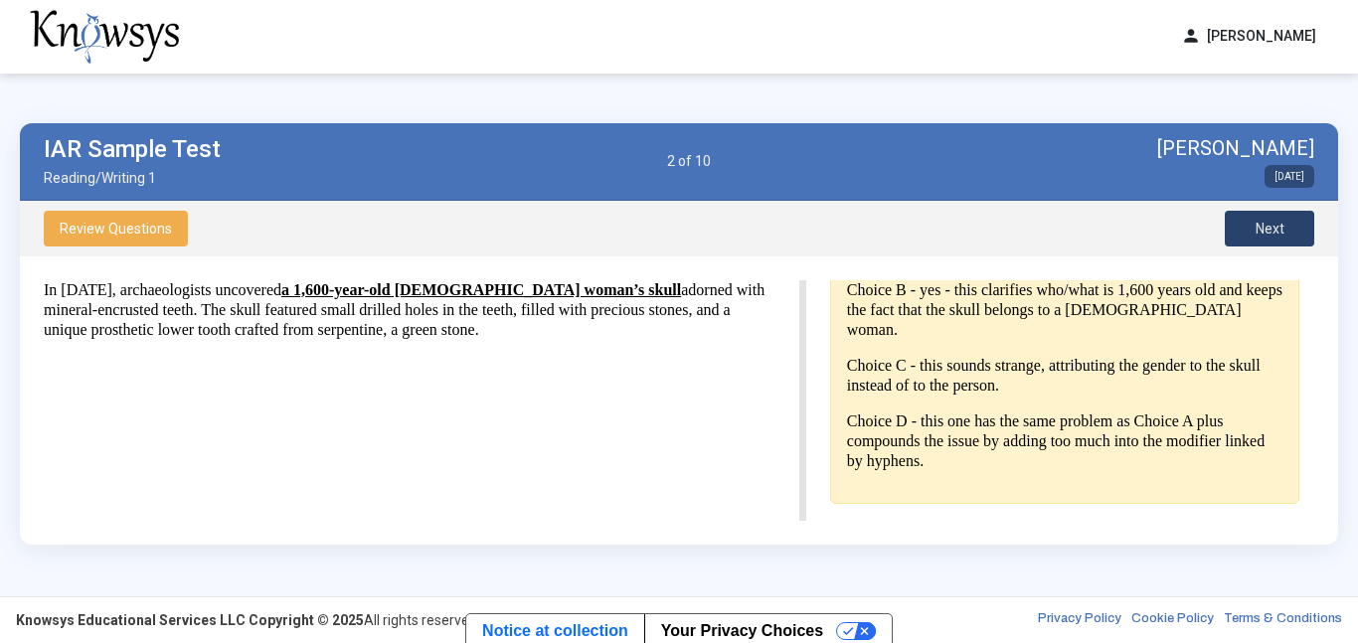
scroll to position [530, 0]
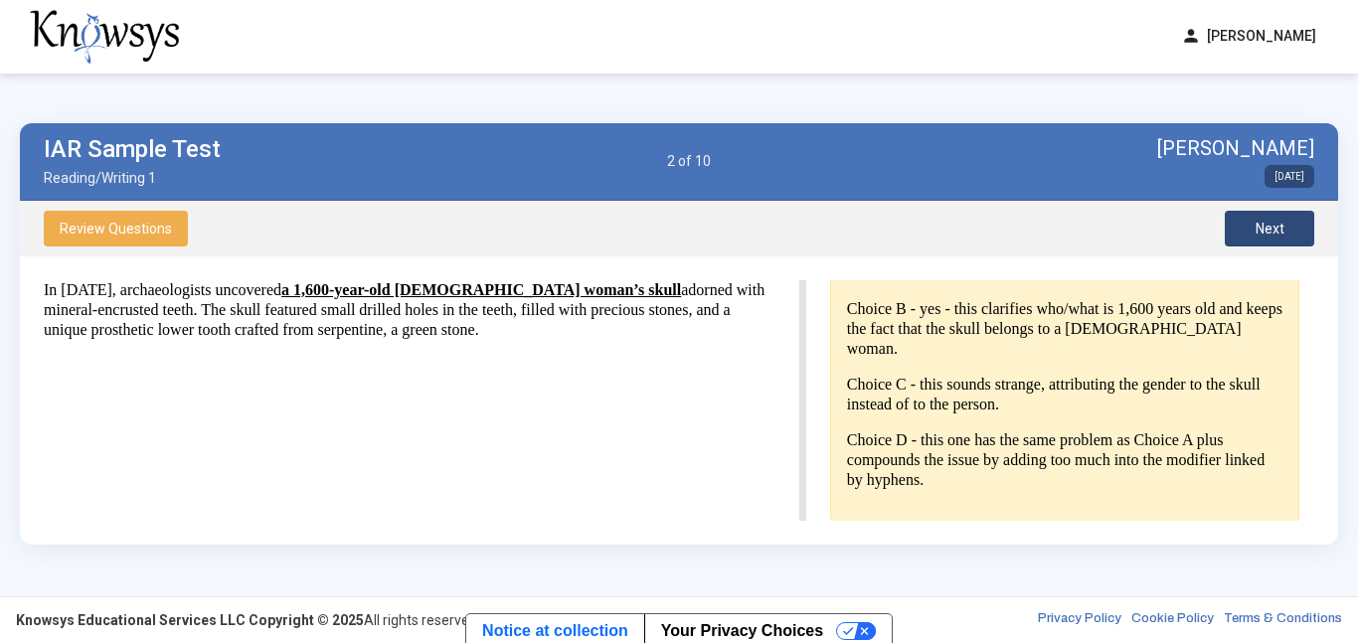
click at [135, 232] on span "Review Questions" at bounding box center [116, 229] width 112 height 16
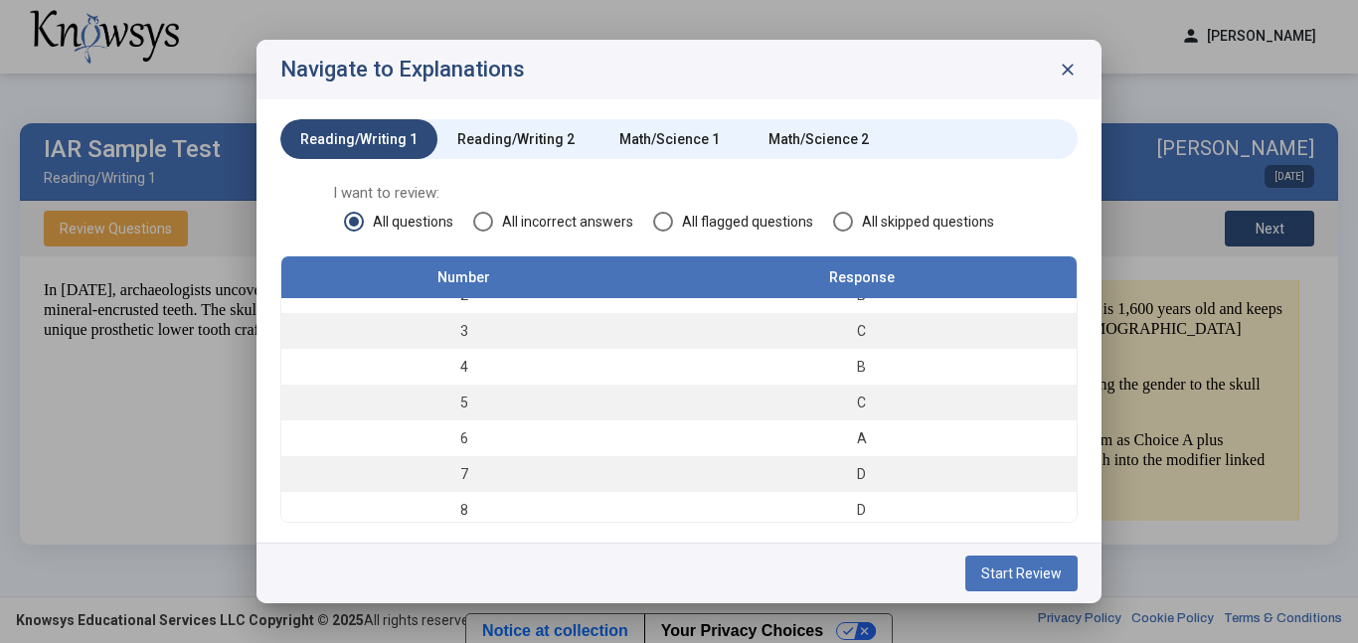
scroll to position [114, 0]
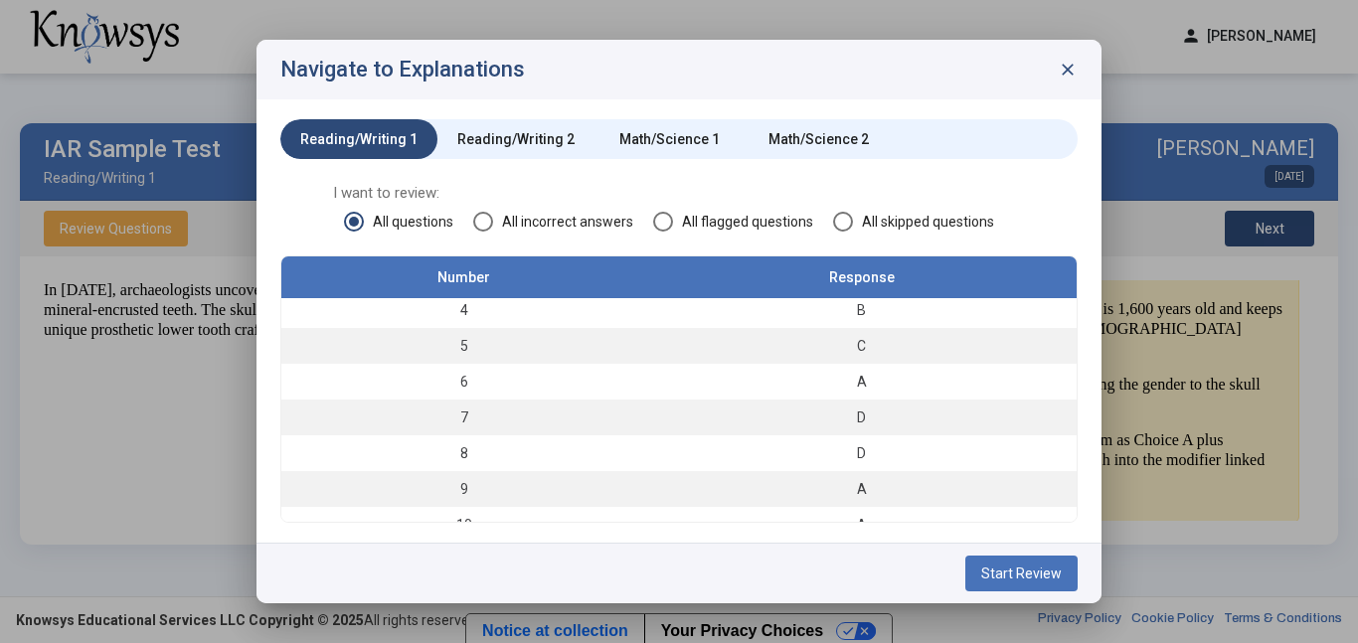
click at [1049, 35] on div at bounding box center [679, 321] width 1358 height 643
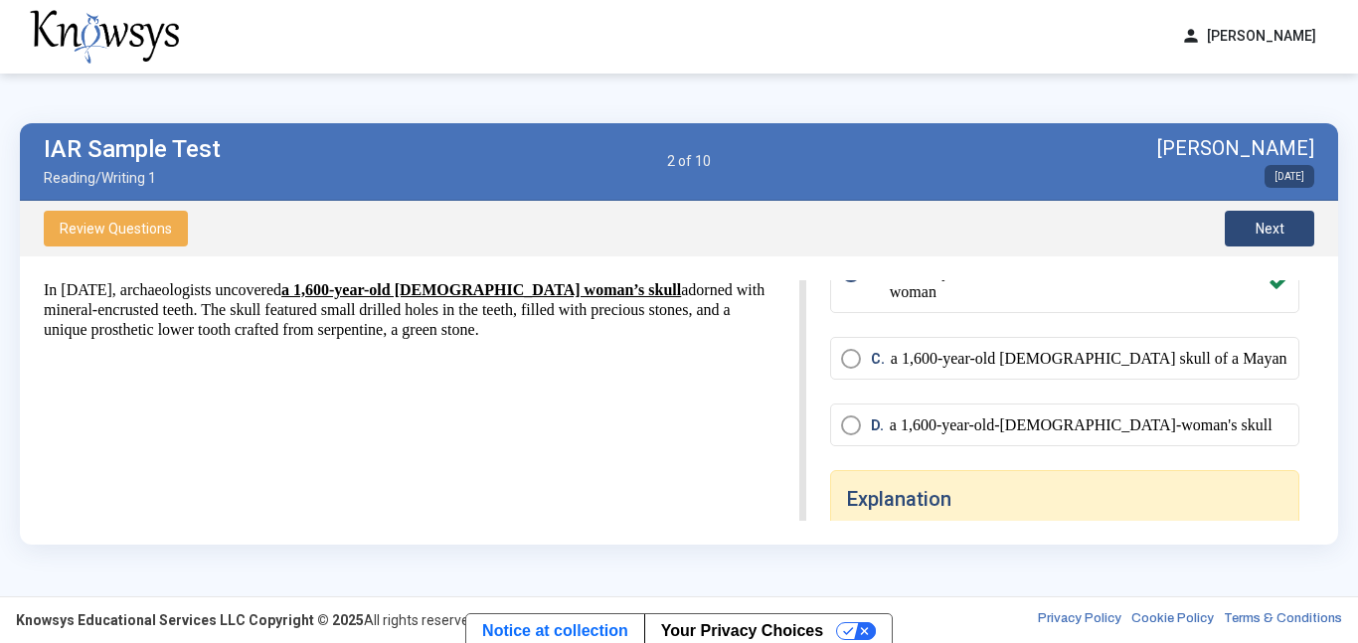
scroll to position [82, 0]
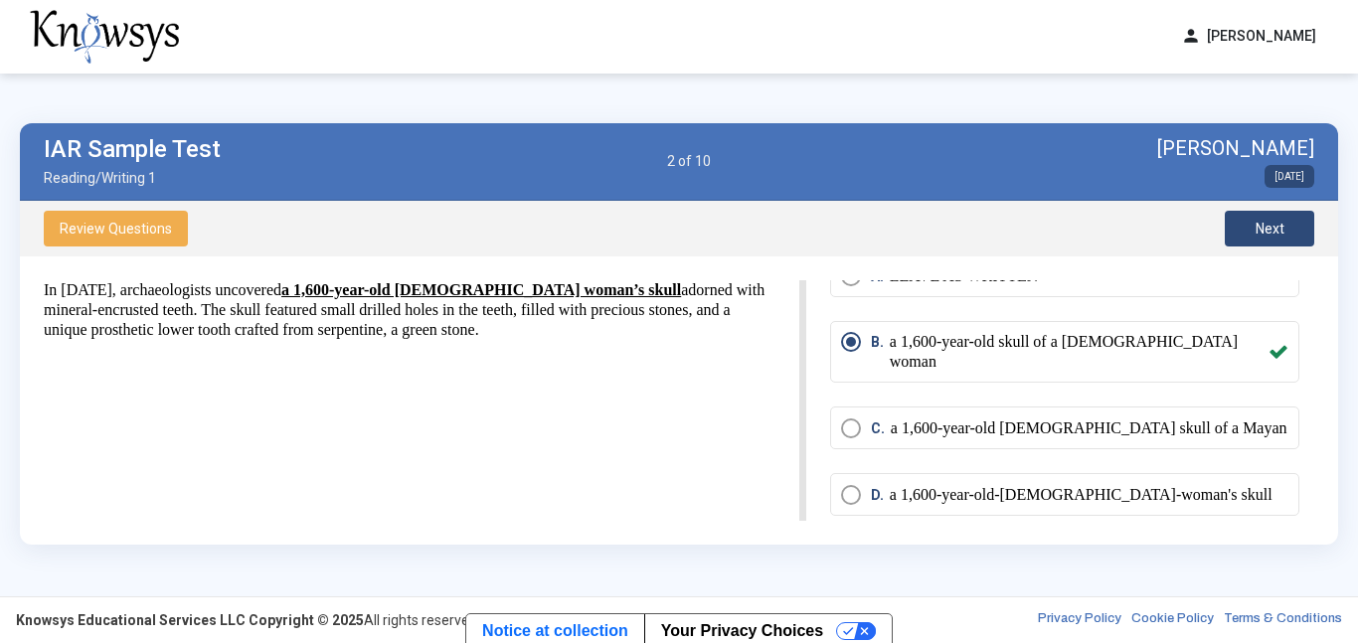
click at [1278, 218] on button "Next" at bounding box center [1269, 229] width 89 height 36
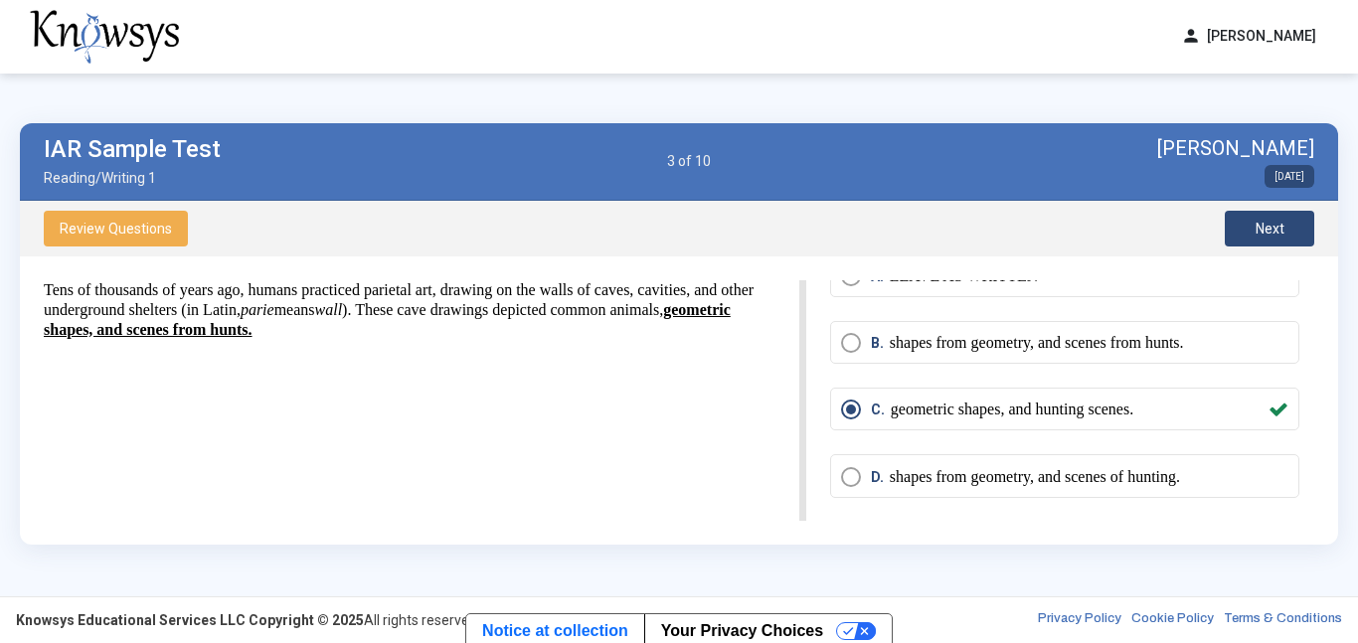
scroll to position [0, 0]
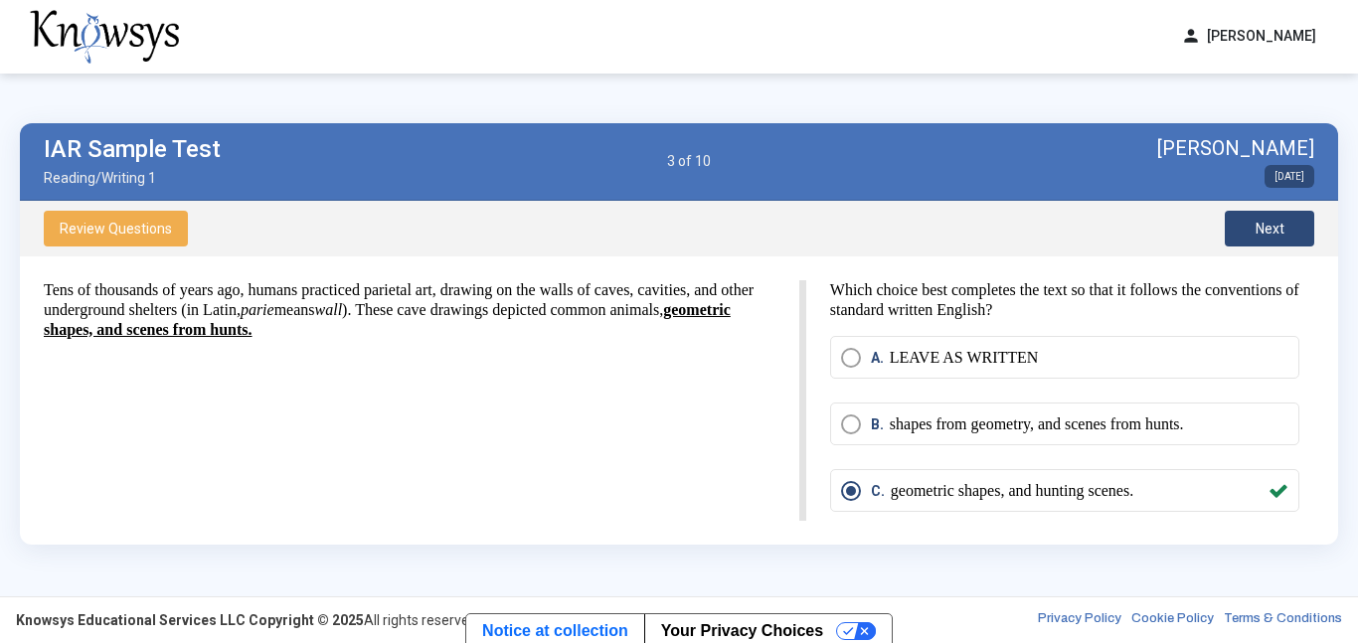
click at [1263, 232] on span "Next" at bounding box center [1270, 229] width 29 height 16
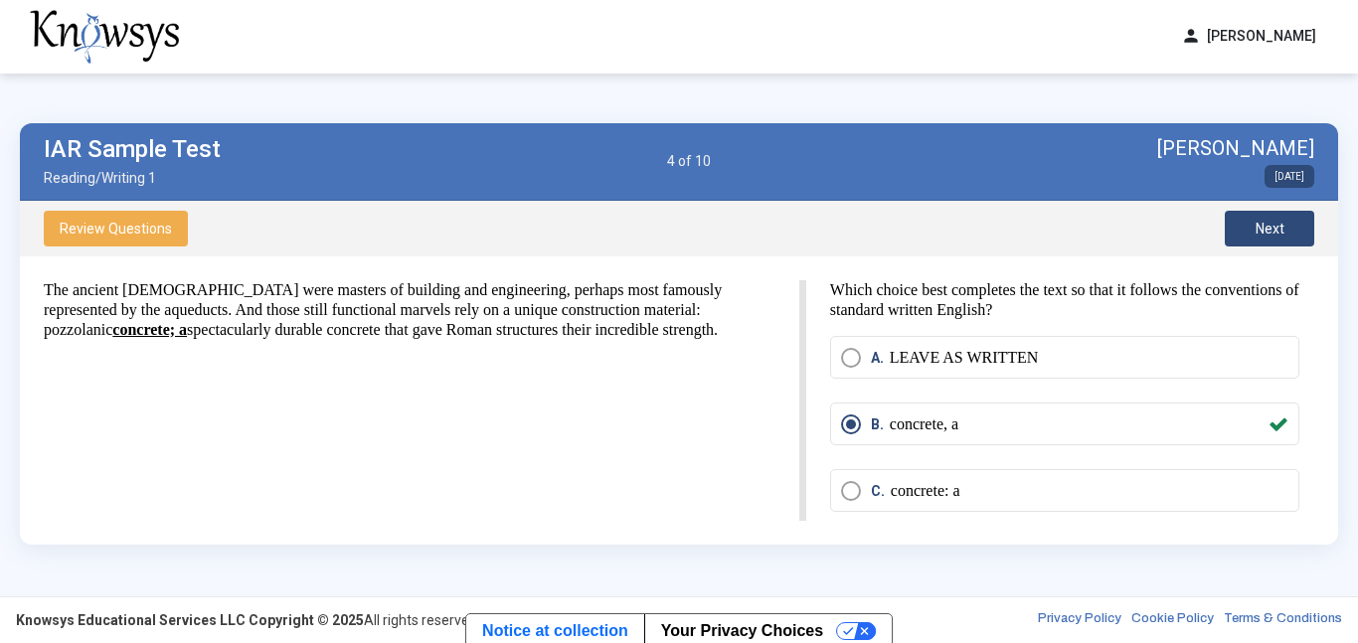
click at [1256, 236] on span "Next" at bounding box center [1270, 229] width 29 height 16
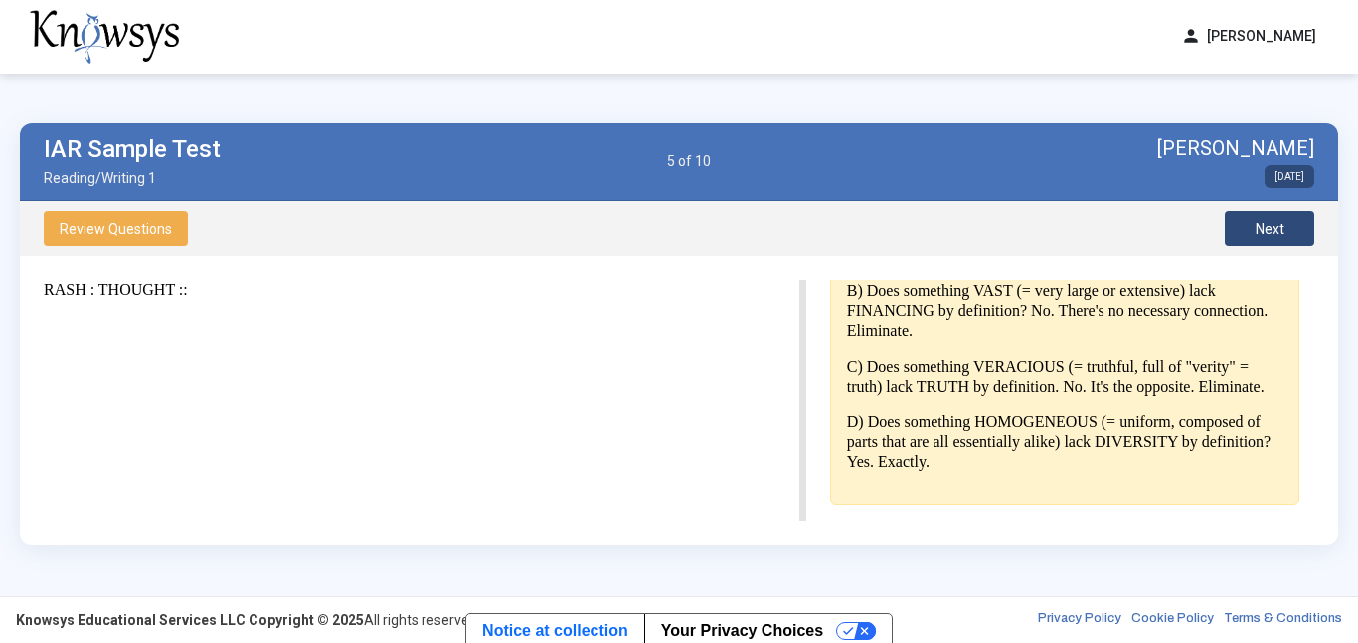
scroll to position [633, 0]
click at [1263, 219] on button "Next" at bounding box center [1269, 229] width 89 height 36
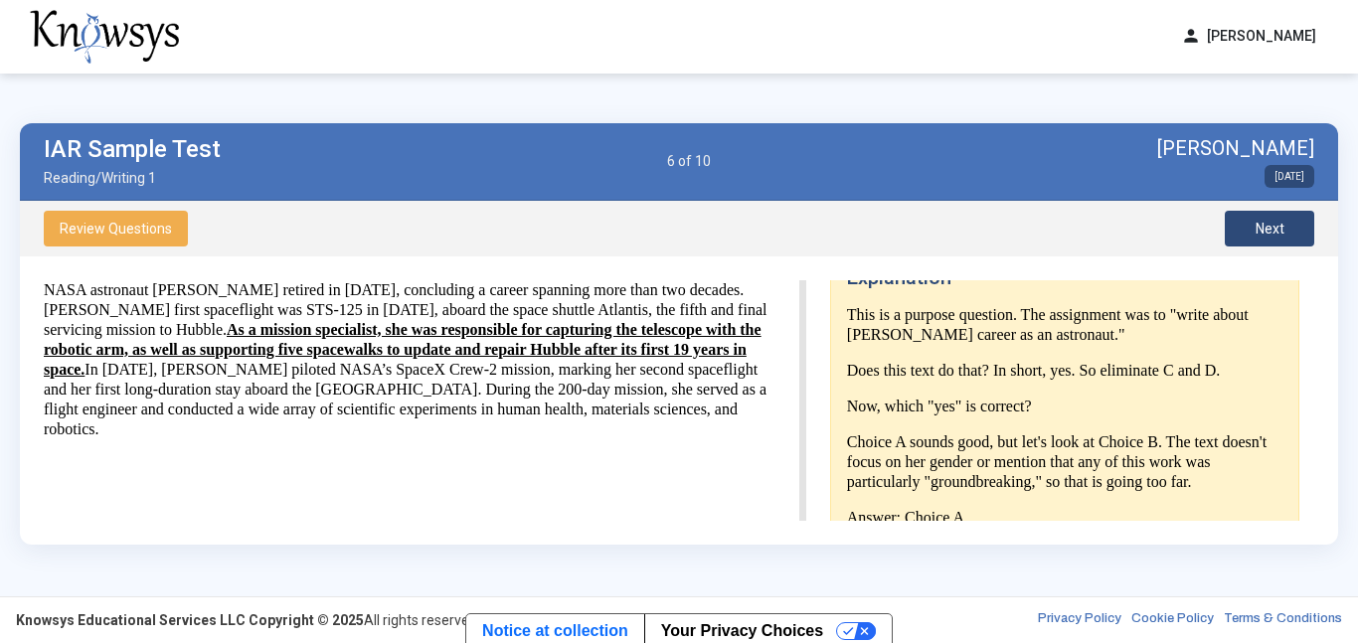
scroll to position [260, 0]
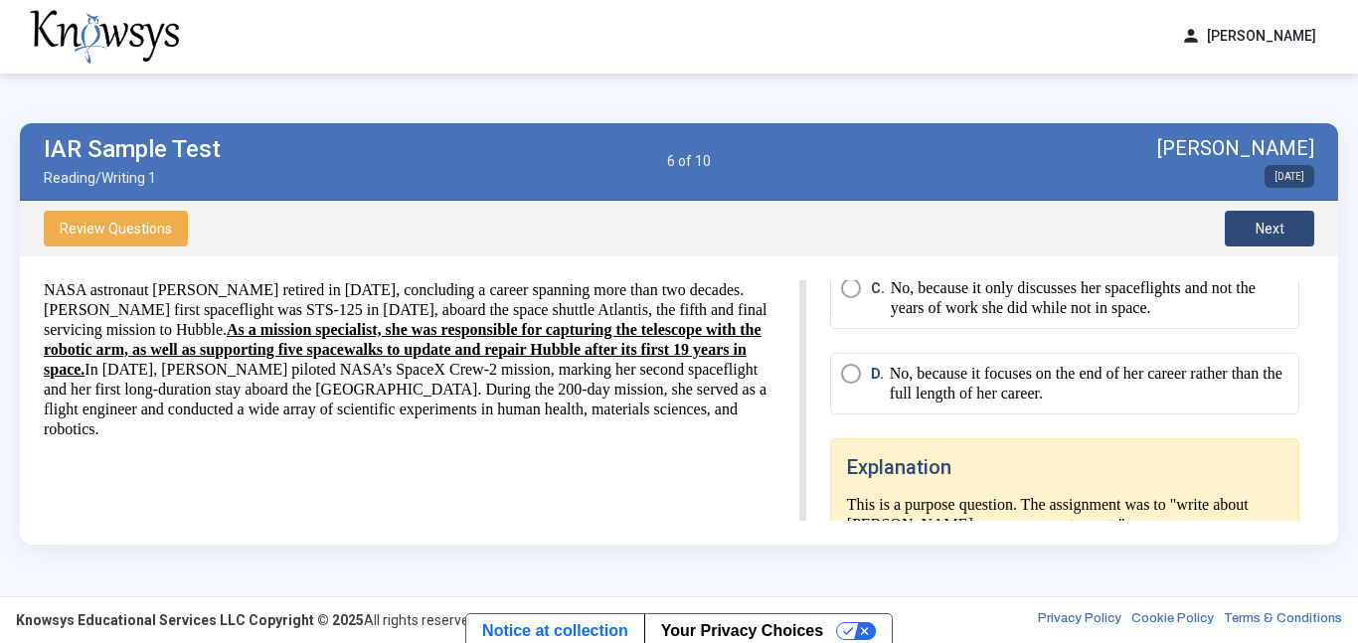
click at [174, 234] on button "Review Questions" at bounding box center [116, 229] width 144 height 36
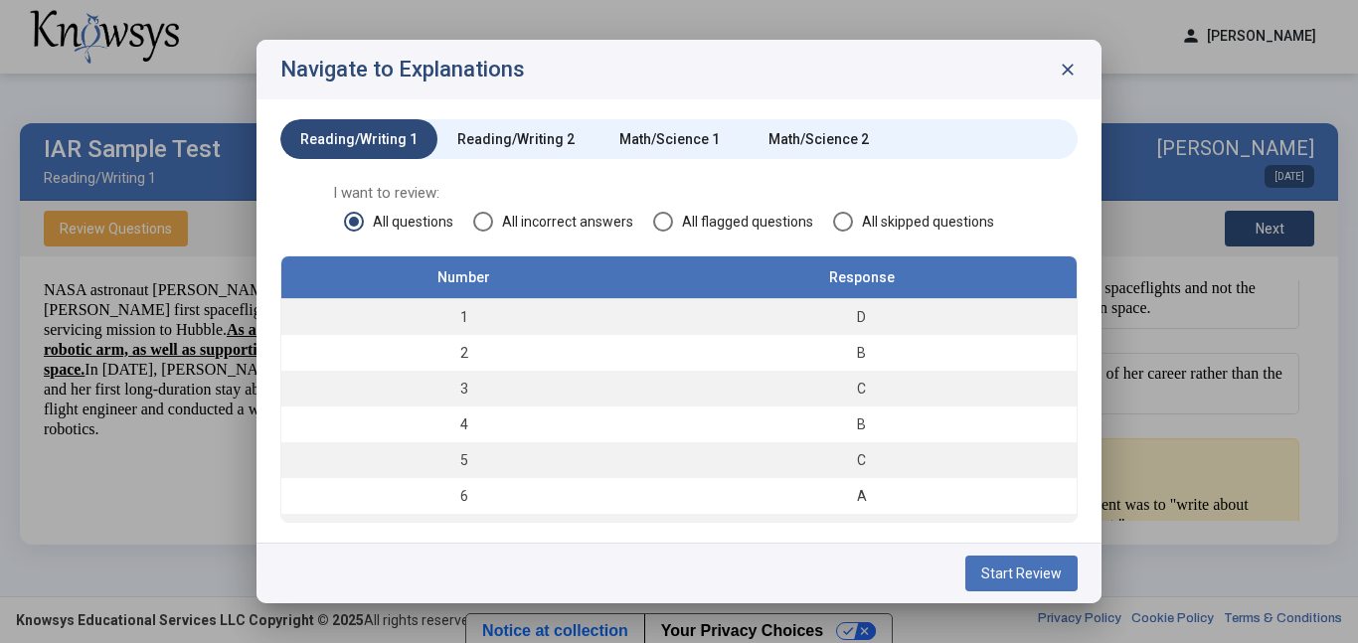
click at [631, 119] on div "Math/Science 1" at bounding box center [669, 139] width 149 height 40
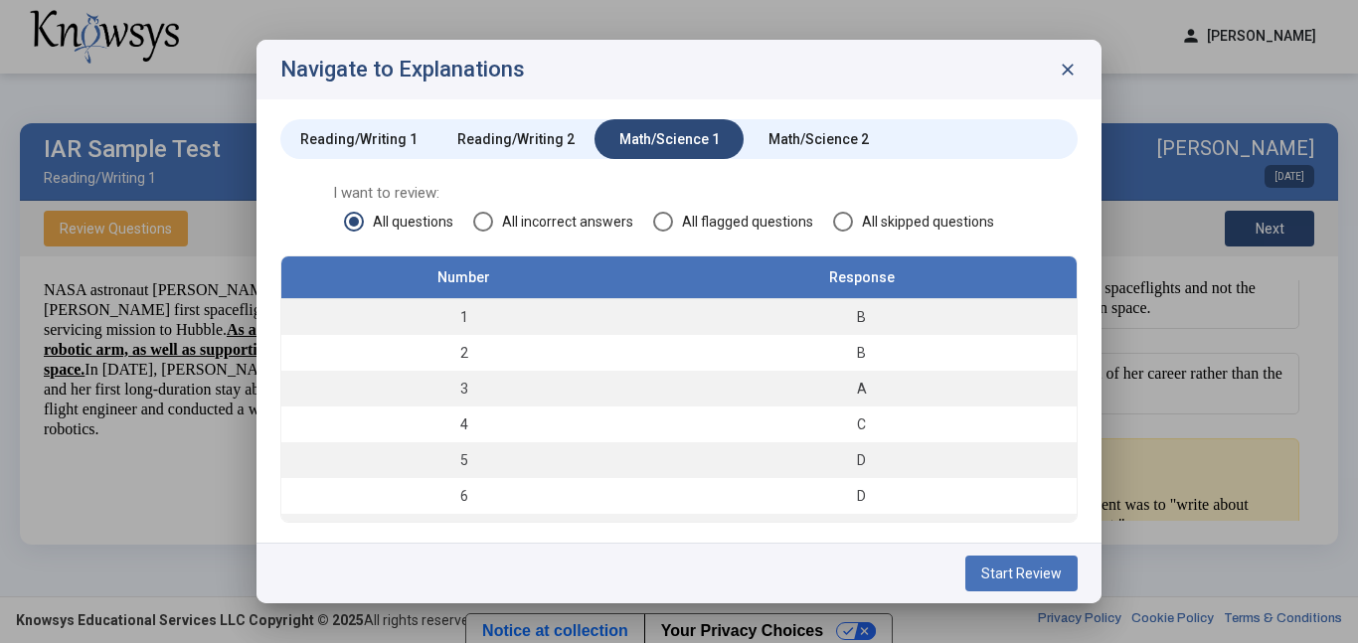
click at [585, 215] on span "All incorrect answers" at bounding box center [563, 222] width 140 height 20
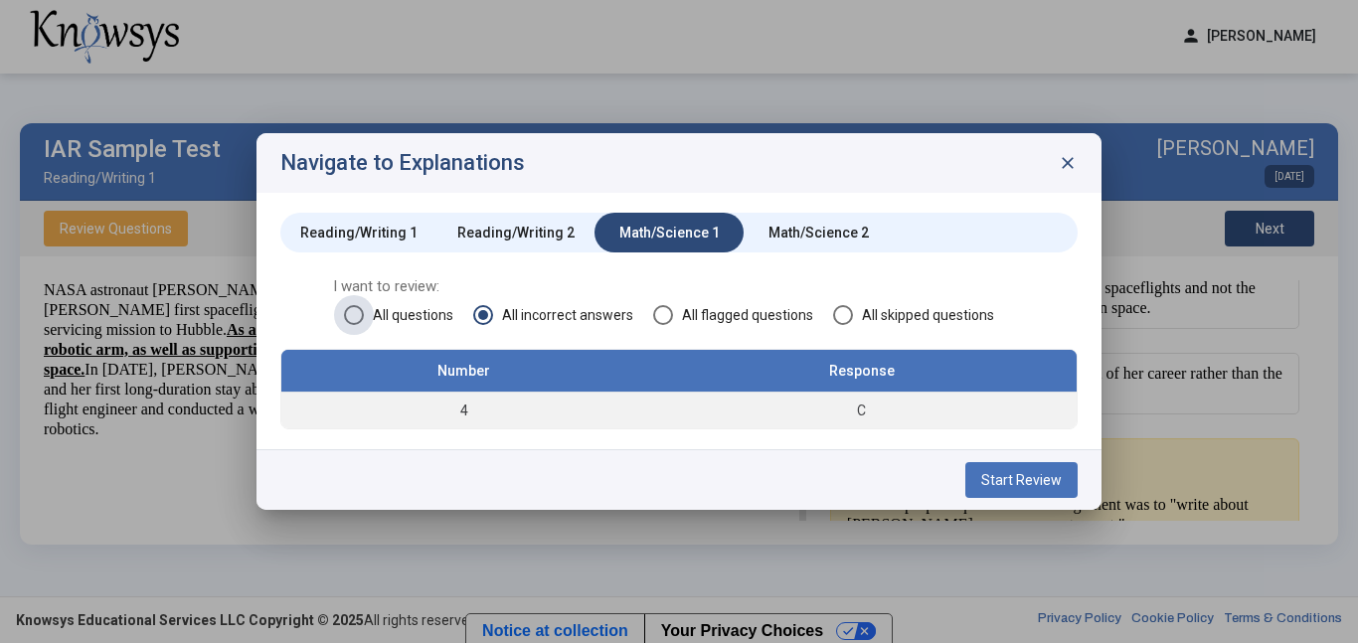
click at [394, 314] on span "All questions" at bounding box center [408, 315] width 89 height 20
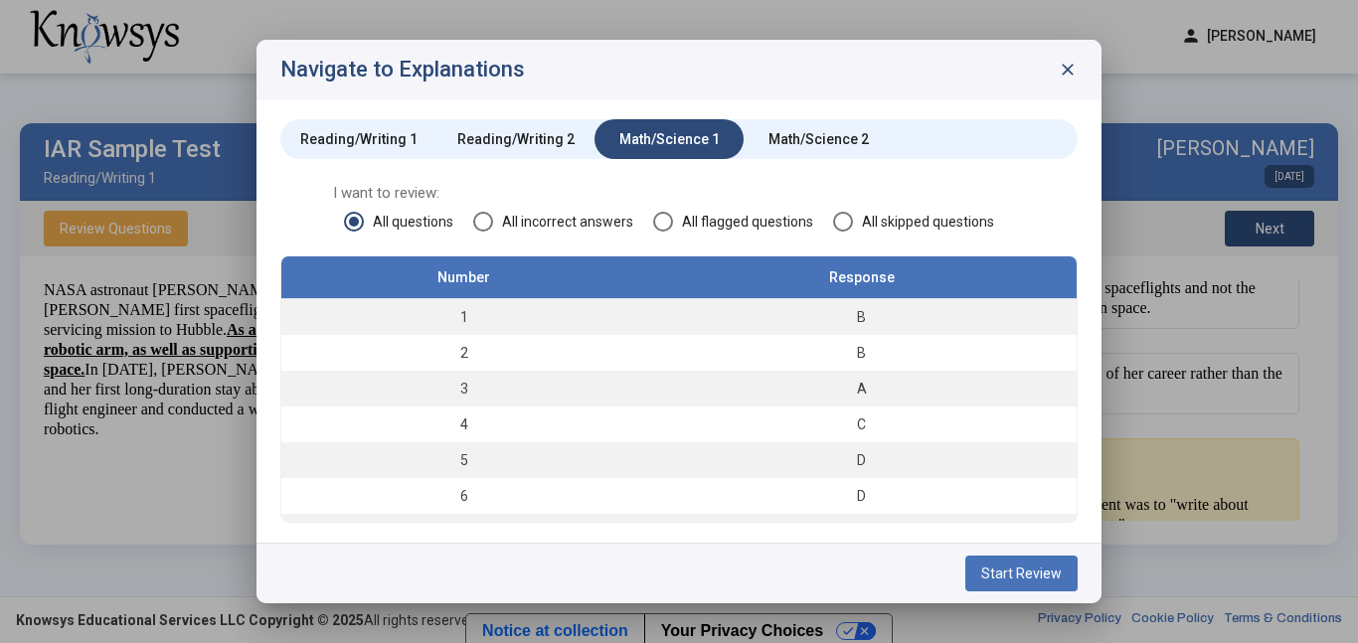
click at [1005, 573] on span "Start Review" at bounding box center [1021, 574] width 81 height 16
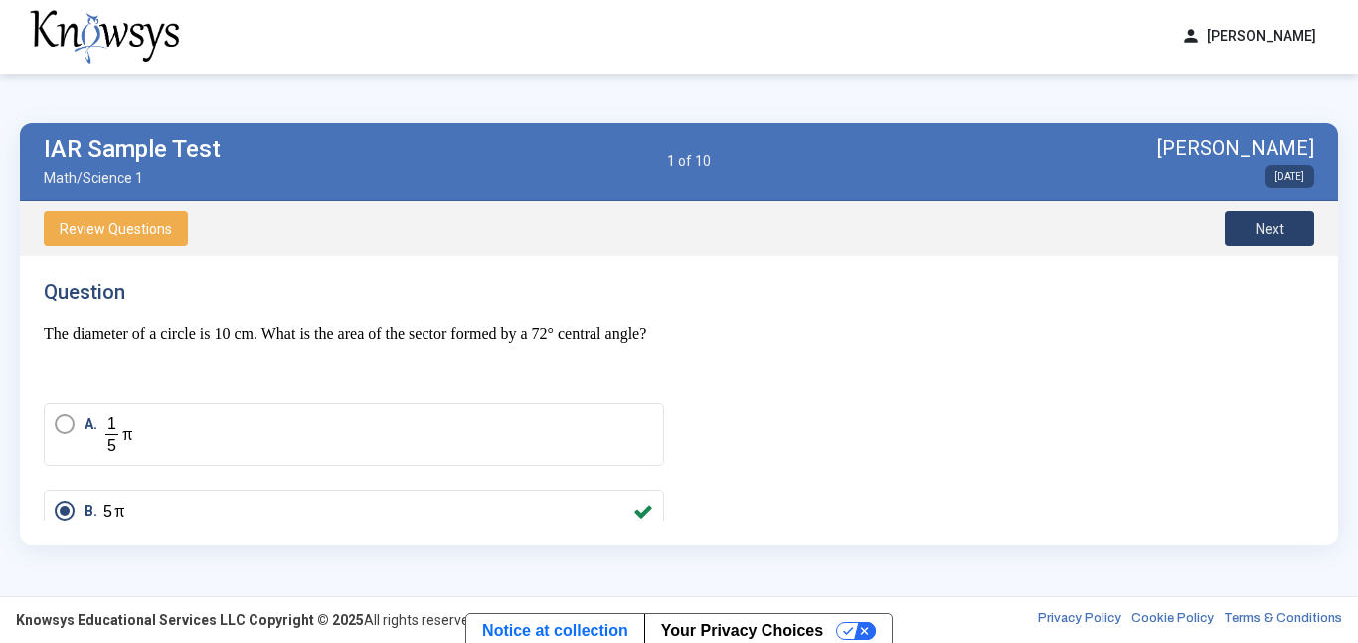
click at [1257, 237] on button "Next" at bounding box center [1269, 229] width 89 height 36
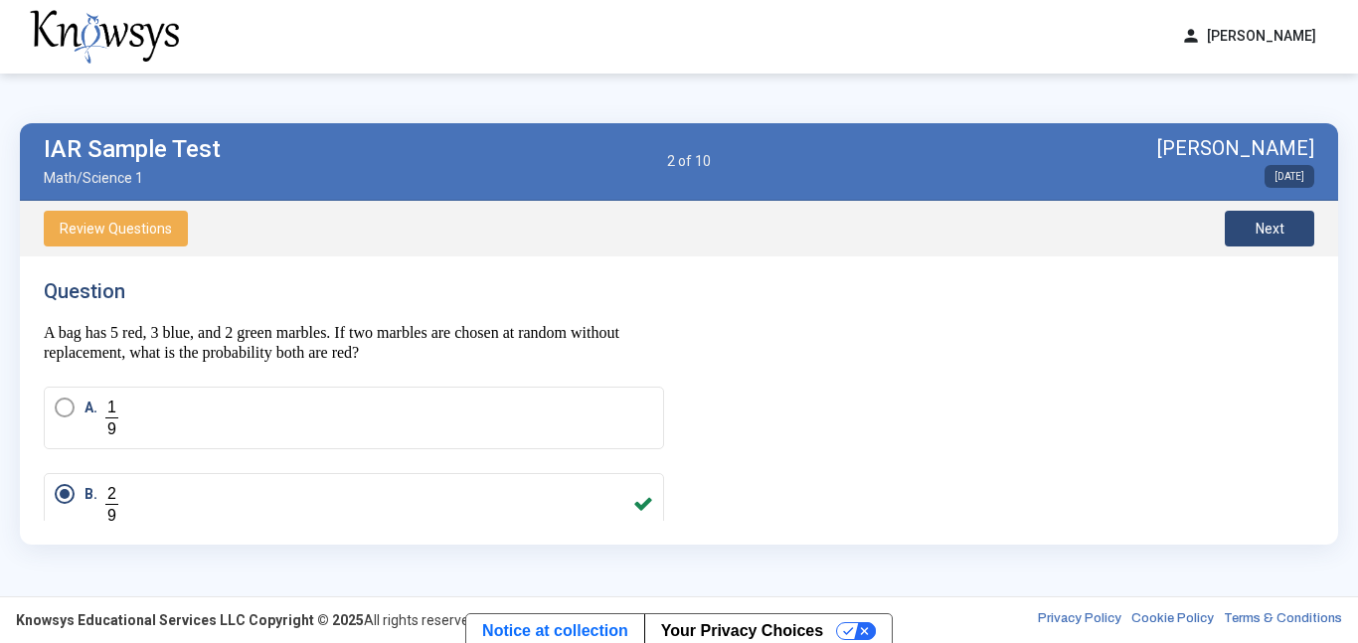
scroll to position [2, 0]
click at [1317, 222] on div "Review Questions Next" at bounding box center [679, 229] width 1319 height 56
click at [1293, 232] on button "Next" at bounding box center [1269, 229] width 89 height 36
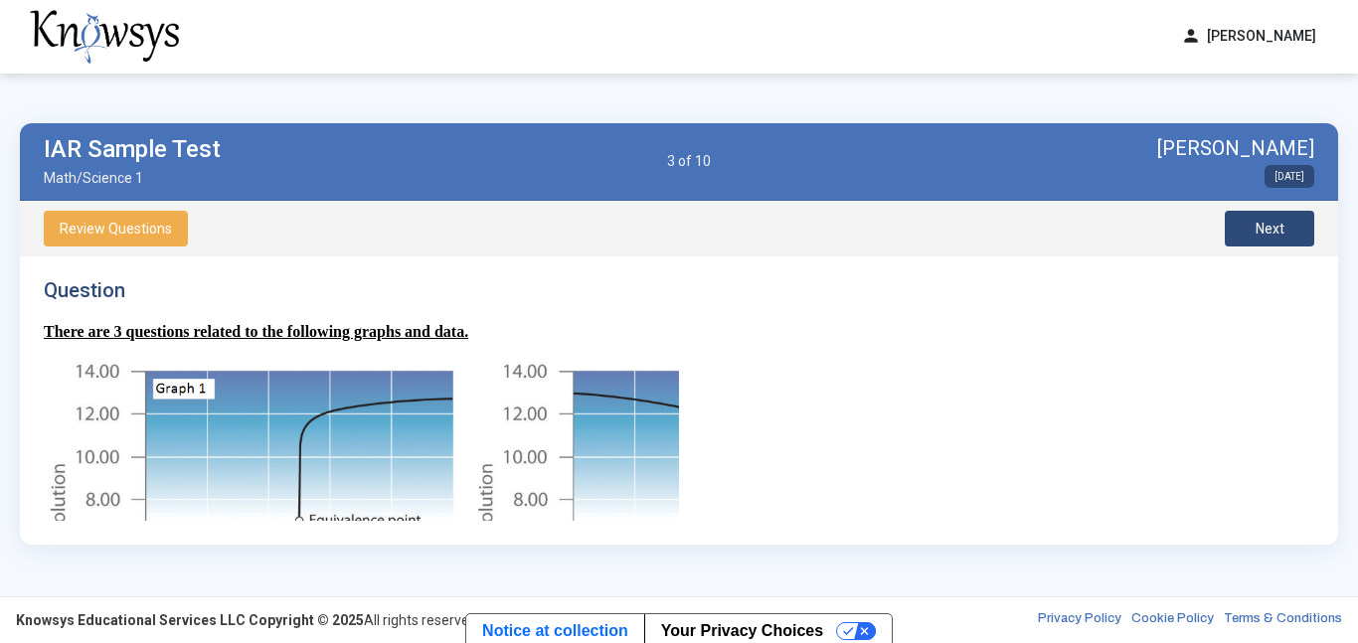
click at [108, 228] on span "Review Questions" at bounding box center [116, 229] width 112 height 16
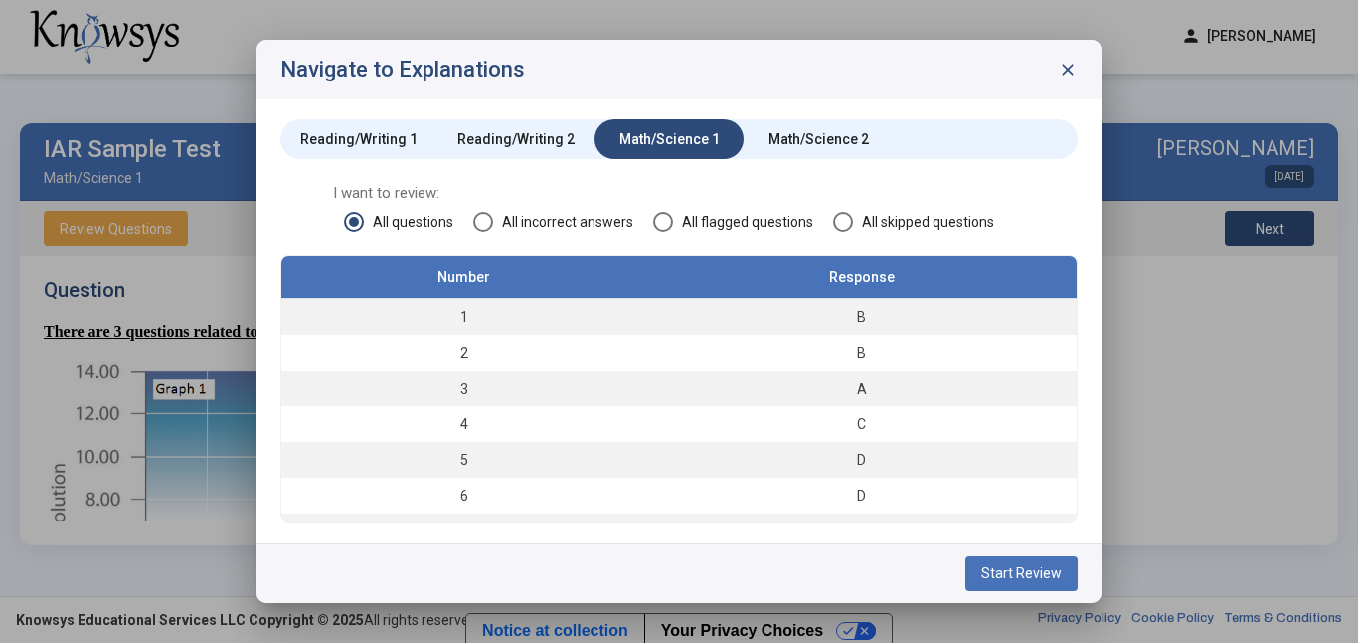
click at [1080, 63] on div "Navigate to Explanations close" at bounding box center [679, 70] width 845 height 60
click at [1077, 75] on span "close" at bounding box center [1068, 70] width 20 height 20
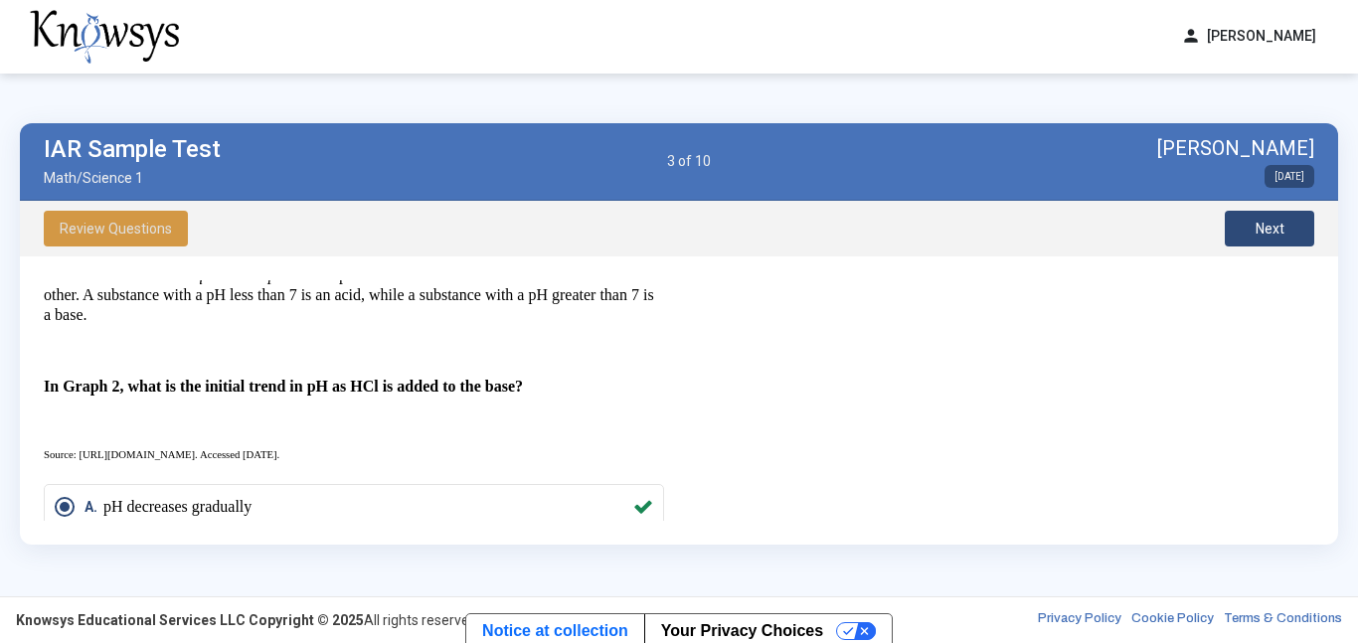
scroll to position [570, 0]
